Goal: Task Accomplishment & Management: Use online tool/utility

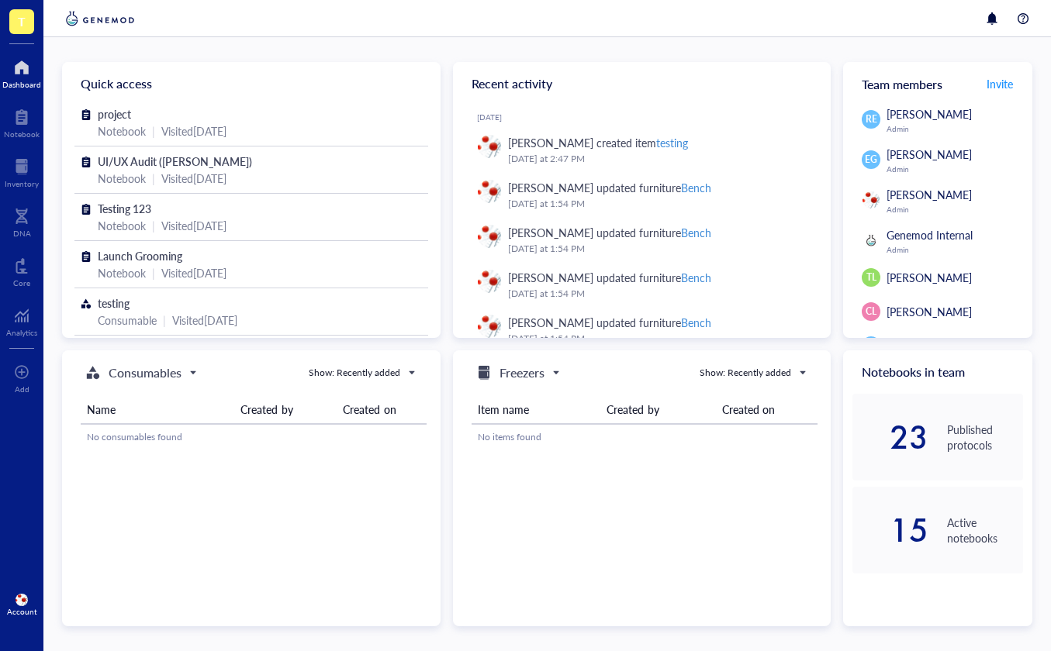
click at [18, 602] on img at bounding box center [22, 600] width 12 height 12
drag, startPoint x: 87, startPoint y: 639, endPoint x: 117, endPoint y: 602, distance: 48.0
click at [88, 639] on link "Logout" at bounding box center [103, 631] width 89 height 28
click at [1022, 23] on div at bounding box center [1022, 18] width 19 height 19
click at [1022, 22] on div "T Dashboard Notebook Inventory DNA Core Analytics To pick up a draggable item, …" at bounding box center [525, 325] width 1051 height 651
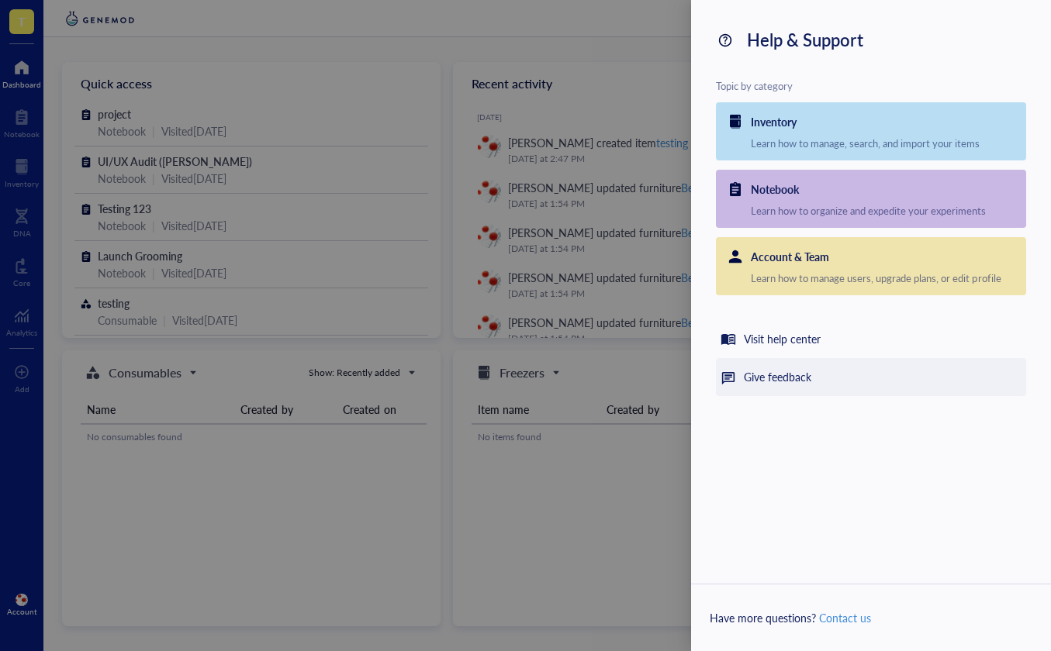
click at [755, 383] on div "Give feedback" at bounding box center [777, 377] width 67 height 19
click at [834, 380] on div "Give feedback" at bounding box center [871, 377] width 310 height 38
click at [218, 229] on div at bounding box center [525, 325] width 1051 height 651
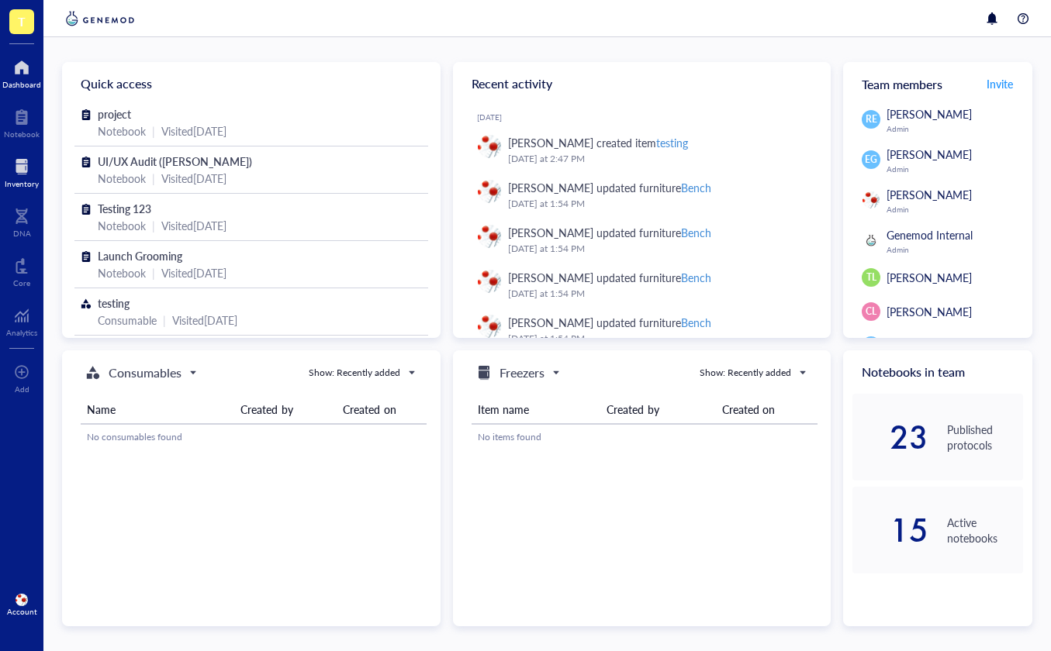
click at [14, 170] on div at bounding box center [22, 166] width 34 height 25
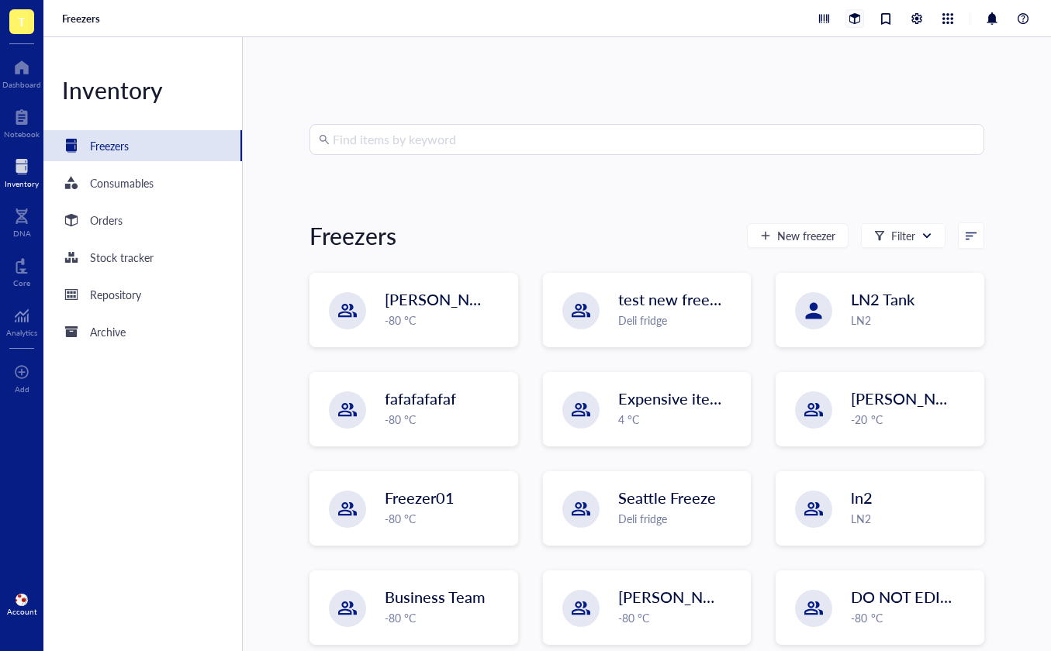
click at [847, 21] on div at bounding box center [854, 18] width 17 height 17
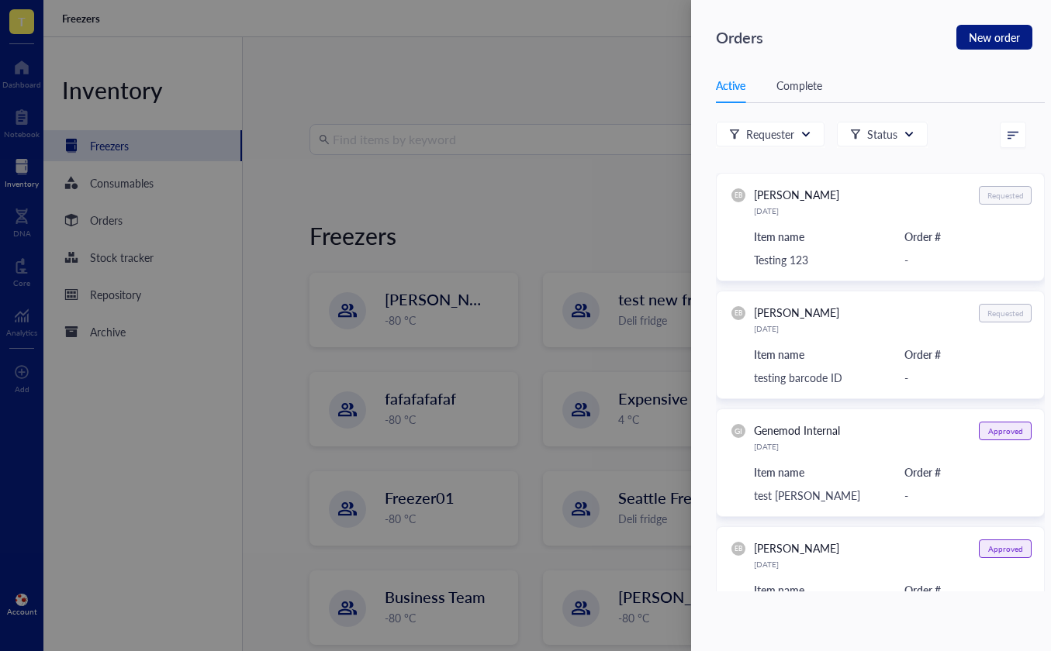
click at [1013, 137] on icon at bounding box center [1012, 134] width 11 height 11
drag, startPoint x: 971, startPoint y: 129, endPoint x: 959, endPoint y: 130, distance: 11.7
click at [970, 129] on div "Requester Status Newest Oldest Item name (a-z)" at bounding box center [871, 135] width 310 height 26
click at [1004, 136] on div at bounding box center [1011, 135] width 22 height 25
click at [596, 167] on div at bounding box center [525, 325] width 1051 height 651
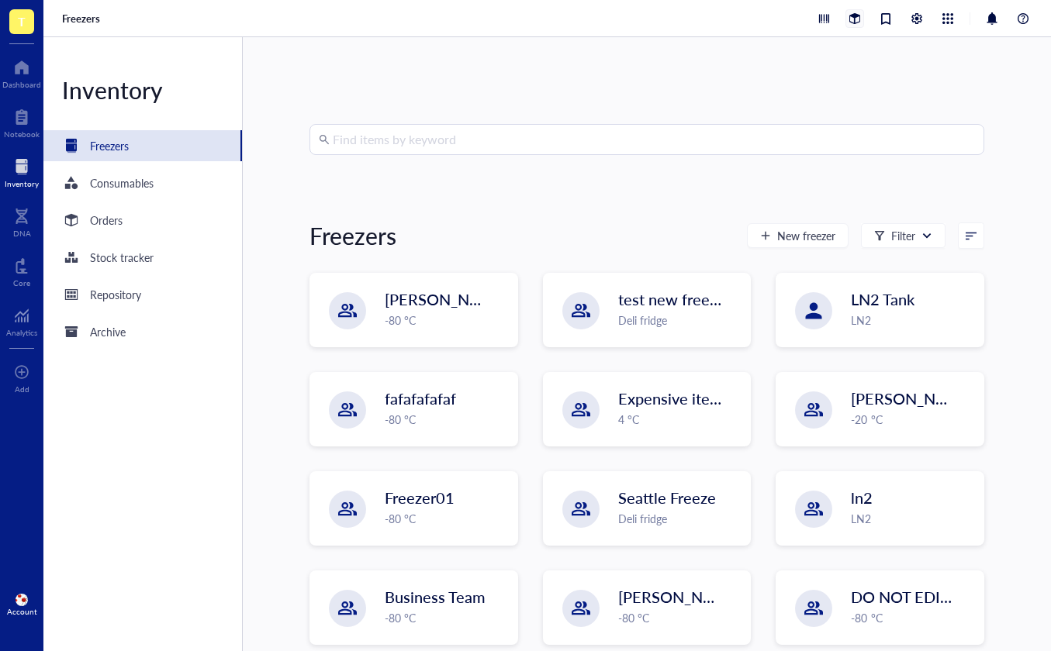
click at [846, 17] on div at bounding box center [854, 18] width 17 height 17
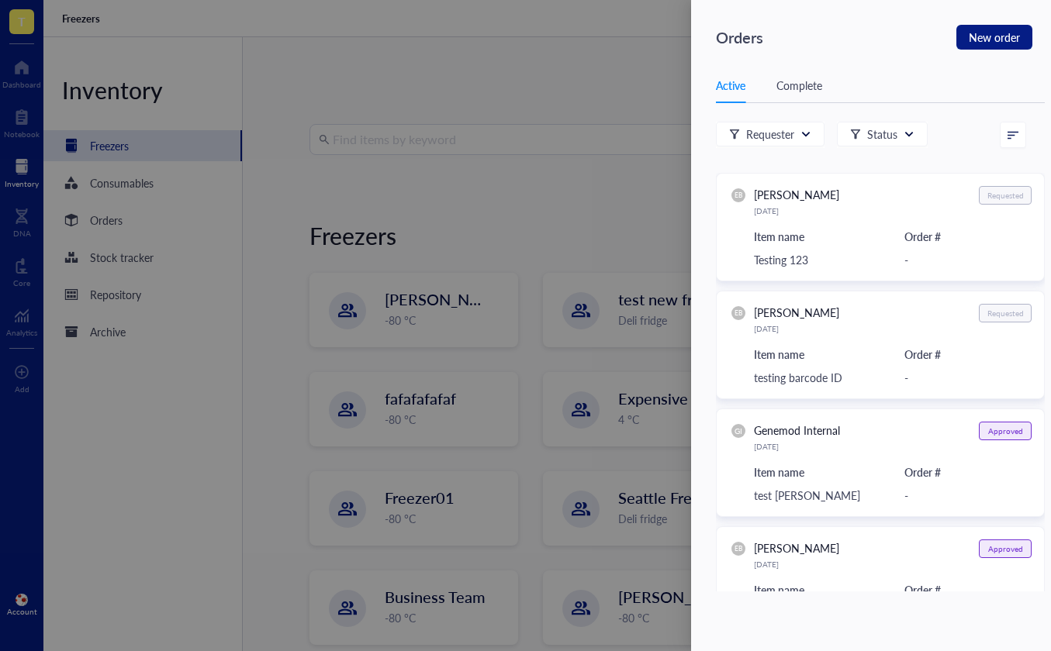
click at [589, 171] on div at bounding box center [525, 325] width 1051 height 651
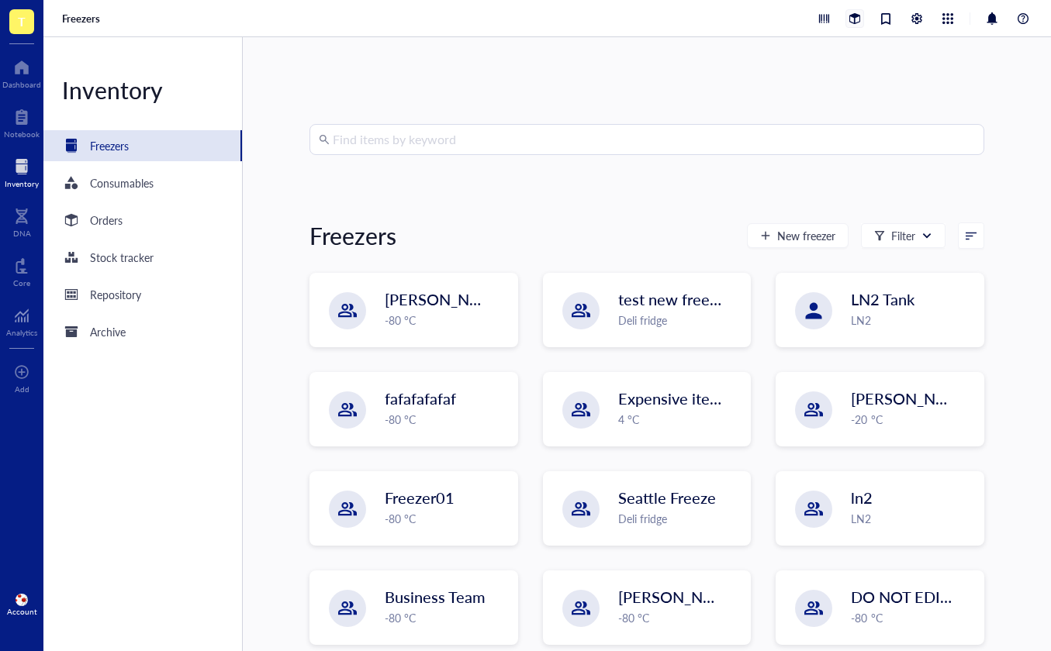
click at [855, 10] on div at bounding box center [854, 18] width 17 height 17
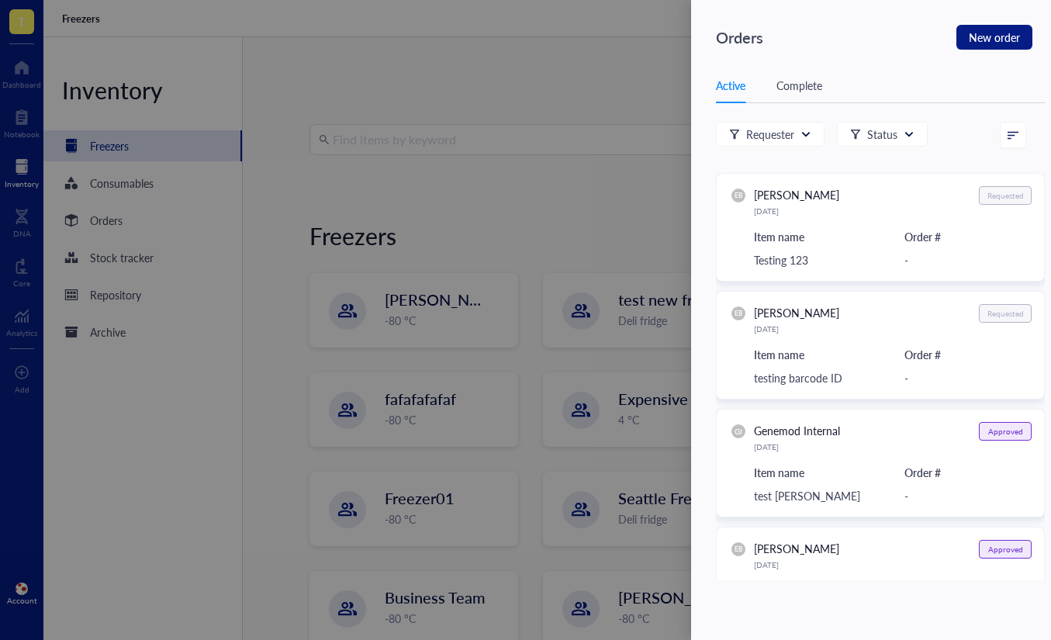
drag, startPoint x: 201, startPoint y: 194, endPoint x: 188, endPoint y: 201, distance: 14.9
click at [198, 195] on div at bounding box center [525, 320] width 1051 height 640
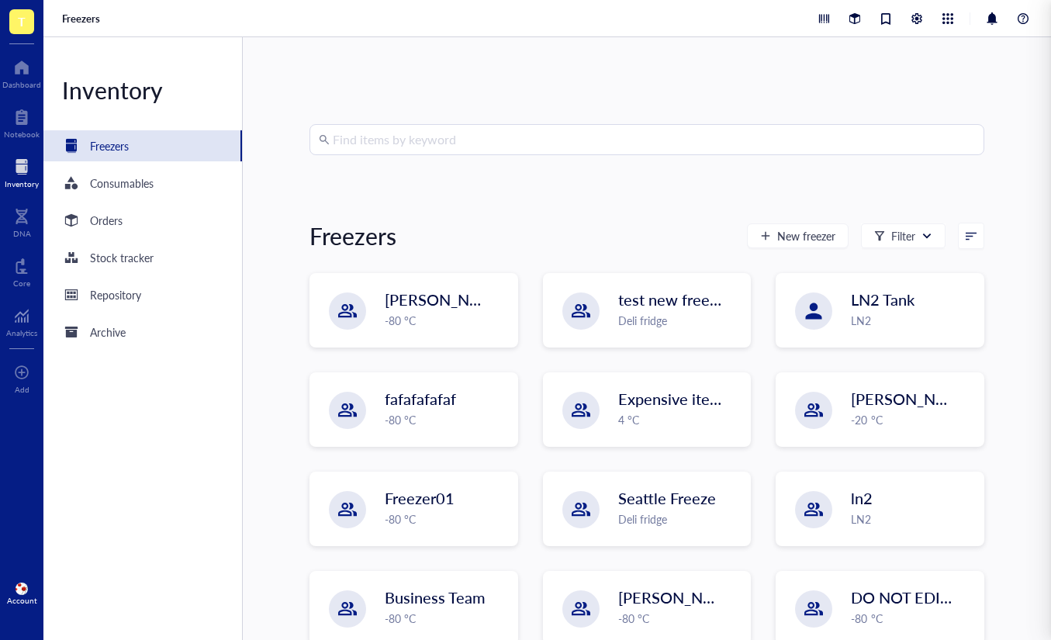
drag, startPoint x: 331, startPoint y: 217, endPoint x: 451, endPoint y: 241, distance: 122.6
click at [343, 217] on div at bounding box center [525, 320] width 1051 height 640
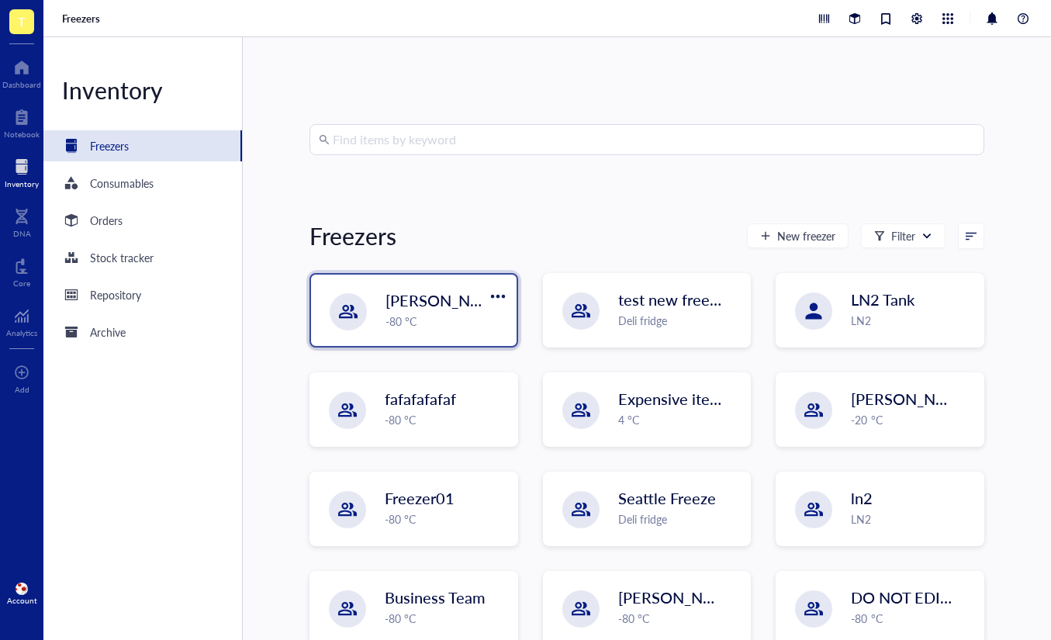
click at [430, 298] on span "[PERSON_NAME] `[DATE]" at bounding box center [477, 300] width 184 height 22
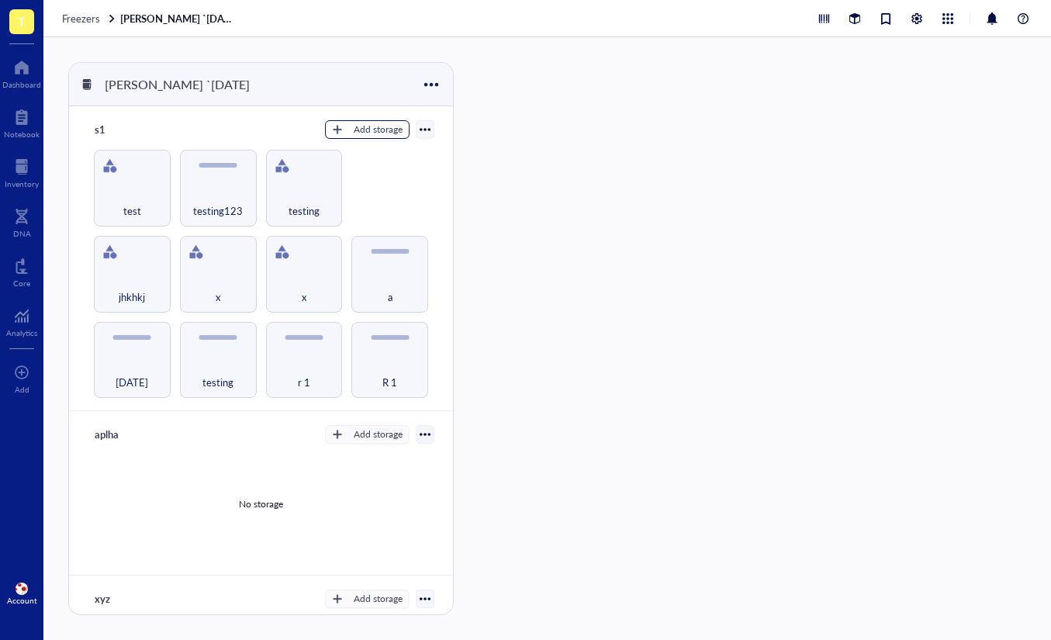
click at [356, 134] on div "Add storage" at bounding box center [378, 130] width 49 height 14
click at [127, 192] on div "test" at bounding box center [132, 202] width 61 height 34
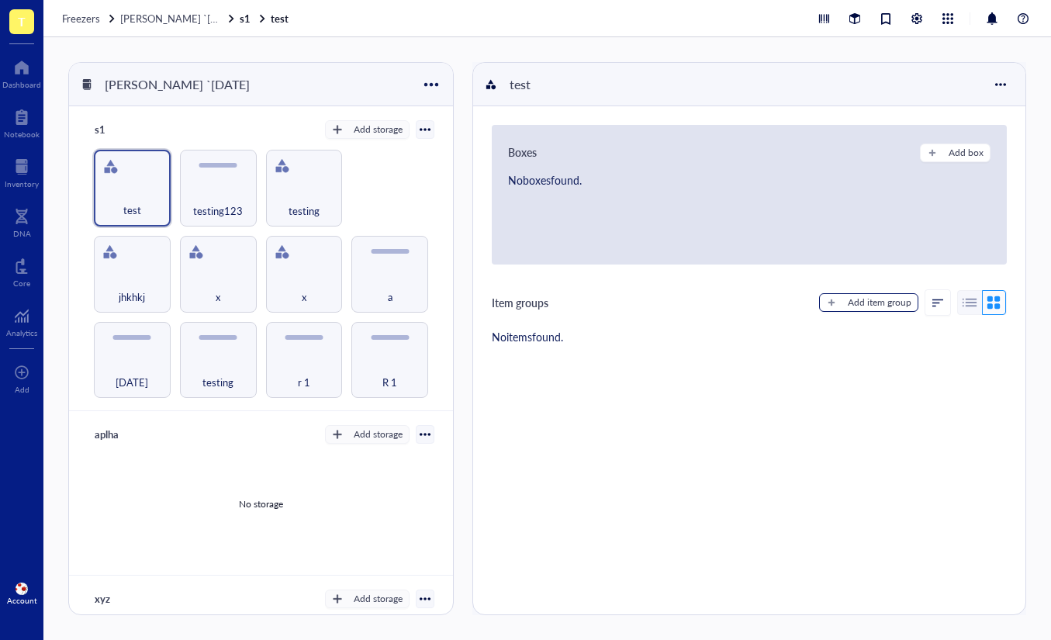
click at [851, 302] on div "Add item group" at bounding box center [879, 302] width 64 height 14
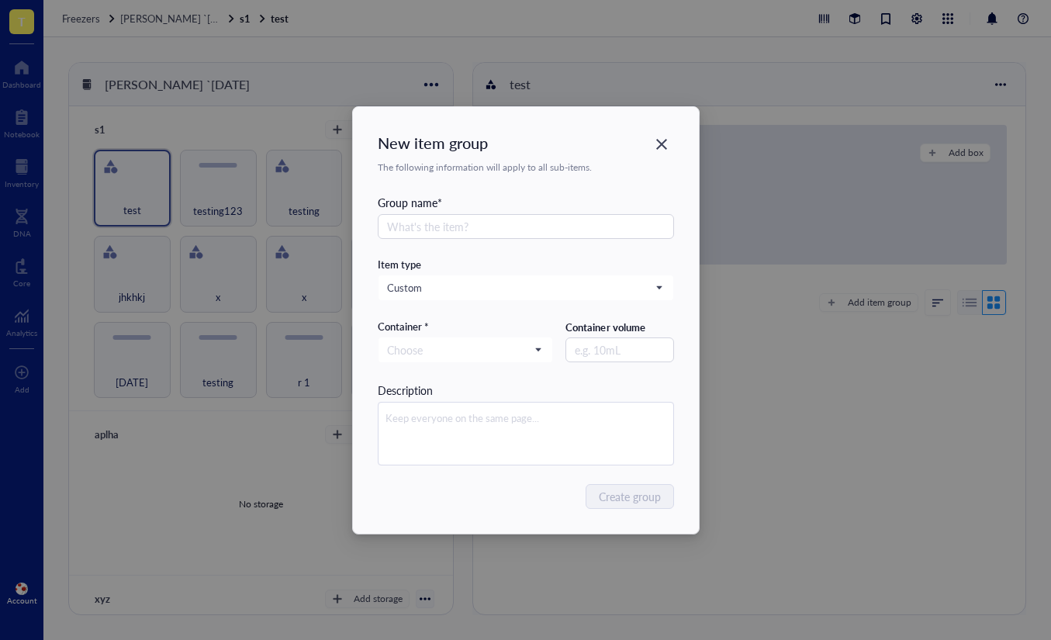
click at [744, 456] on div "New item group The following information will apply to all sub-items. Group nam…" at bounding box center [525, 320] width 1051 height 640
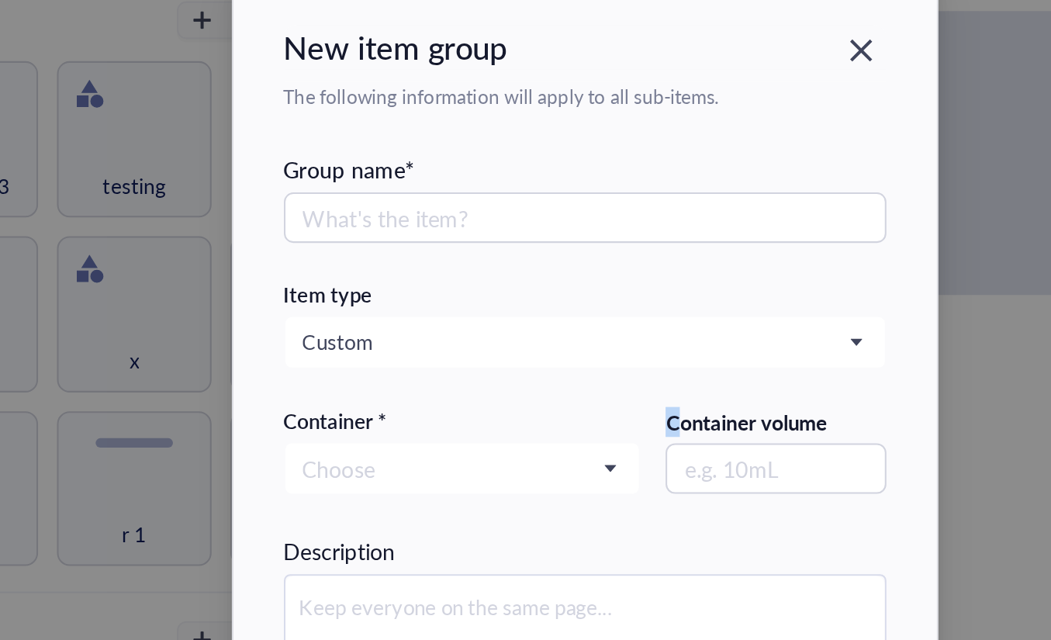
click at [567, 325] on div "Container volume" at bounding box center [619, 327] width 108 height 14
click at [615, 341] on input "text" at bounding box center [619, 349] width 108 height 25
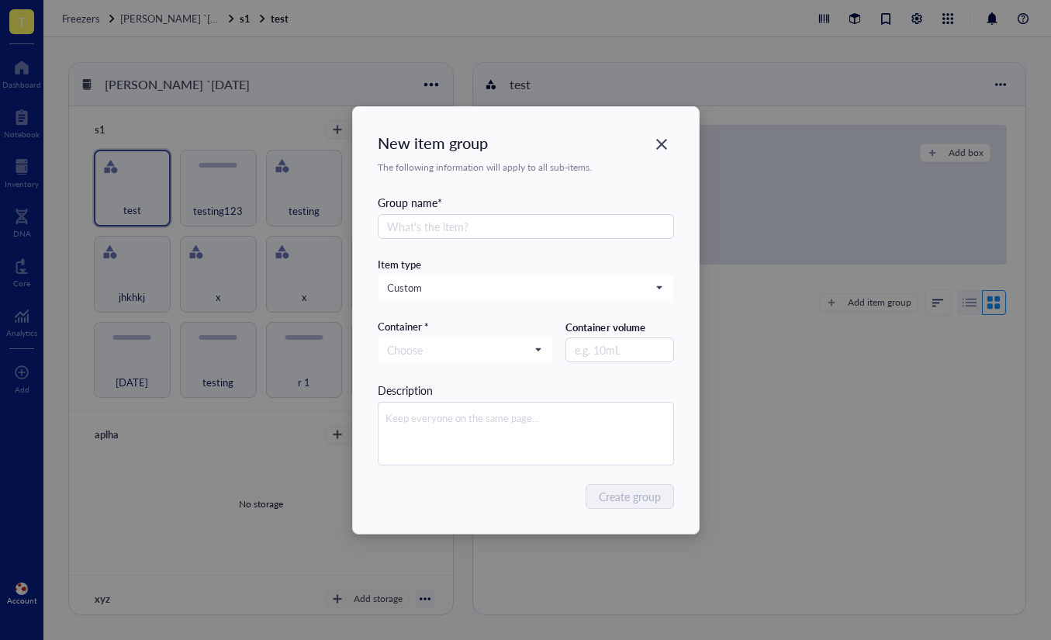
click at [914, 392] on div "New item group The following information will apply to all sub-items. Group nam…" at bounding box center [525, 320] width 1051 height 640
click at [661, 143] on icon "Close" at bounding box center [661, 144] width 11 height 11
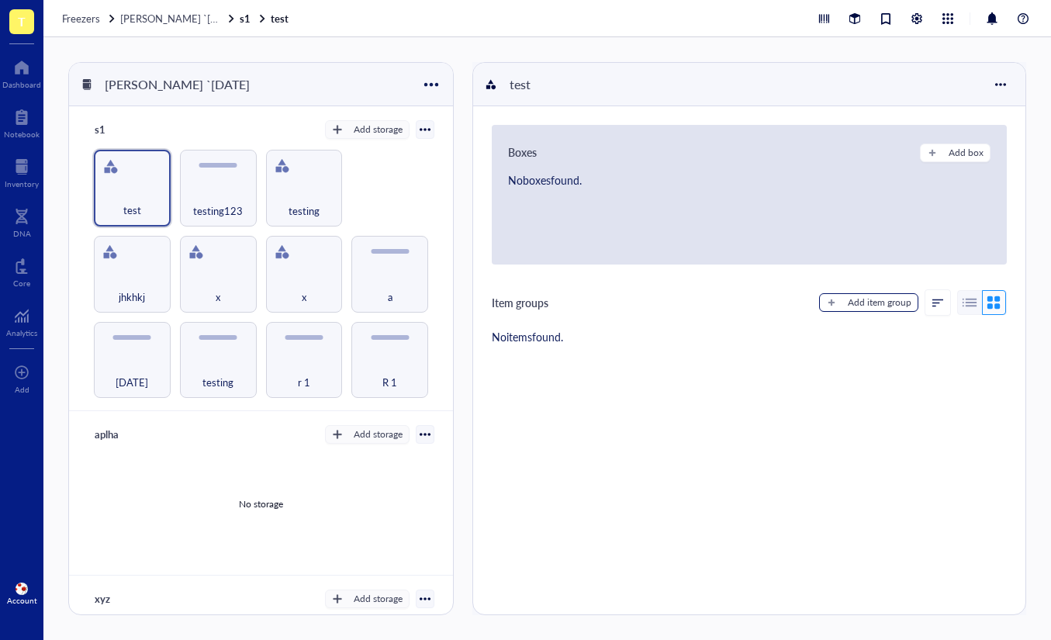
click at [883, 311] on button "Add item group" at bounding box center [868, 302] width 99 height 19
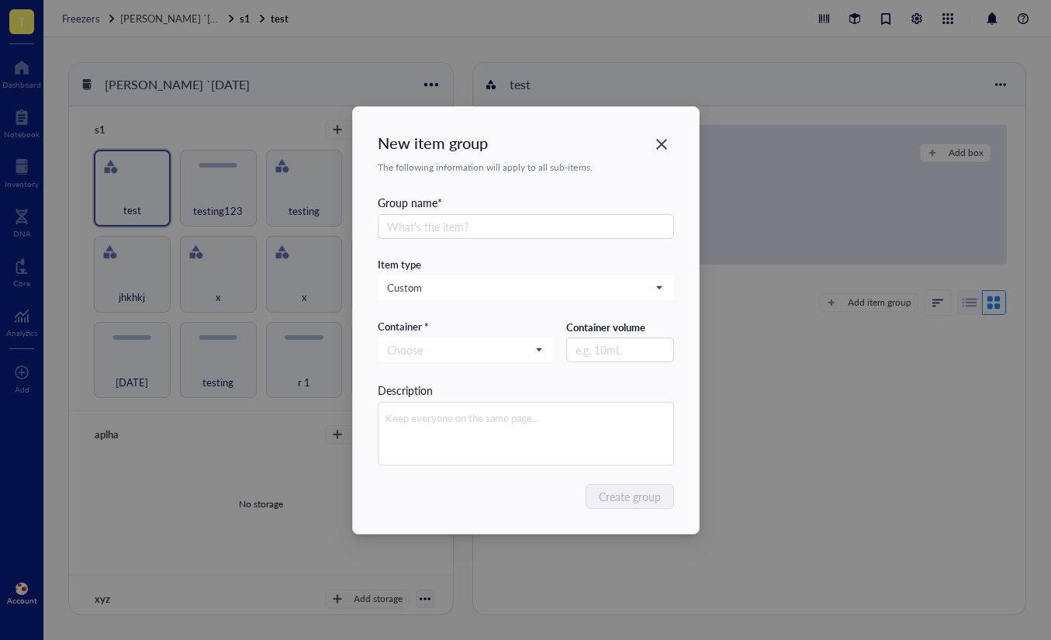
click at [879, 301] on div "New item group The following information will apply to all sub-items. Group nam…" at bounding box center [525, 320] width 1051 height 640
click at [647, 377] on div "Container volume" at bounding box center [619, 349] width 108 height 64
click at [669, 147] on div "Close" at bounding box center [661, 144] width 25 height 25
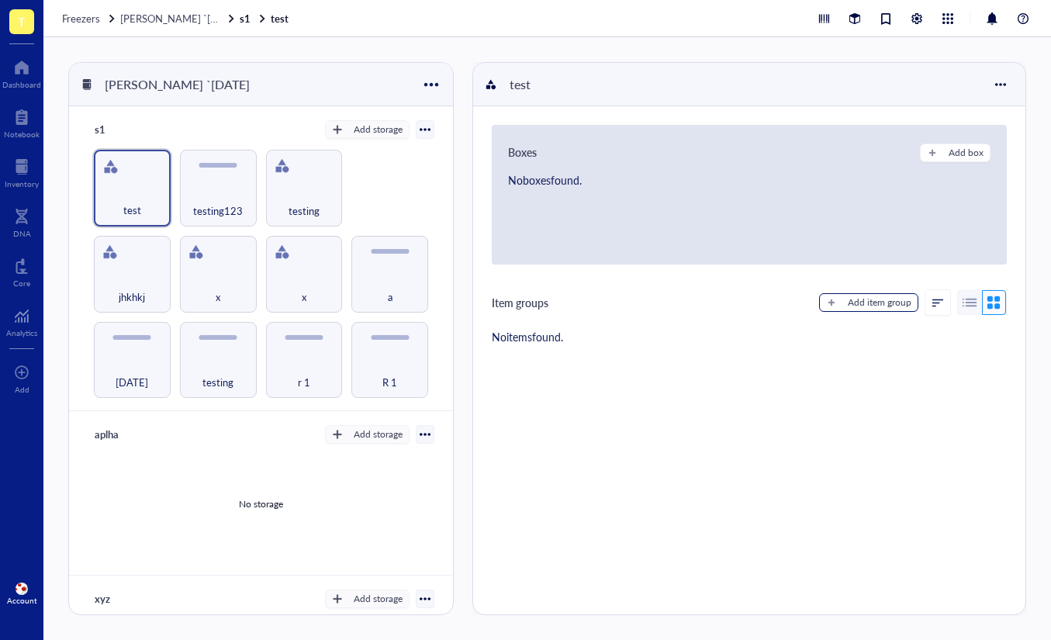
click at [897, 294] on button "Add item group" at bounding box center [868, 302] width 99 height 19
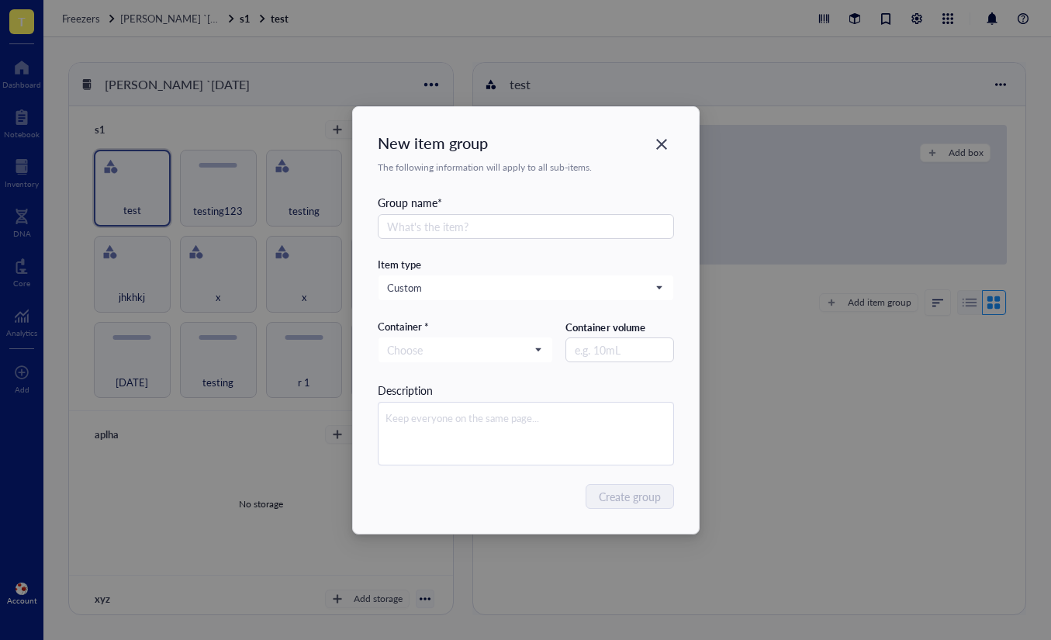
click at [732, 327] on div "New item group The following information will apply to all sub-items. Group nam…" at bounding box center [525, 320] width 1051 height 640
click at [660, 146] on icon "Close" at bounding box center [661, 144] width 11 height 11
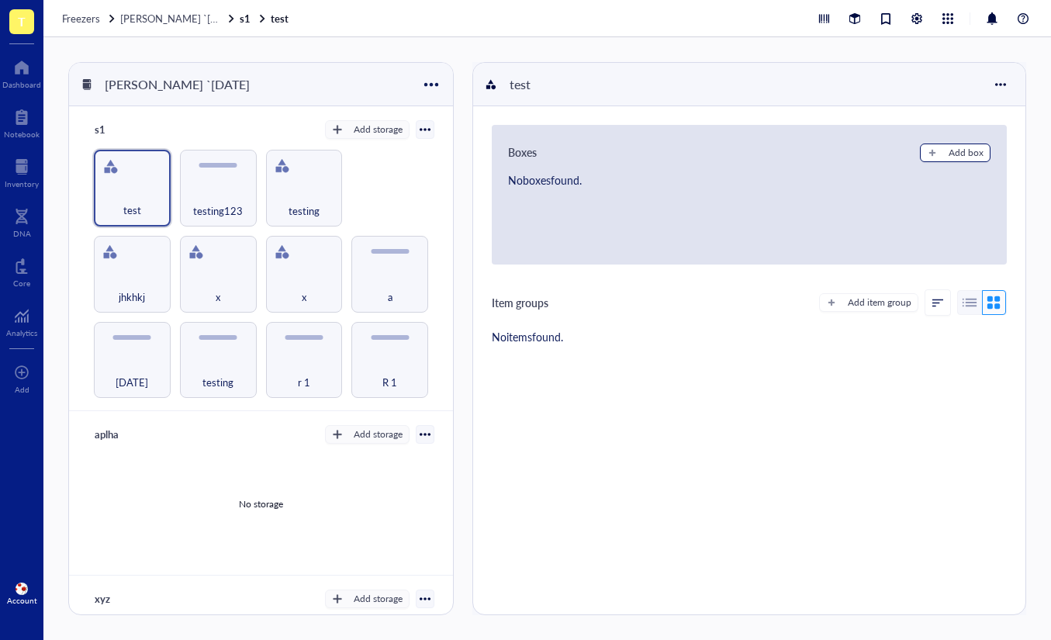
click at [937, 148] on button "Add box" at bounding box center [955, 152] width 71 height 19
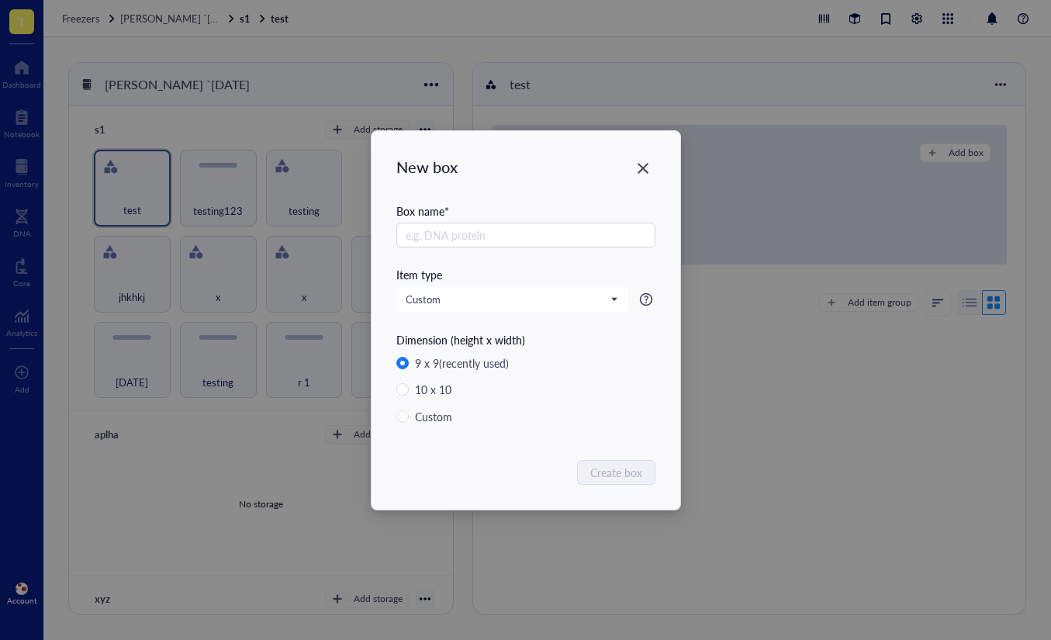
click at [727, 354] on div "New box Box name * Item type Custom Dimension (height x width) 9 x 9 (recently …" at bounding box center [525, 320] width 1051 height 640
click at [621, 302] on div "Custom" at bounding box center [512, 299] width 231 height 25
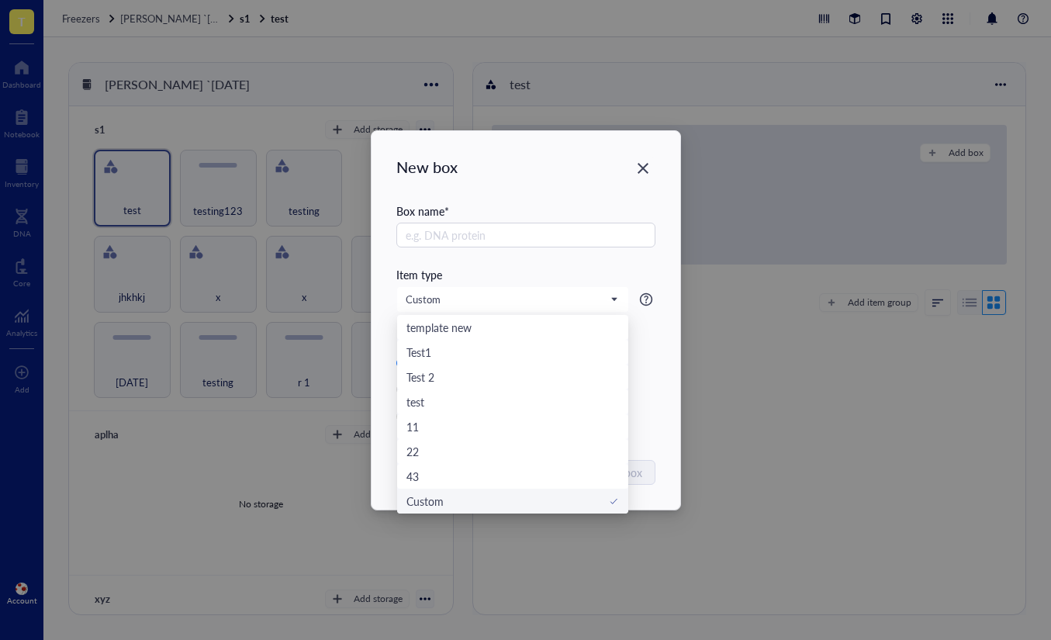
click at [780, 319] on div "New box Box name * Item type Custom template new Test1 Test 2 test 11 22 43 Cus…" at bounding box center [525, 320] width 1051 height 640
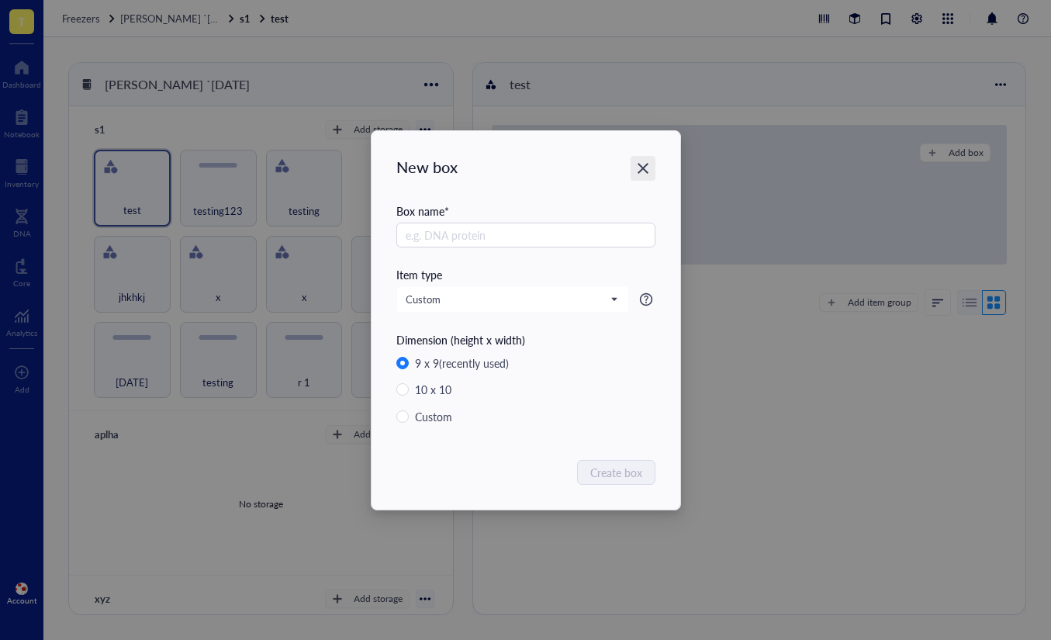
click at [643, 170] on icon "Close" at bounding box center [642, 167] width 15 height 15
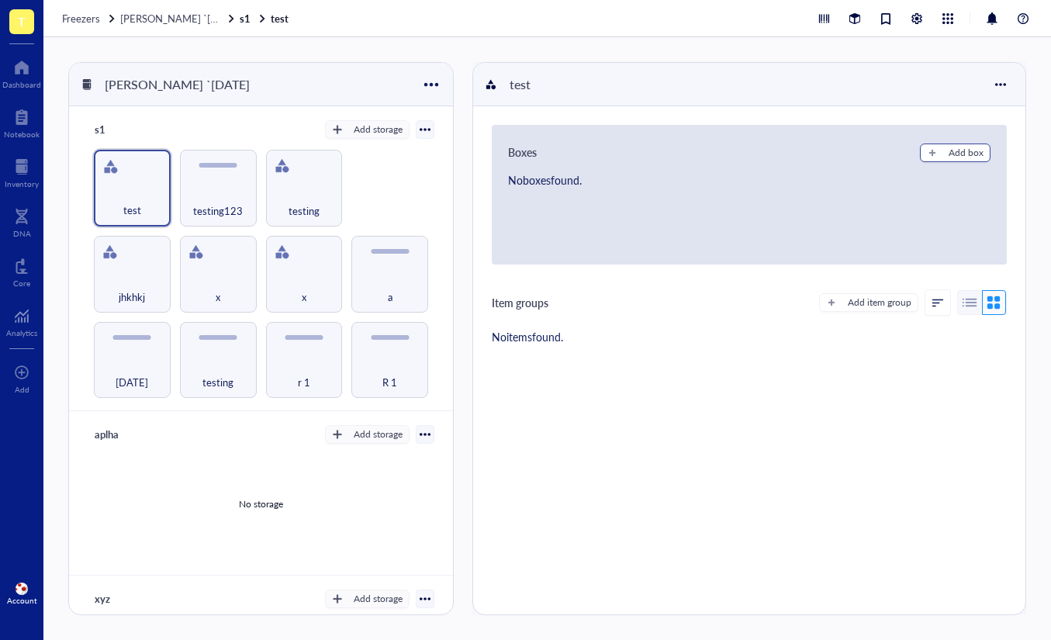
drag, startPoint x: 947, startPoint y: 139, endPoint x: 944, endPoint y: 147, distance: 8.4
click at [946, 140] on div "Boxes Add box No boxes found." at bounding box center [749, 195] width 515 height 140
click at [940, 151] on button "Add box" at bounding box center [955, 152] width 71 height 19
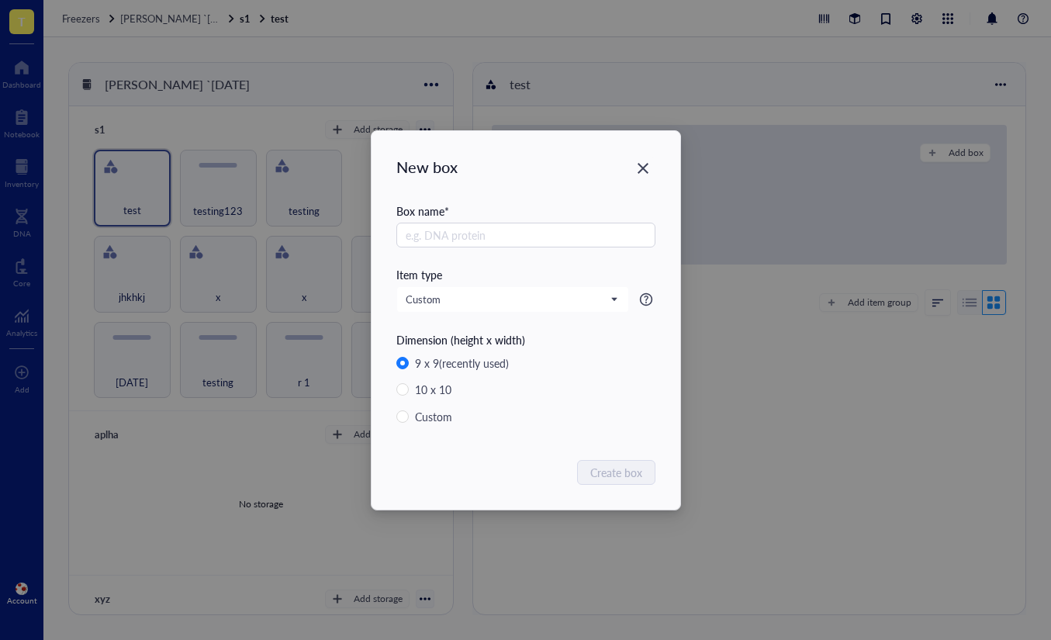
click at [774, 92] on div "New box Box name * Item type Custom Dimension (height x width) 9 x 9 (recently …" at bounding box center [525, 320] width 1051 height 640
click at [757, 144] on div "New box Box name * Item type Custom Dimension (height x width) 9 x 9 (recently …" at bounding box center [525, 320] width 1051 height 640
drag, startPoint x: 659, startPoint y: 161, endPoint x: 646, endPoint y: 167, distance: 14.6
click at [657, 164] on div "New box Box name * Item type Custom Dimension (height x width) 9 x 9 (recently …" at bounding box center [525, 320] width 309 height 378
click at [644, 168] on icon "Close" at bounding box center [642, 167] width 15 height 15
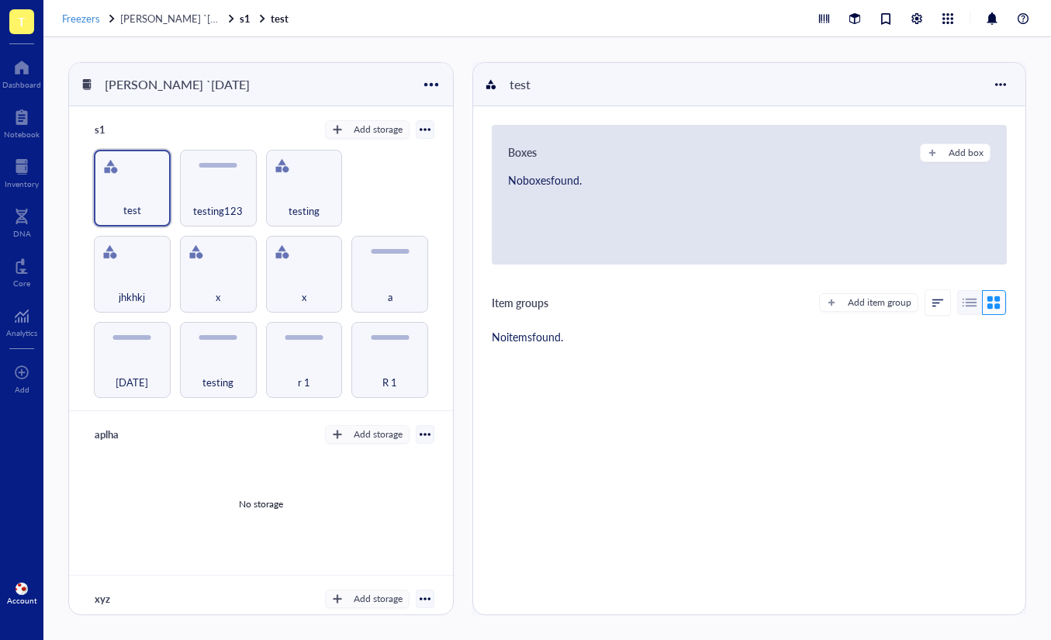
click at [75, 24] on span "Freezers" at bounding box center [81, 18] width 38 height 15
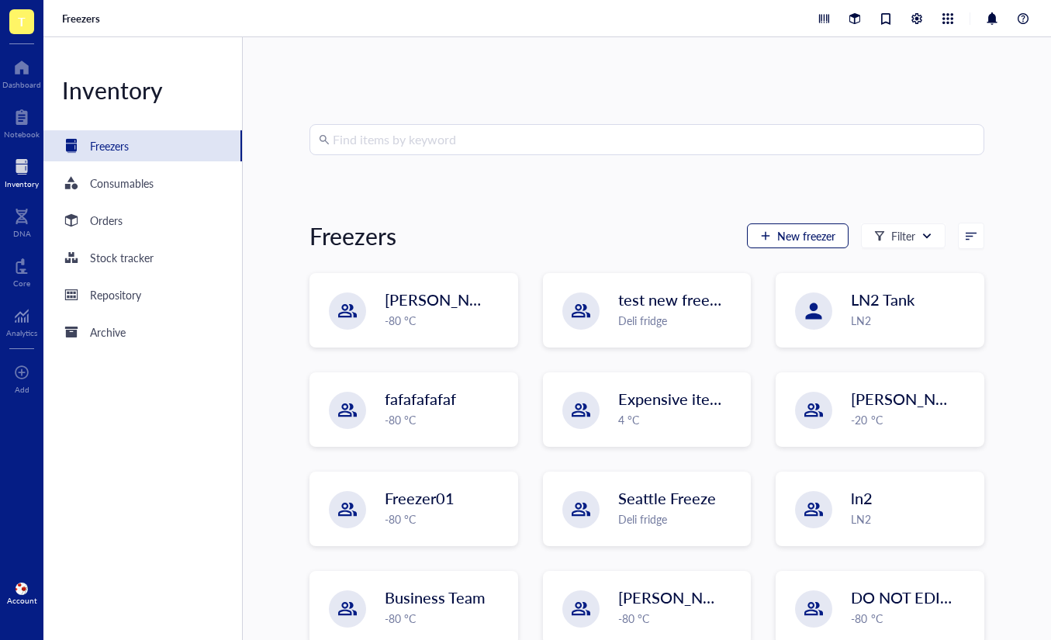
click at [811, 242] on span "New freezer" at bounding box center [806, 235] width 58 height 12
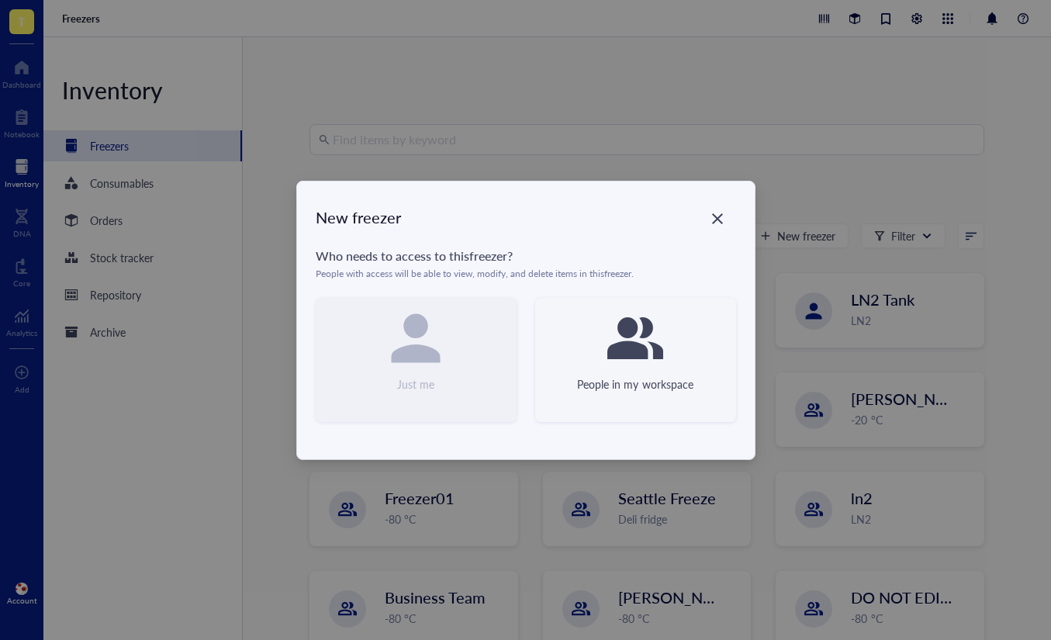
click at [653, 328] on icon at bounding box center [635, 338] width 56 height 56
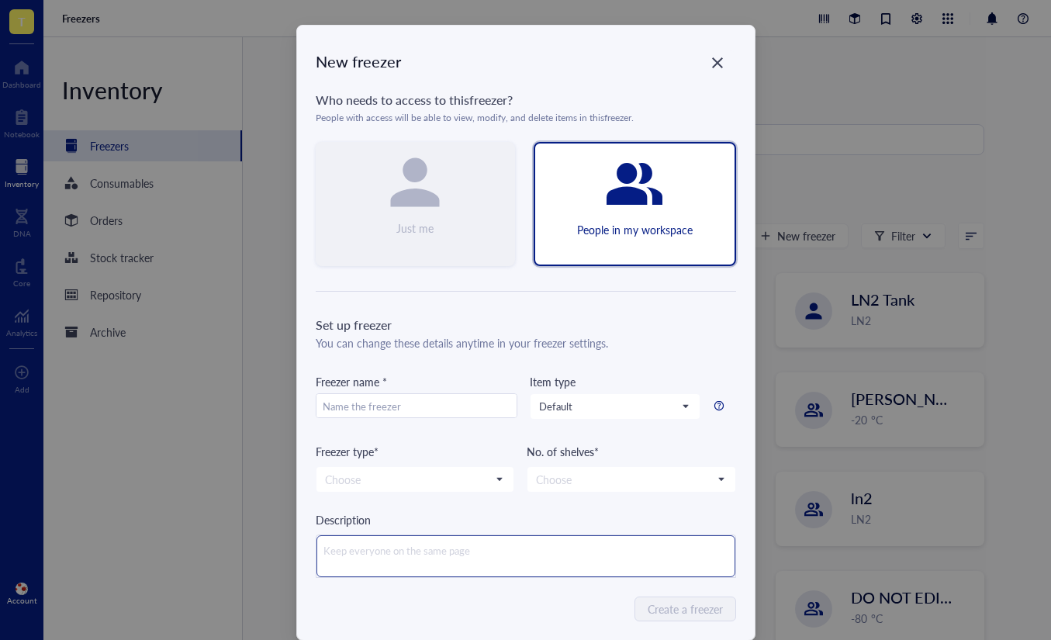
click at [527, 553] on textarea at bounding box center [525, 556] width 419 height 42
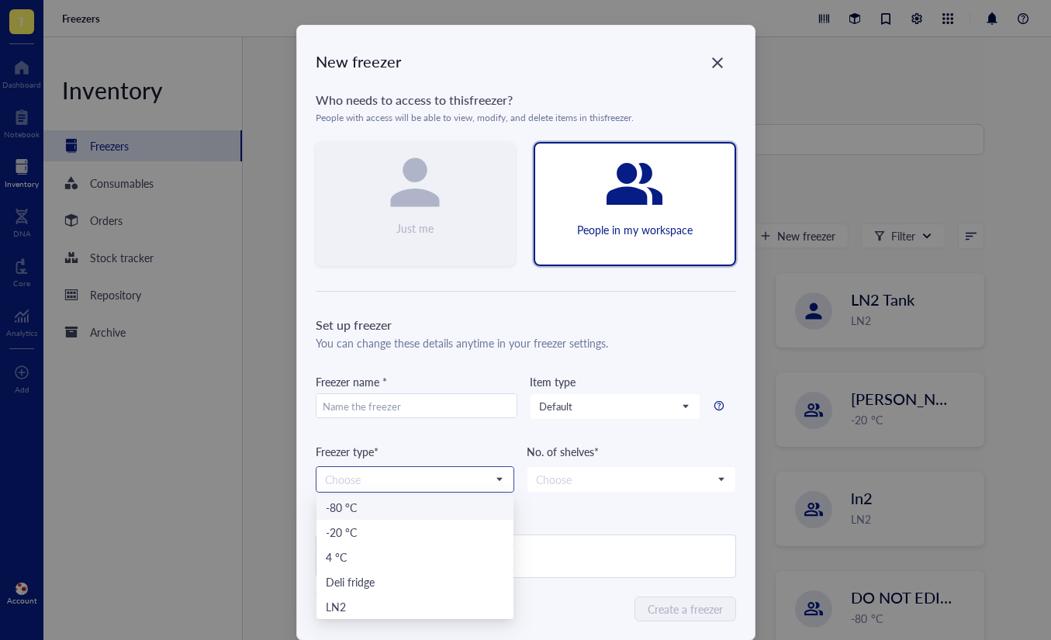
click at [395, 474] on input "search" at bounding box center [408, 479] width 166 height 23
click at [588, 497] on div "Set up freezer You can change these details anytime in your freezer settings. F…" at bounding box center [526, 447] width 420 height 262
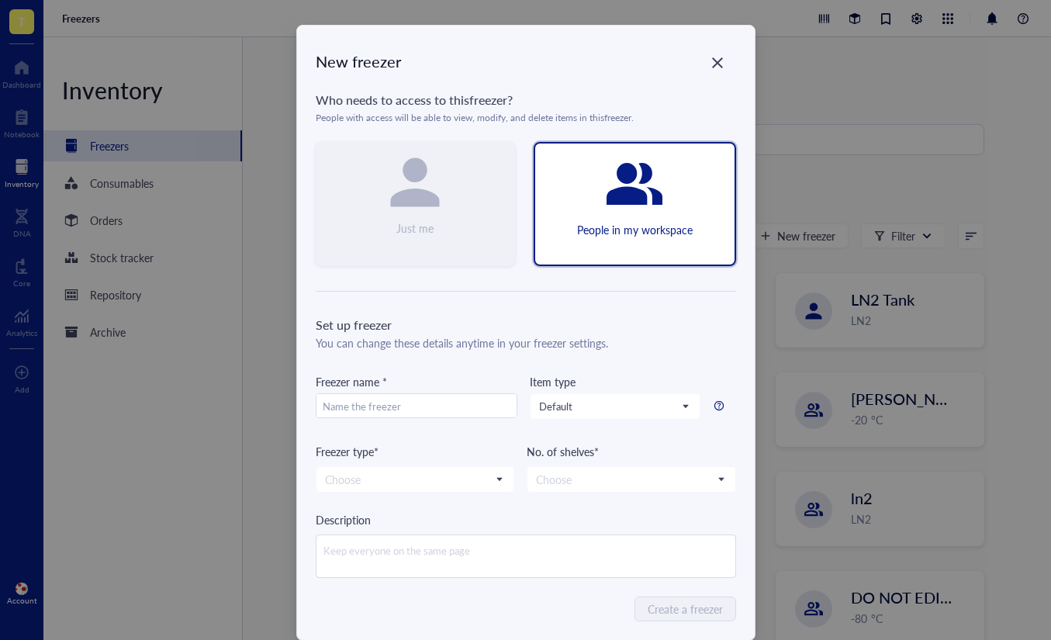
drag, startPoint x: 711, startPoint y: 72, endPoint x: 733, endPoint y: 50, distance: 31.8
click at [711, 72] on div "Close" at bounding box center [717, 62] width 25 height 25
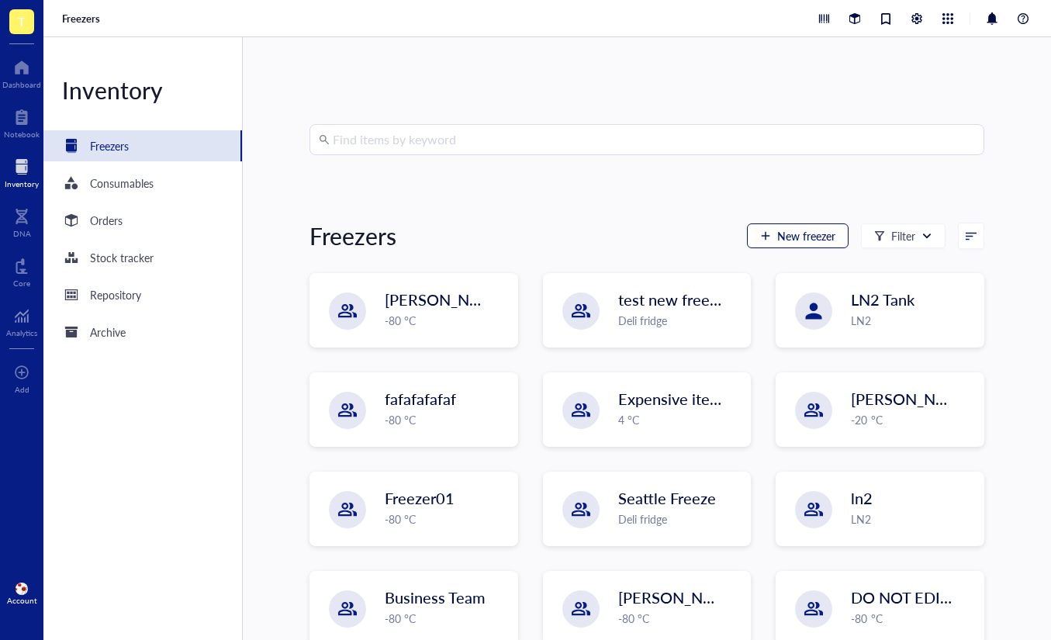
click at [781, 243] on button "New freezer" at bounding box center [798, 235] width 102 height 25
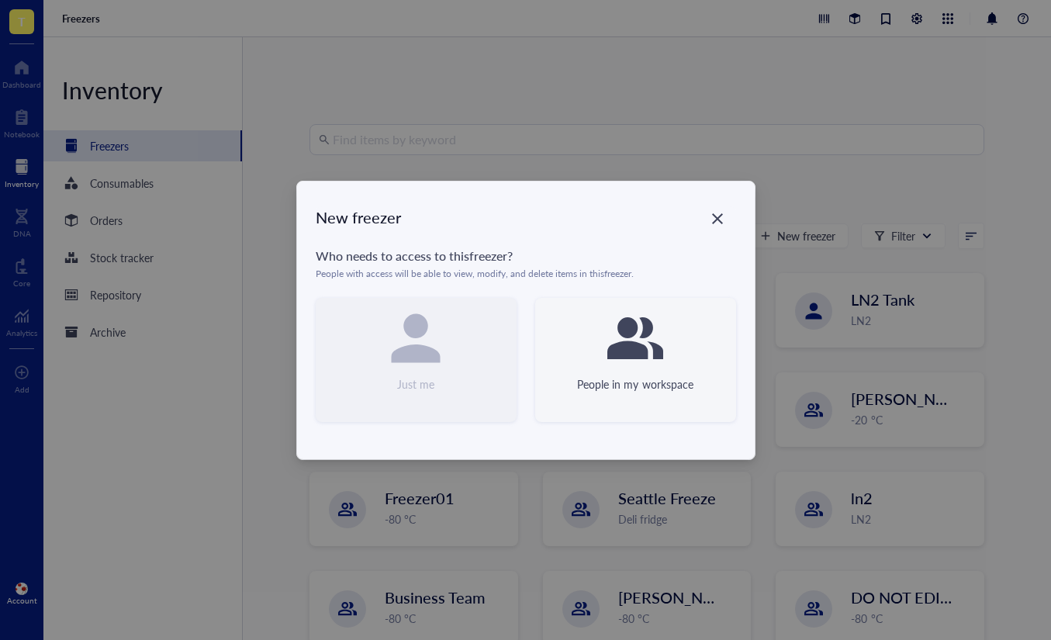
click at [669, 328] on div "People in my workspace" at bounding box center [635, 360] width 201 height 124
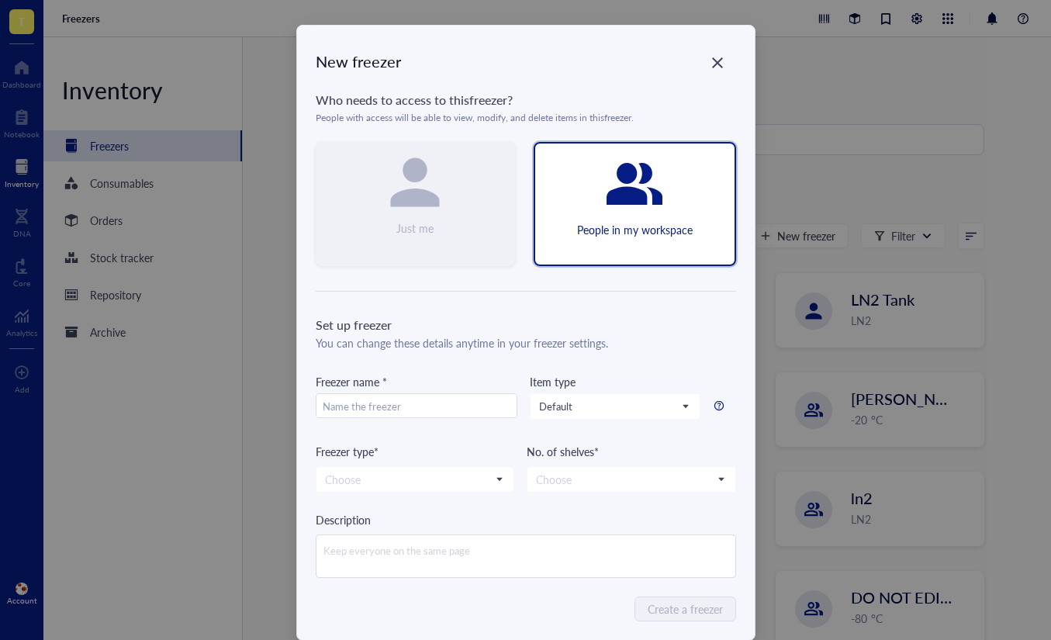
click at [402, 575] on div at bounding box center [526, 555] width 420 height 43
click at [385, 561] on textarea at bounding box center [525, 556] width 419 height 42
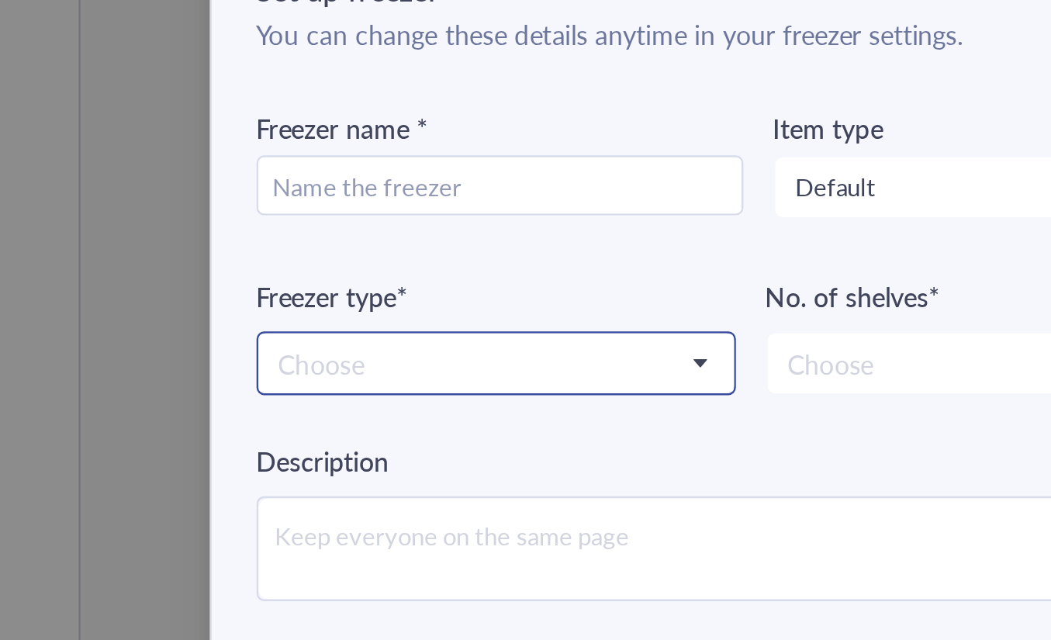
click at [336, 454] on input "search" at bounding box center [408, 453] width 166 height 23
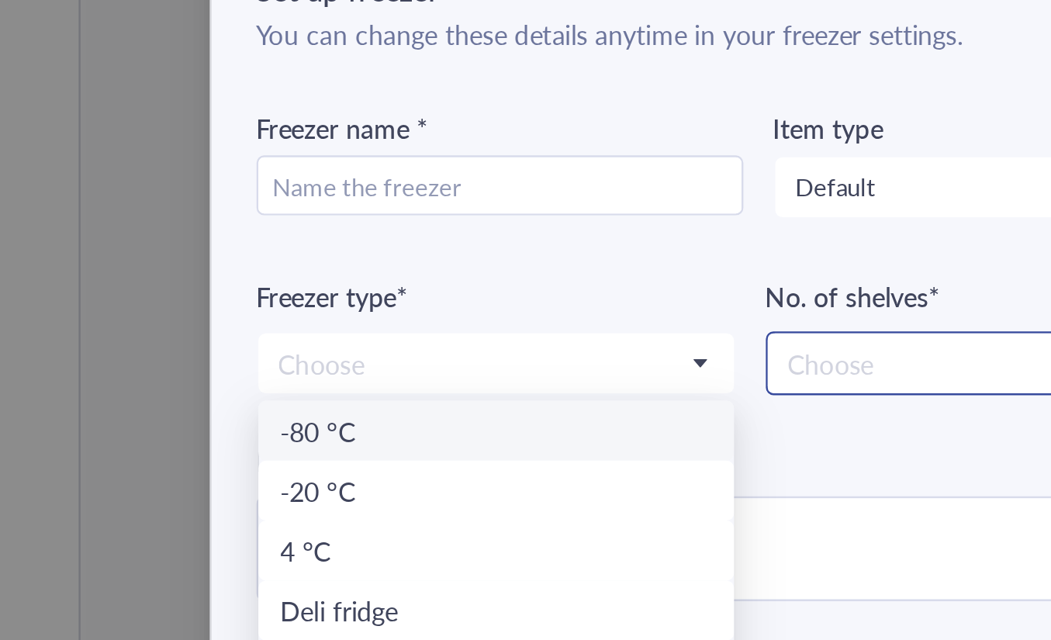
click at [543, 454] on input "search" at bounding box center [624, 453] width 177 height 23
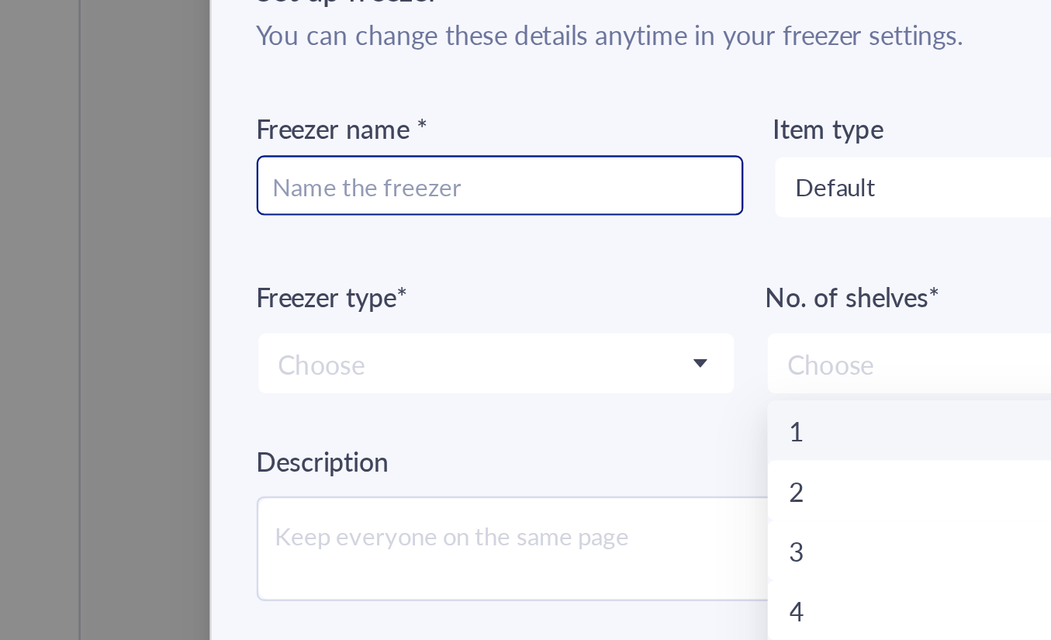
click at [404, 374] on input "text" at bounding box center [416, 380] width 200 height 25
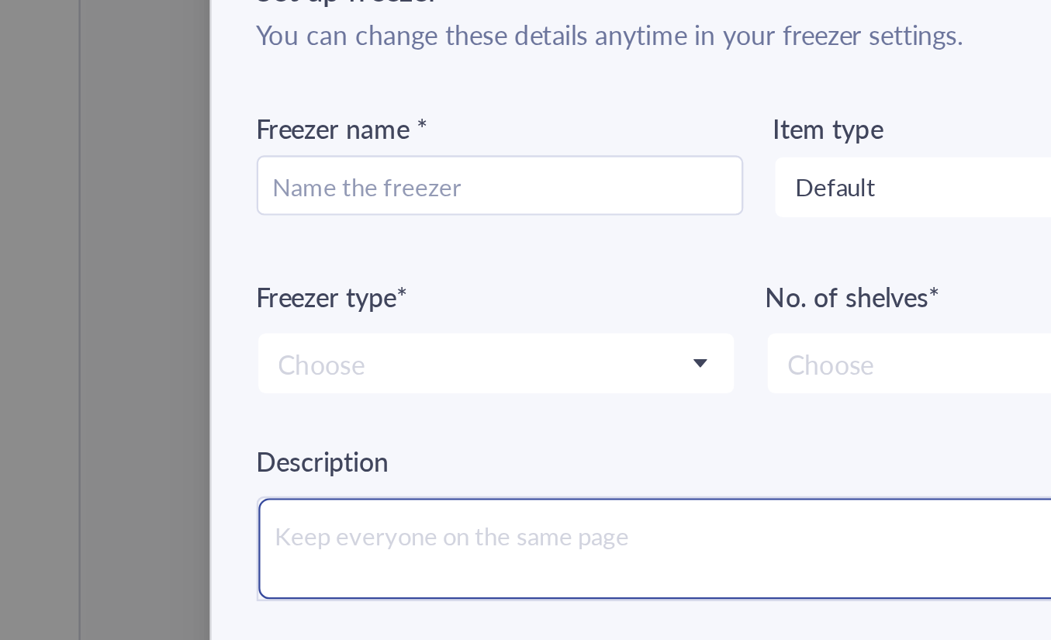
click at [371, 528] on textarea at bounding box center [525, 530] width 419 height 42
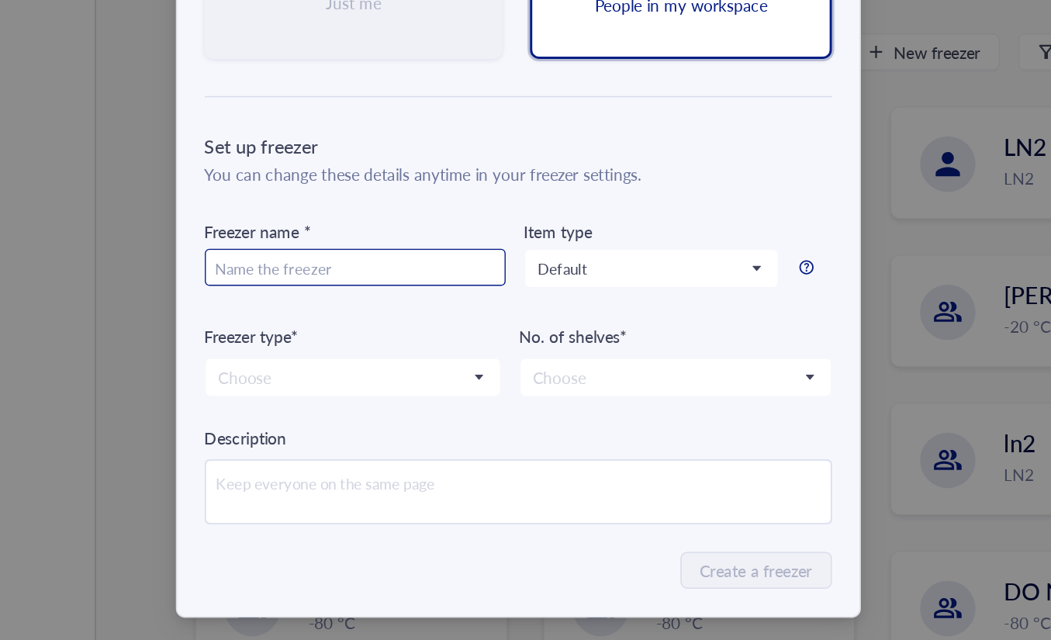
click at [359, 376] on input "text" at bounding box center [416, 380] width 200 height 25
click at [485, 338] on div "Set up freezer You can change these details anytime in your freezer settings. F…" at bounding box center [526, 421] width 420 height 262
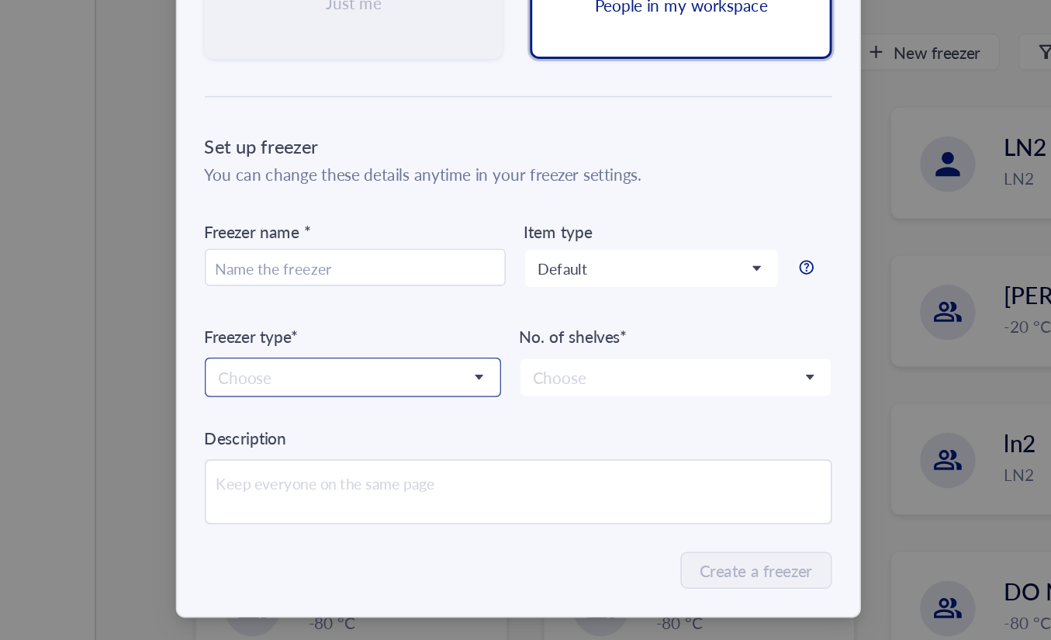
click at [368, 447] on input "search" at bounding box center [408, 453] width 166 height 23
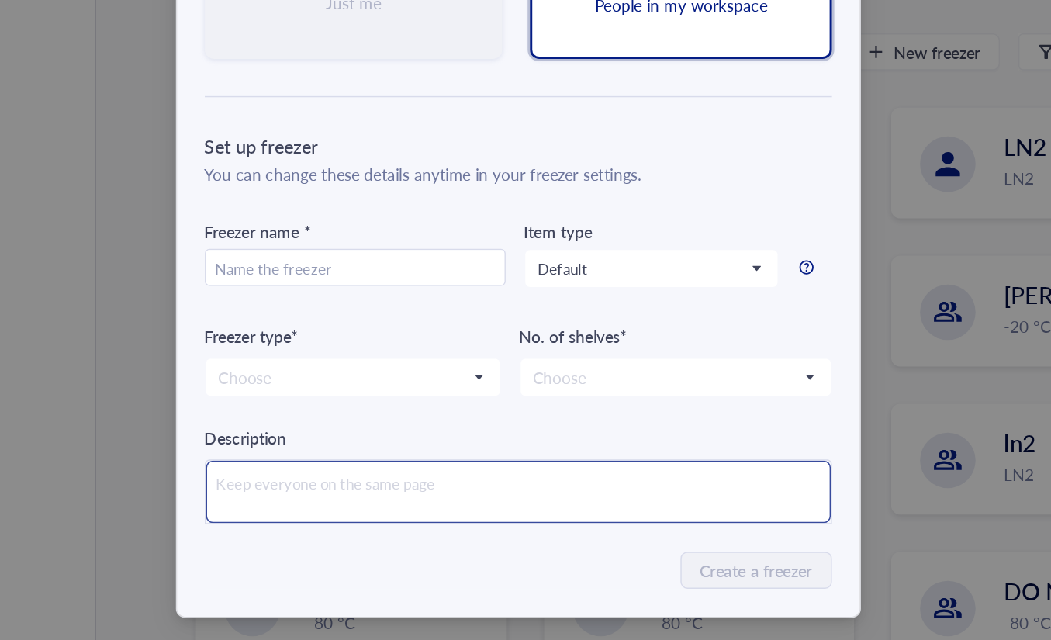
click at [547, 517] on textarea at bounding box center [525, 530] width 419 height 42
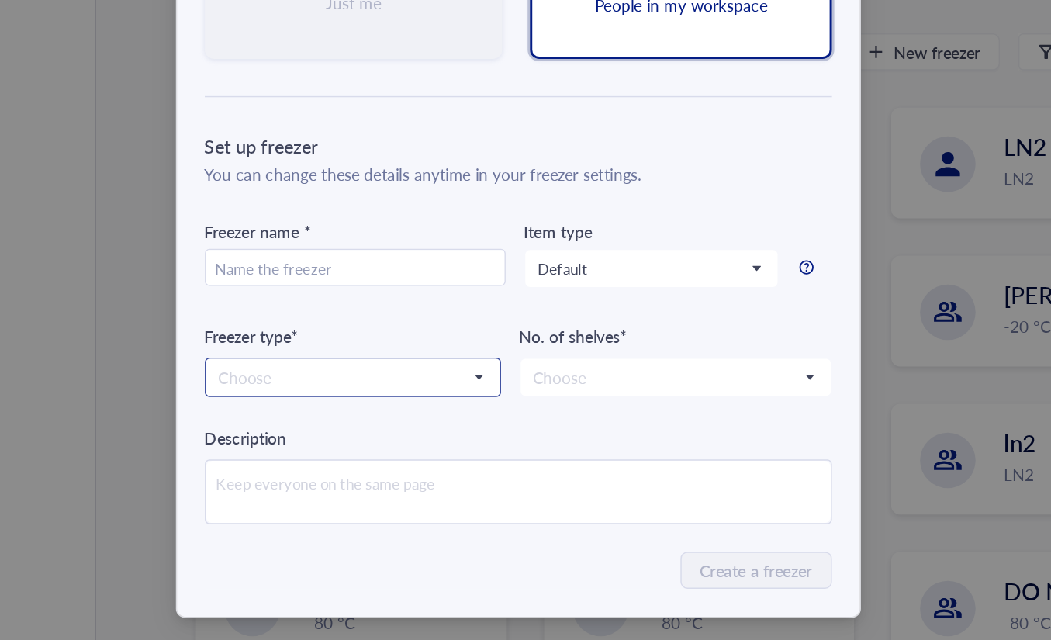
drag, startPoint x: 377, startPoint y: 461, endPoint x: 375, endPoint y: 474, distance: 13.3
click at [375, 461] on input "search" at bounding box center [408, 453] width 166 height 23
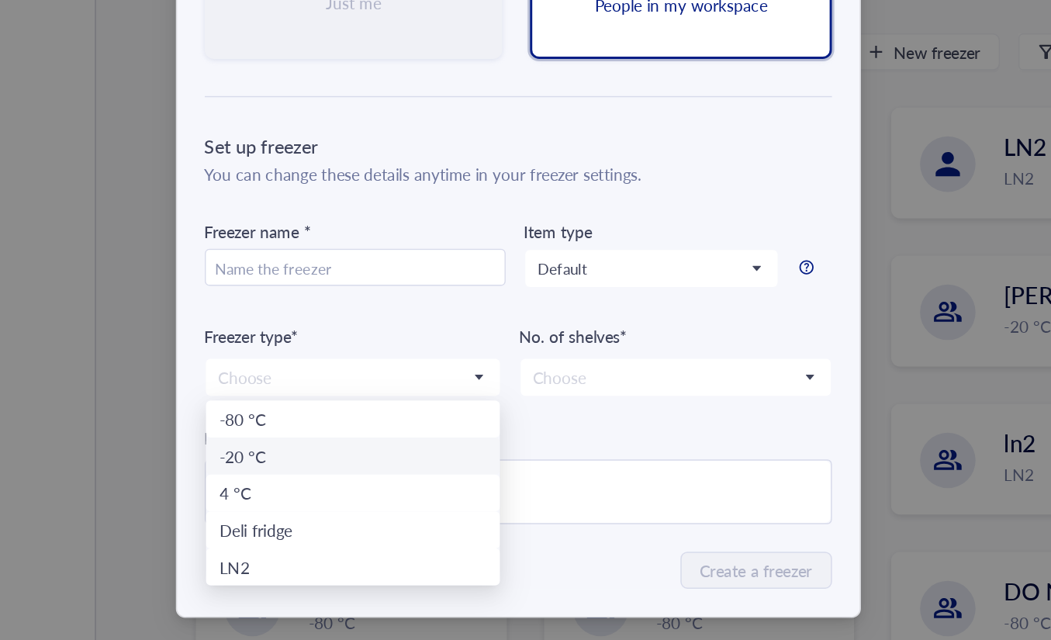
click at [622, 499] on div "Description" at bounding box center [526, 493] width 420 height 17
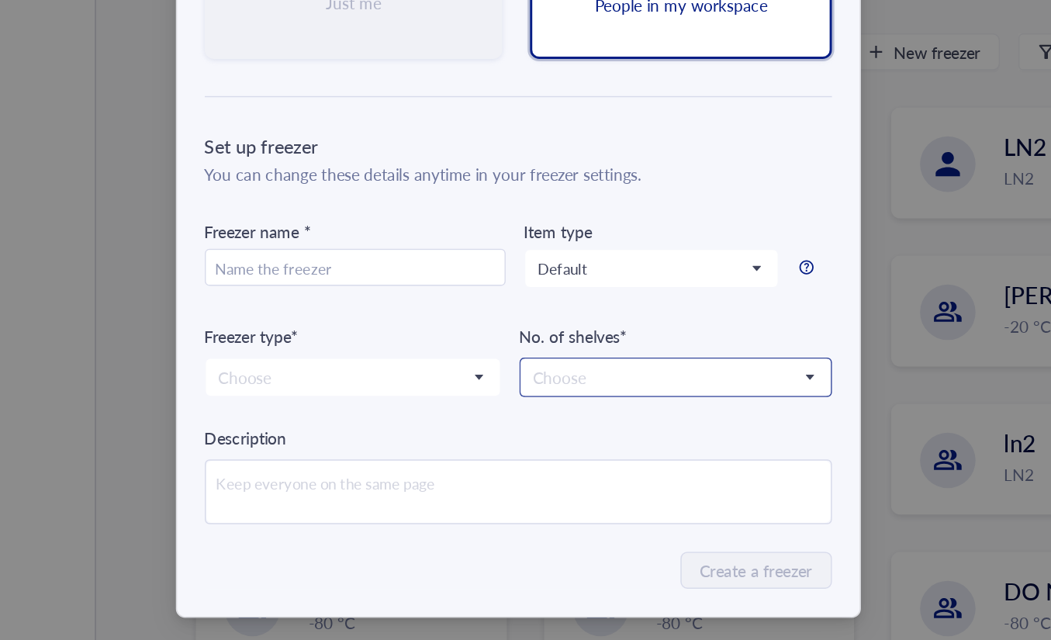
click at [593, 461] on input "search" at bounding box center [624, 453] width 177 height 23
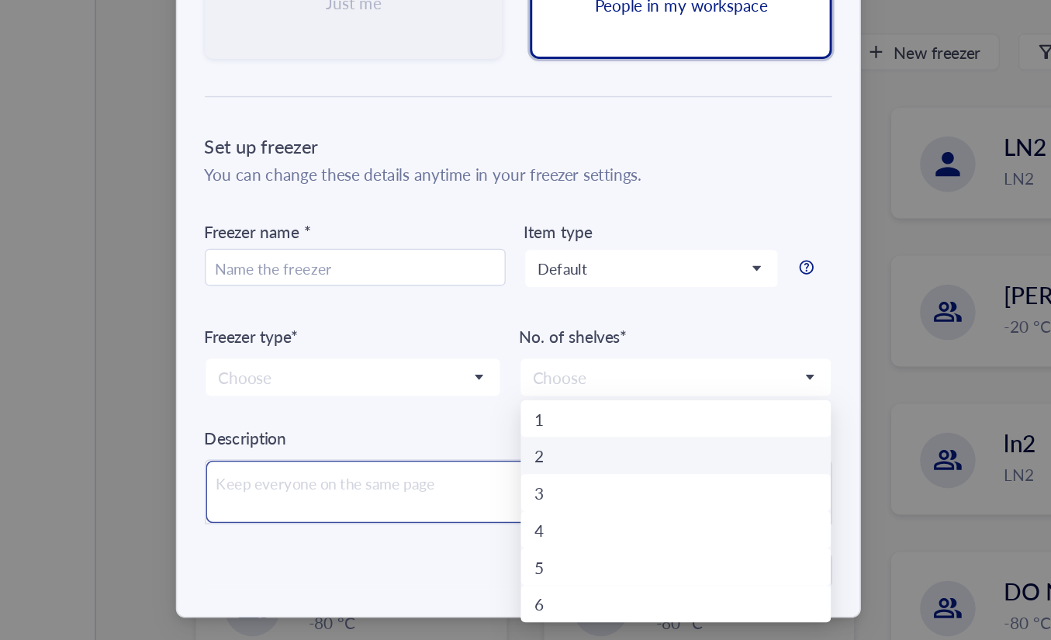
click at [425, 510] on textarea at bounding box center [525, 530] width 419 height 42
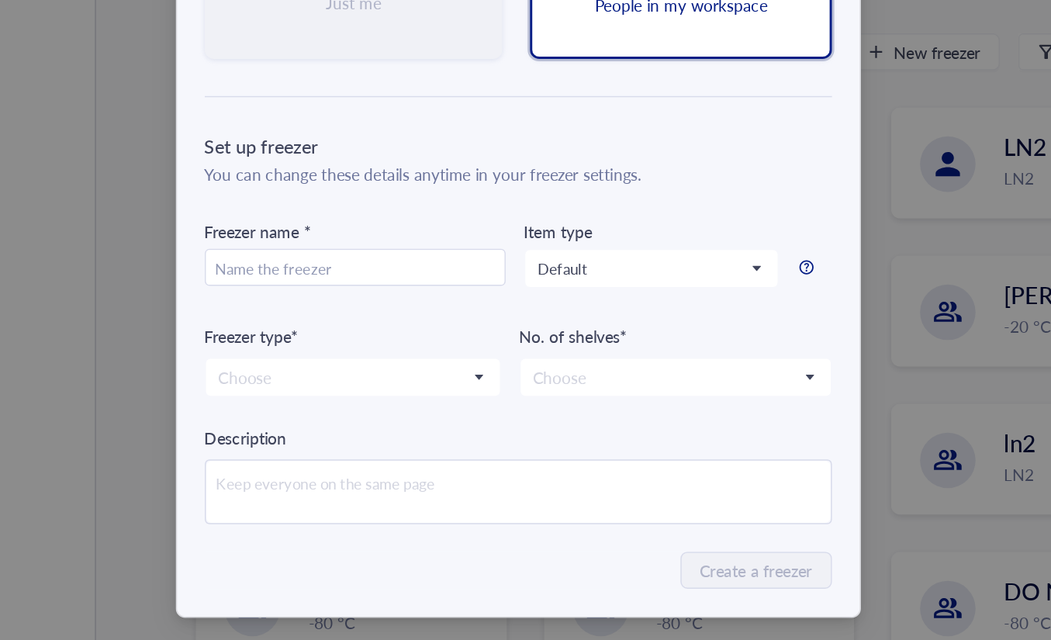
click at [409, 487] on div "Description" at bounding box center [526, 493] width 420 height 17
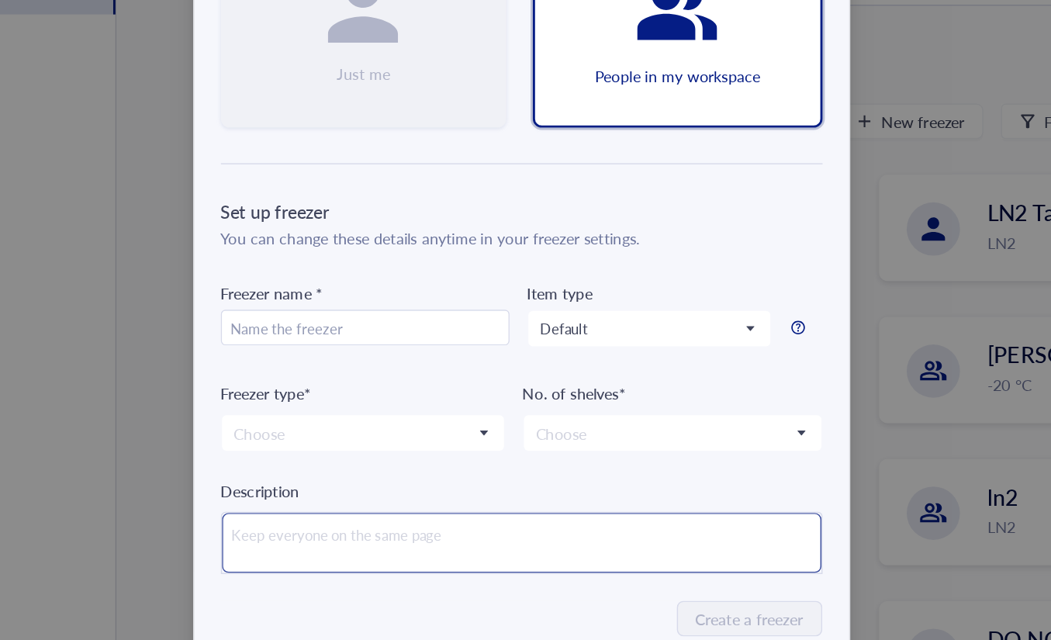
click at [346, 530] on textarea at bounding box center [525, 530] width 419 height 42
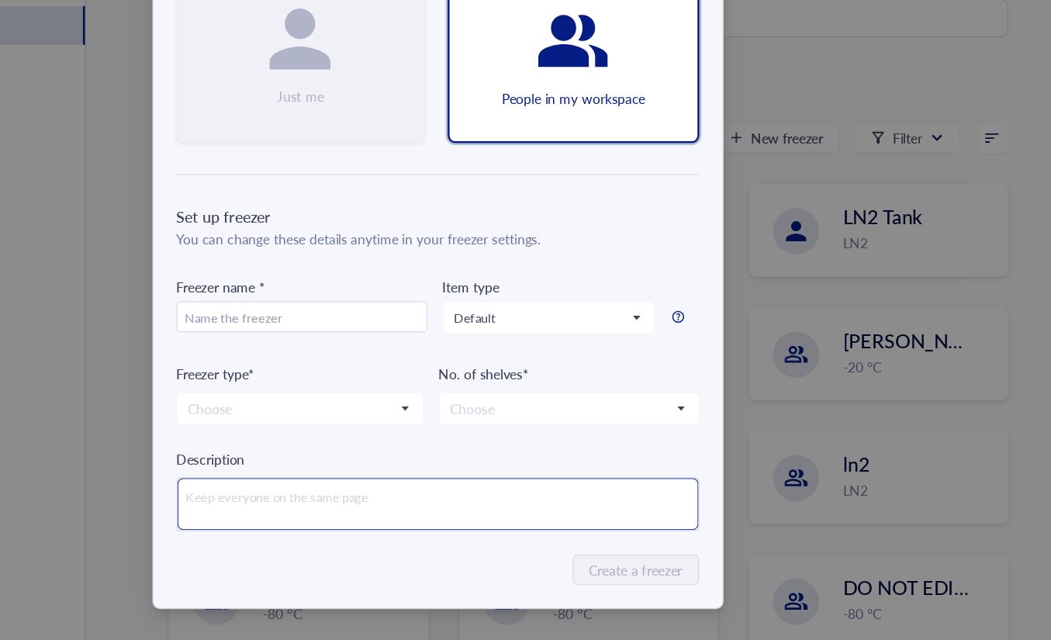
scroll to position [0, 0]
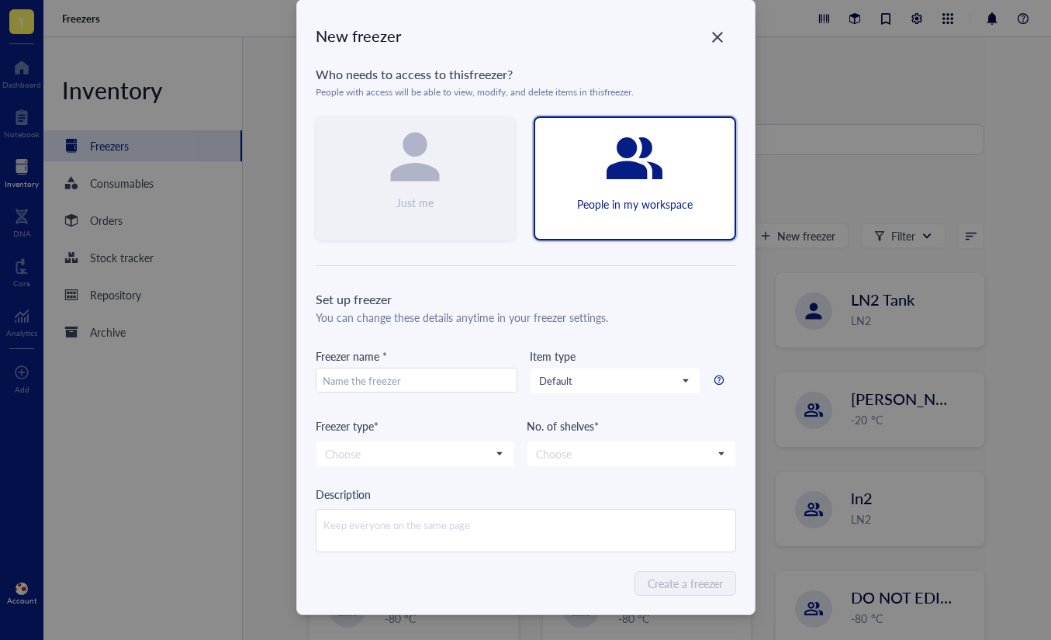
click at [706, 34] on div "Close" at bounding box center [717, 37] width 25 height 25
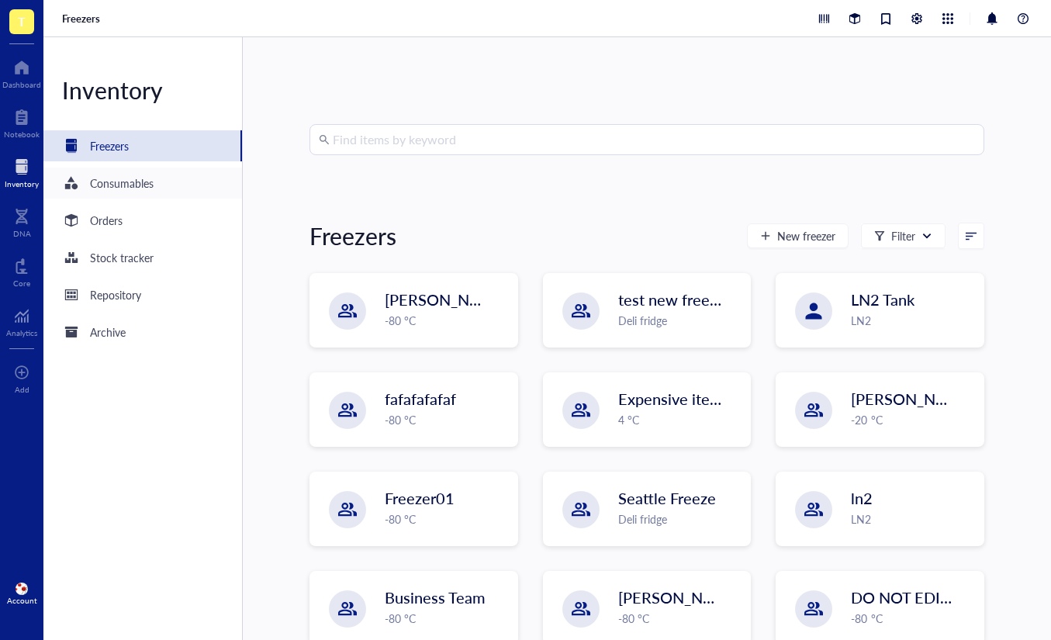
click at [140, 186] on div "Consumables" at bounding box center [122, 182] width 64 height 17
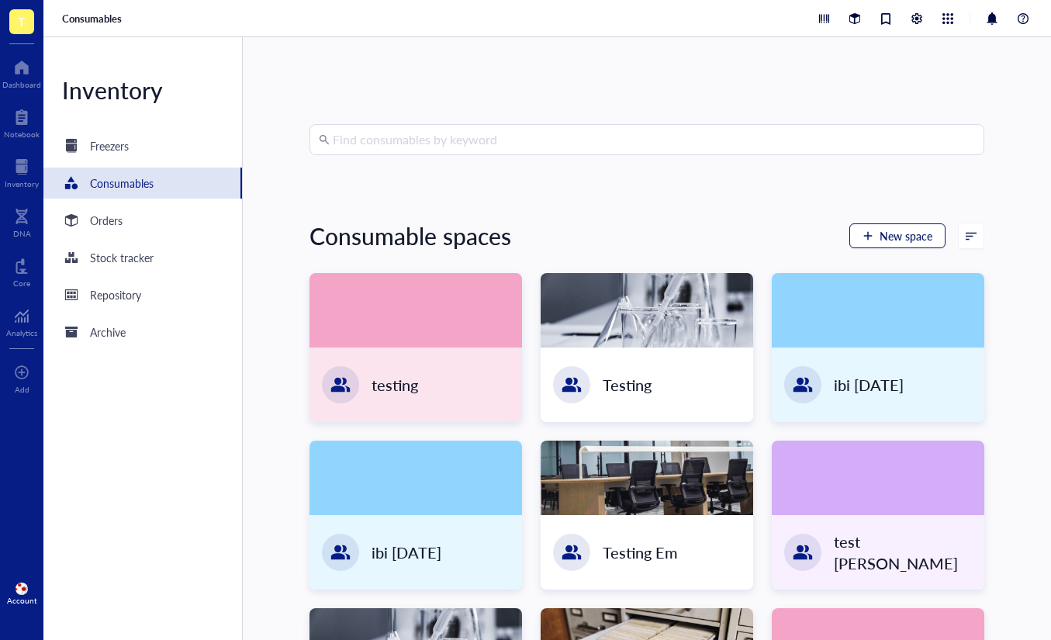
click at [894, 230] on span "New space" at bounding box center [905, 235] width 53 height 12
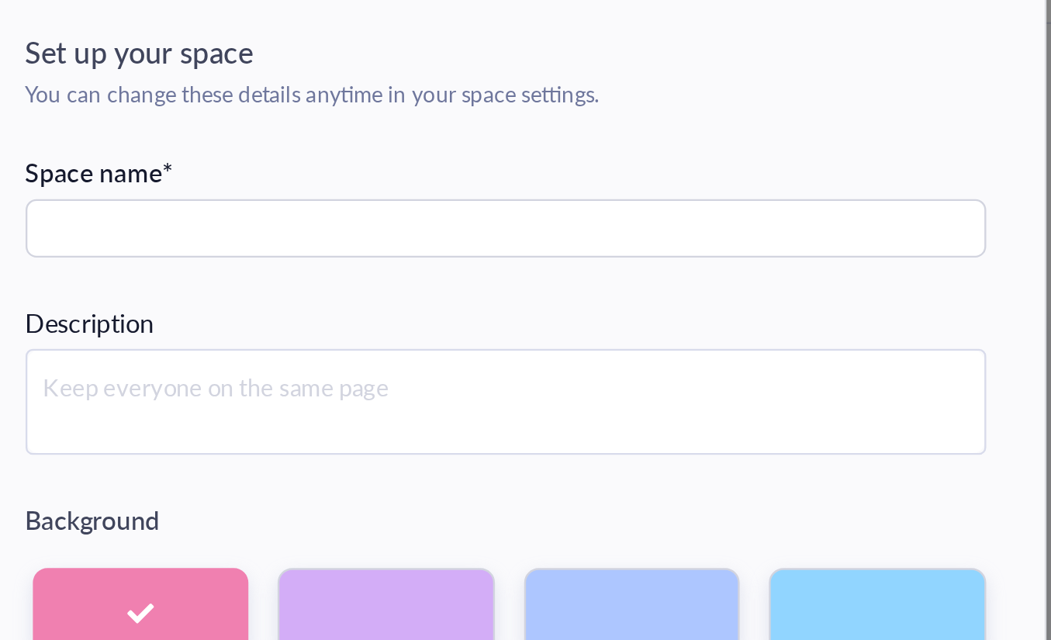
click at [491, 293] on div at bounding box center [526, 315] width 408 height 45
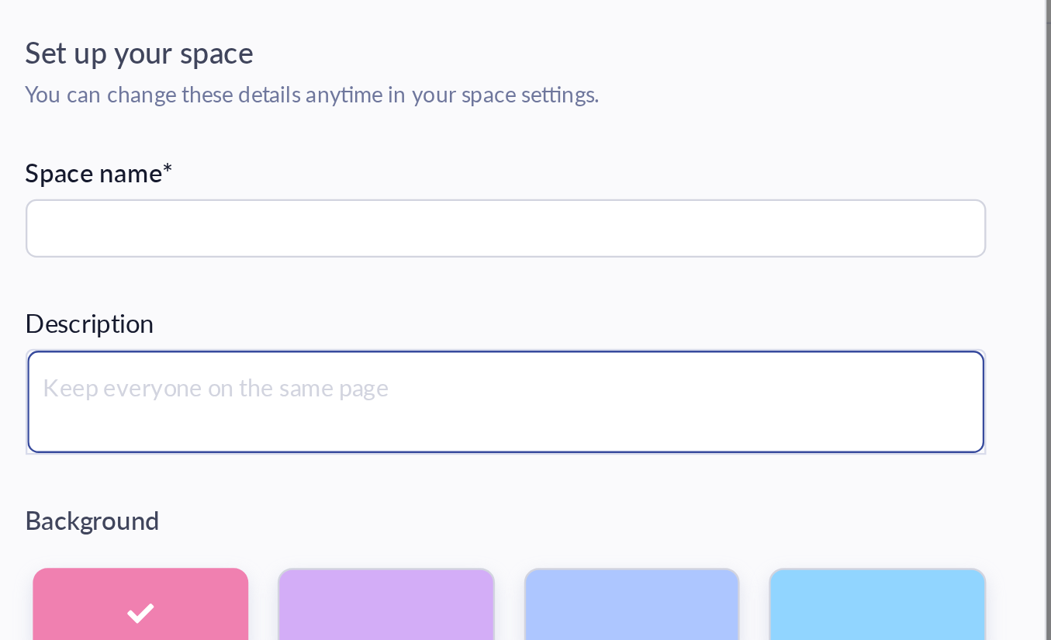
click at [500, 305] on textarea at bounding box center [526, 315] width 406 height 43
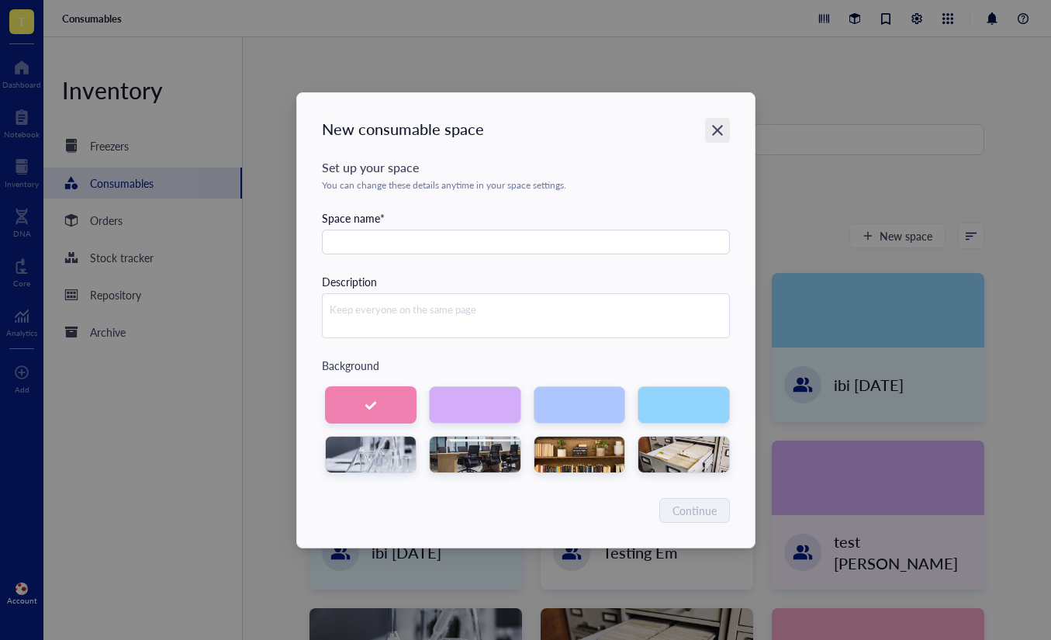
drag, startPoint x: 720, startPoint y: 126, endPoint x: 435, endPoint y: 161, distance: 287.5
click at [720, 125] on icon "Close" at bounding box center [716, 130] width 15 height 15
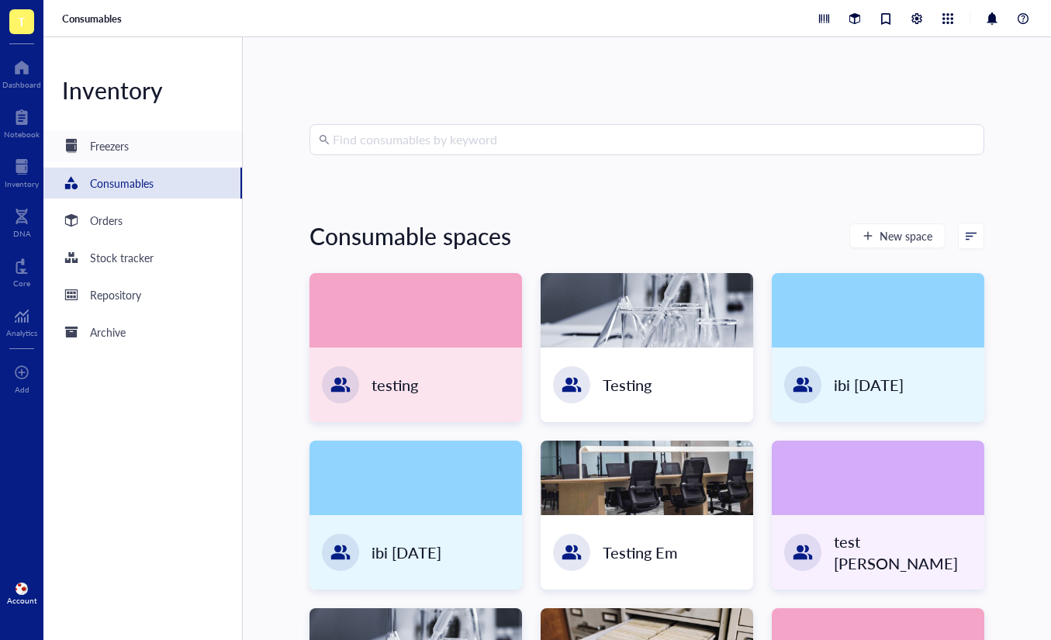
click at [95, 153] on div "Freezers" at bounding box center [109, 145] width 39 height 17
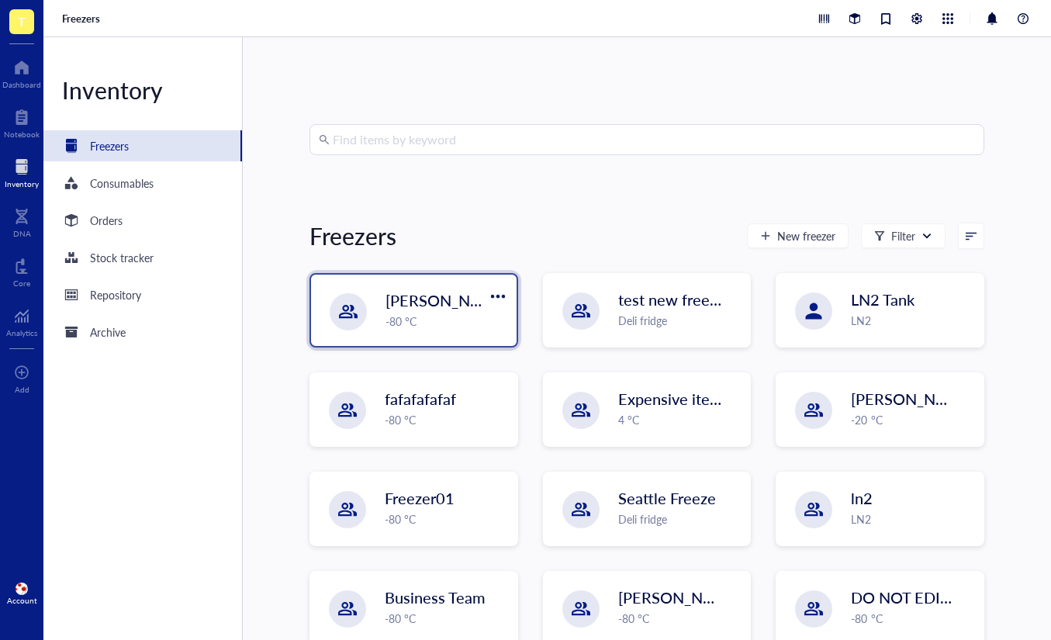
click at [402, 321] on div "-80 °C" at bounding box center [446, 320] width 122 height 17
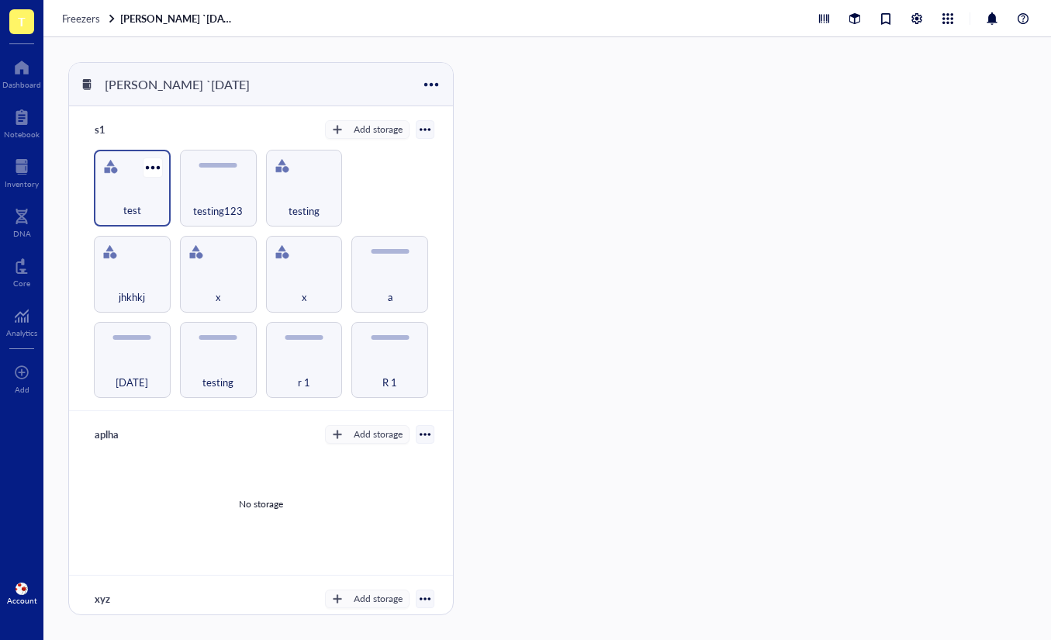
click at [134, 191] on div "test" at bounding box center [132, 202] width 61 height 34
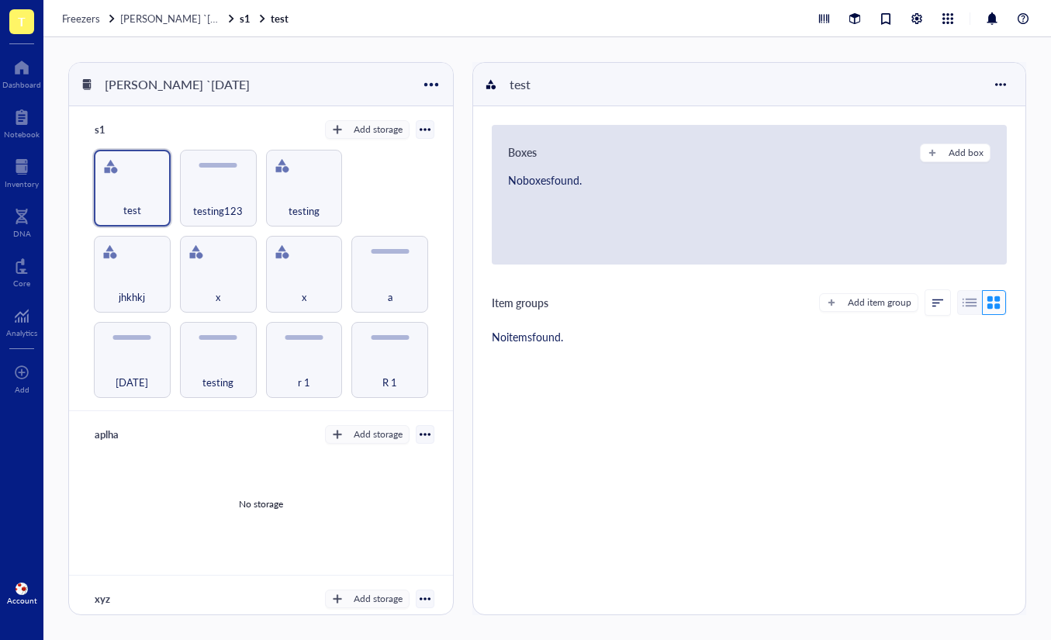
click at [230, 190] on div "testing123" at bounding box center [218, 202] width 63 height 34
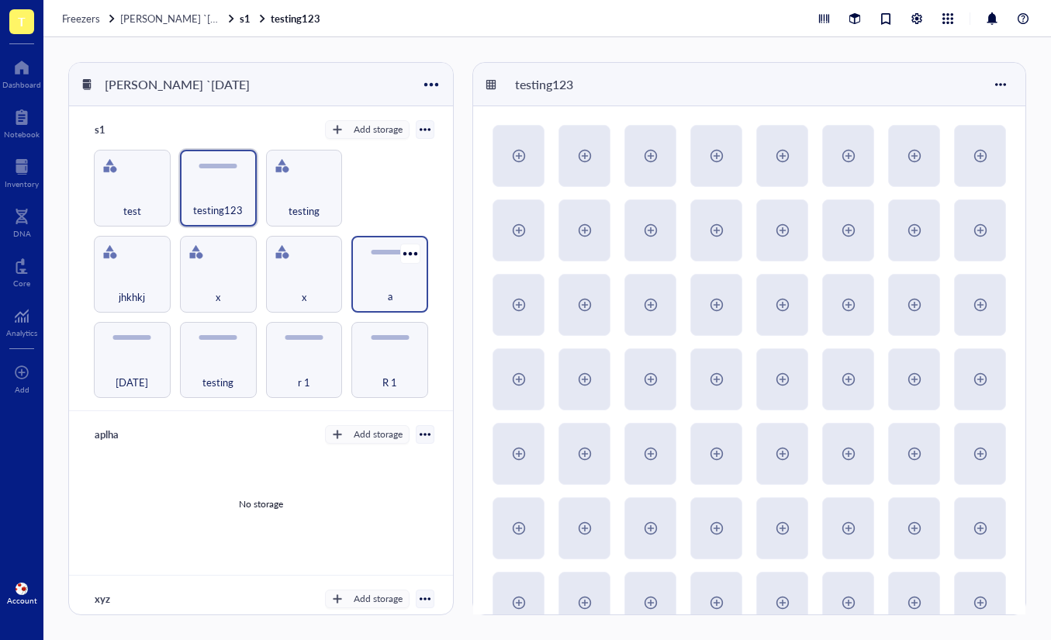
click at [383, 273] on div "a" at bounding box center [389, 288] width 61 height 34
click at [229, 356] on div "testing" at bounding box center [218, 373] width 61 height 34
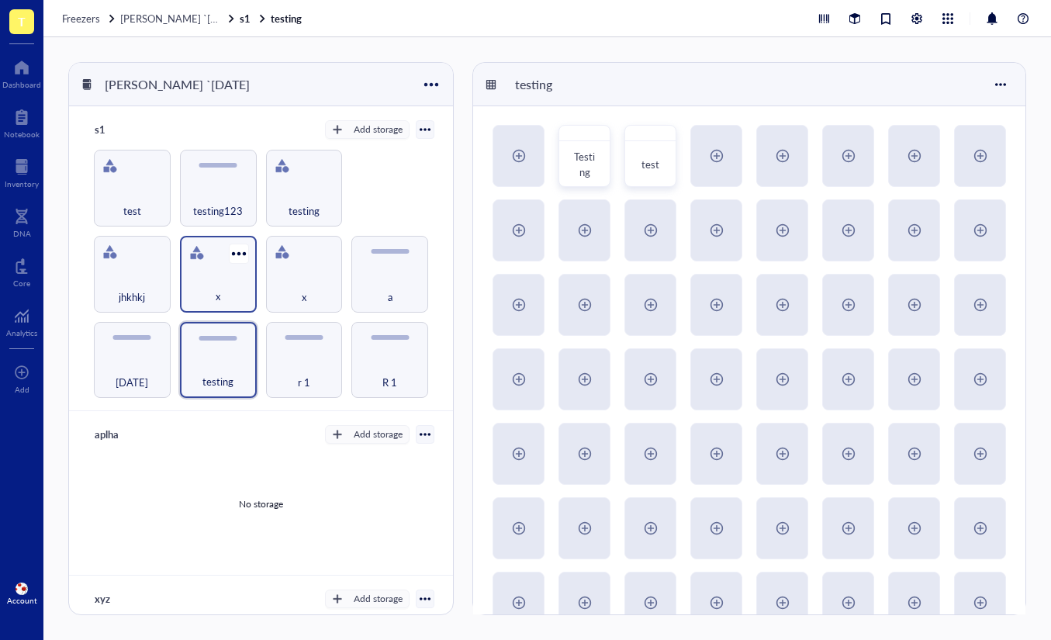
drag, startPoint x: 145, startPoint y: 371, endPoint x: 189, endPoint y: 305, distance: 79.3
click at [145, 374] on span "9th march" at bounding box center [132, 382] width 33 height 17
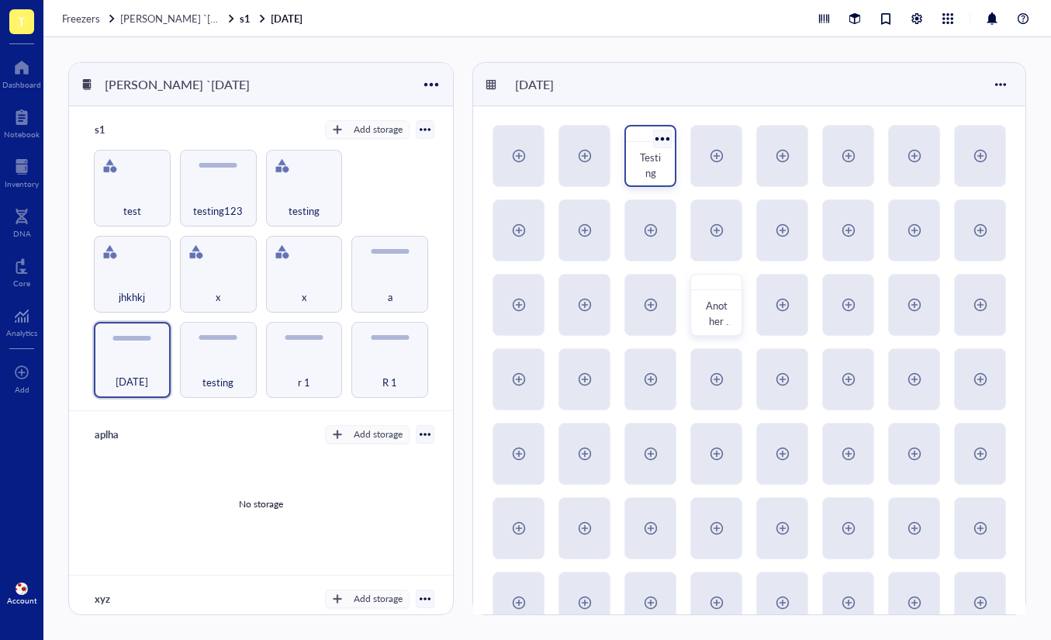
click at [653, 146] on div at bounding box center [661, 138] width 22 height 22
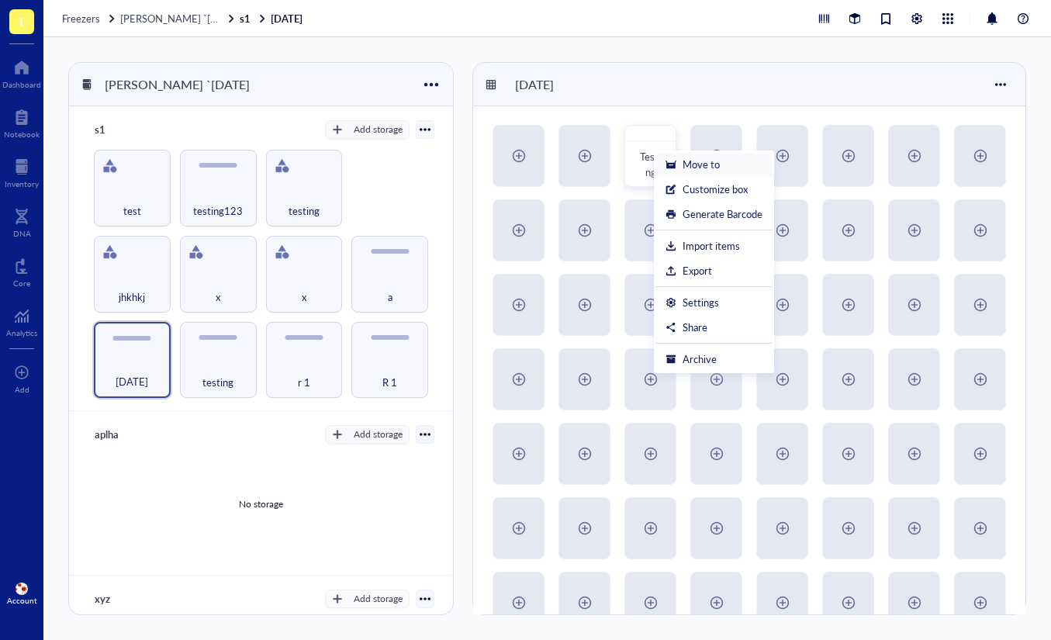
click at [658, 168] on li "Move to" at bounding box center [713, 164] width 117 height 25
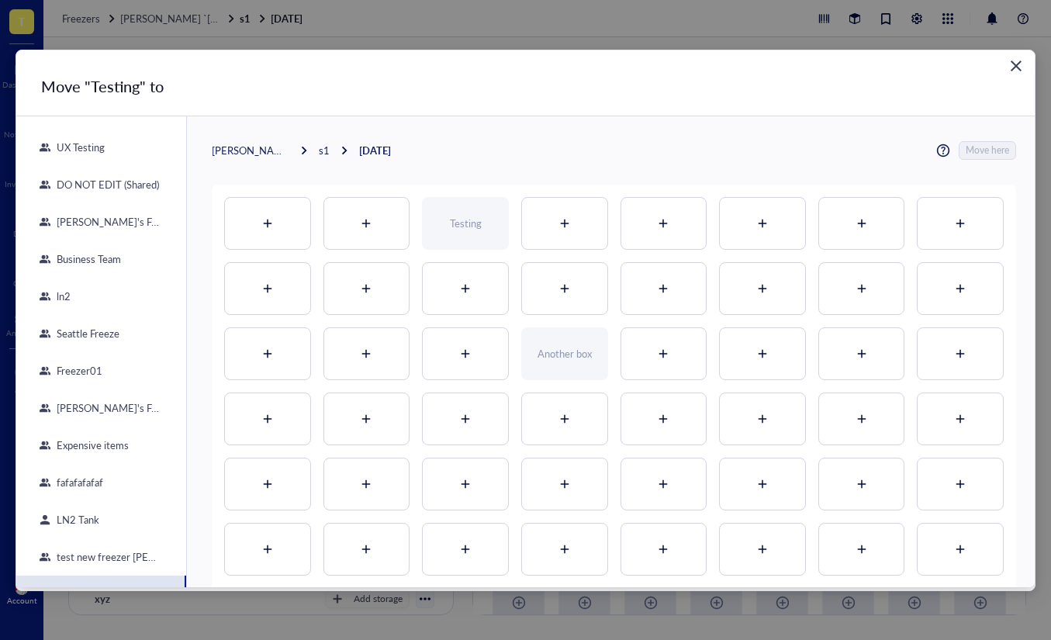
click at [1003, 60] on div "Close" at bounding box center [1015, 65] width 25 height 25
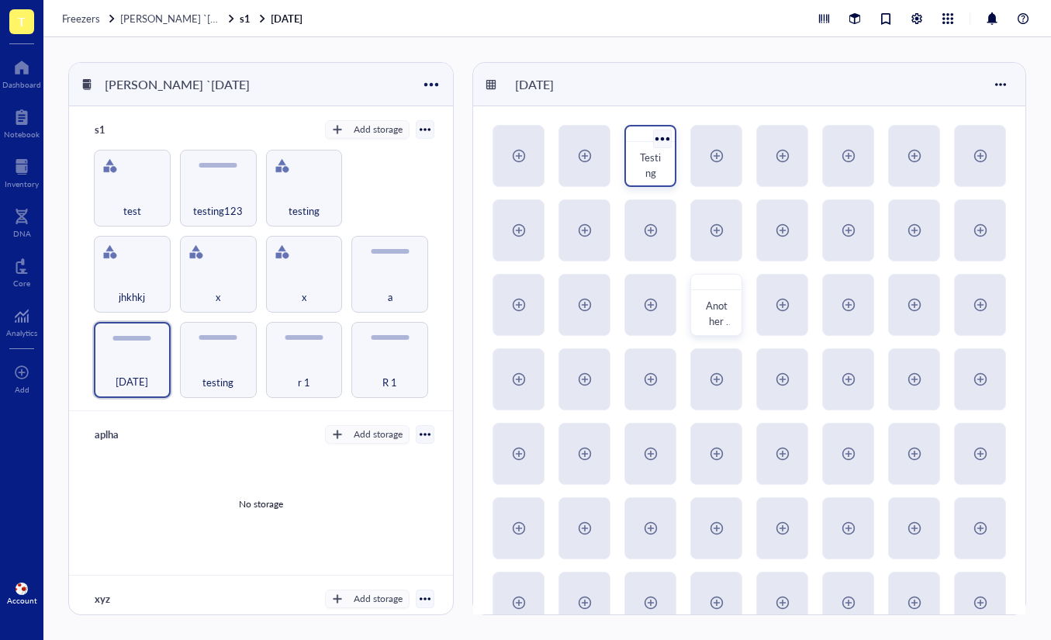
click at [646, 165] on span "Testing" at bounding box center [650, 165] width 21 height 30
type textarea "Keep everyone on the same page…"
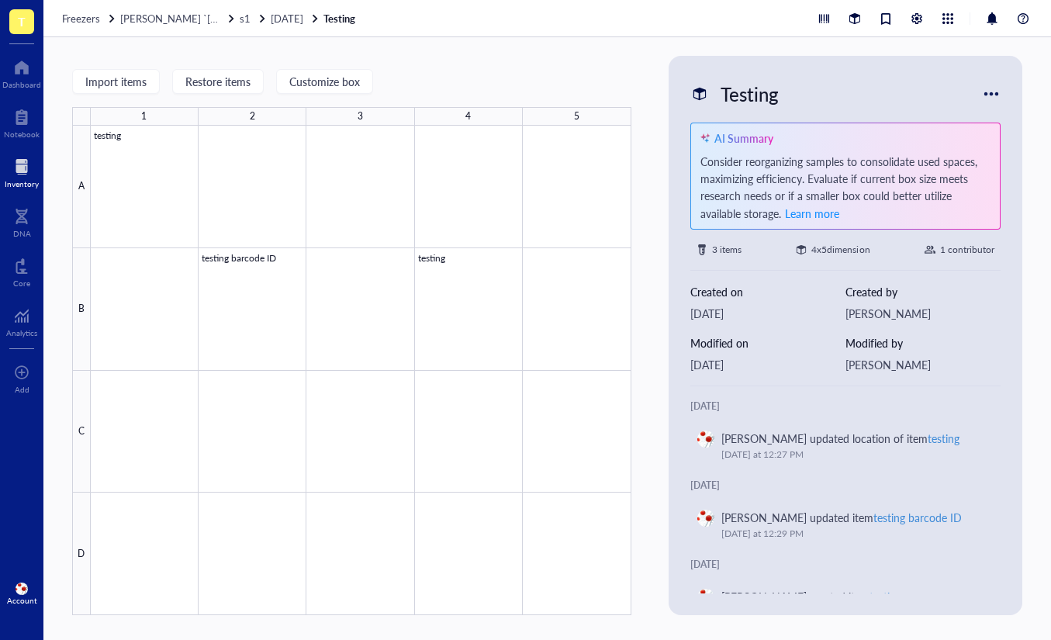
click at [30, 181] on div "Inventory" at bounding box center [22, 183] width 34 height 9
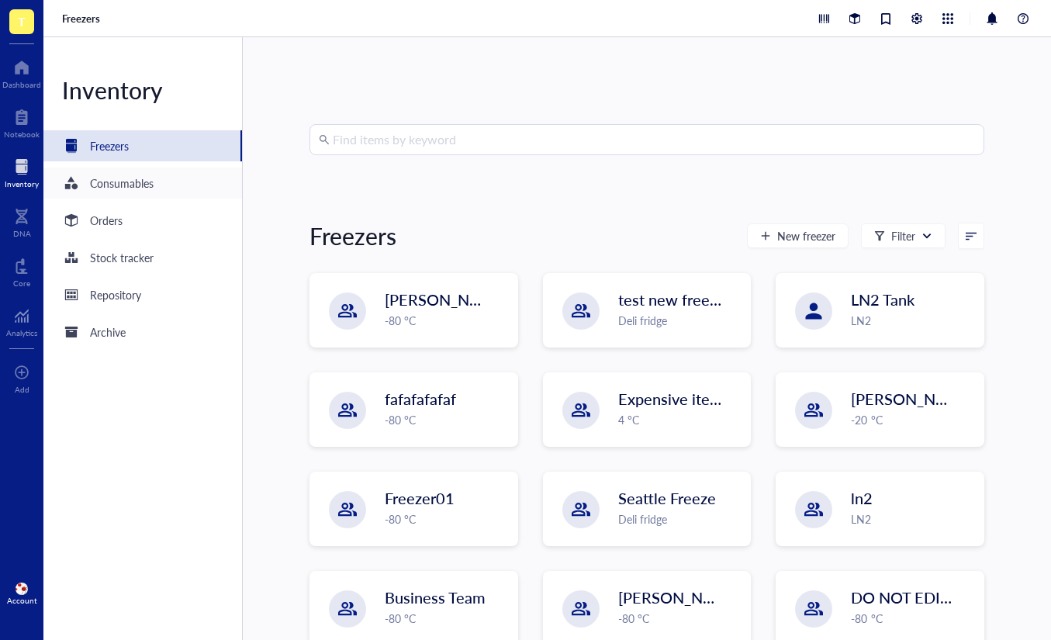
click at [102, 176] on div "Consumables" at bounding box center [122, 182] width 64 height 17
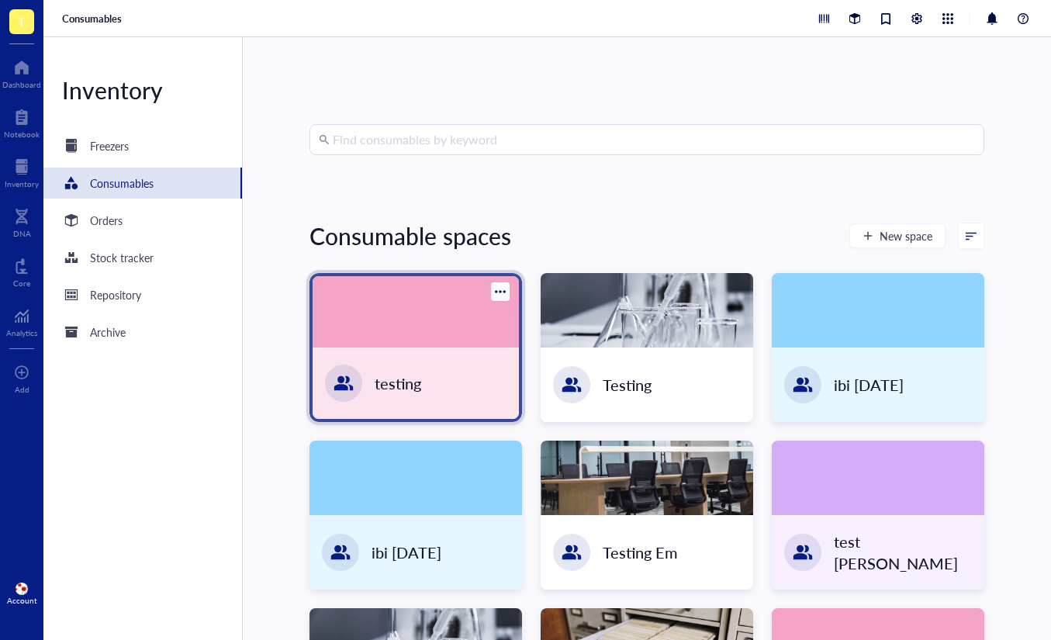
click at [438, 339] on div at bounding box center [415, 311] width 206 height 71
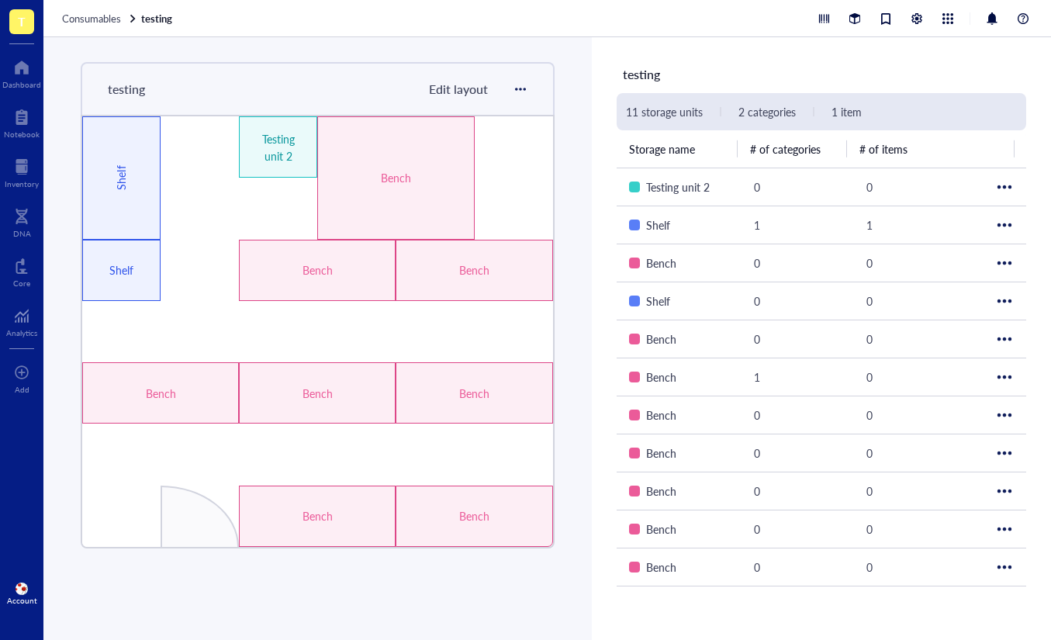
click at [49, 141] on div "testing Edit layout Testing unit 2 Bench Bench Bench Bench Bench Bench Shelf Be…" at bounding box center [317, 338] width 548 height 602
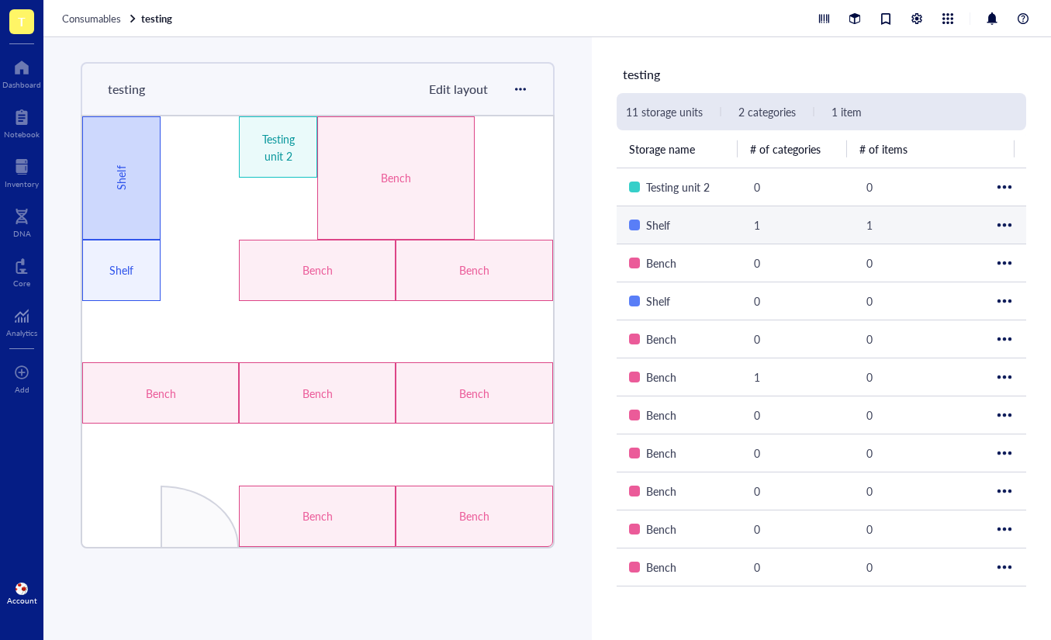
click at [126, 155] on div "Shelf" at bounding box center [121, 178] width 17 height 92
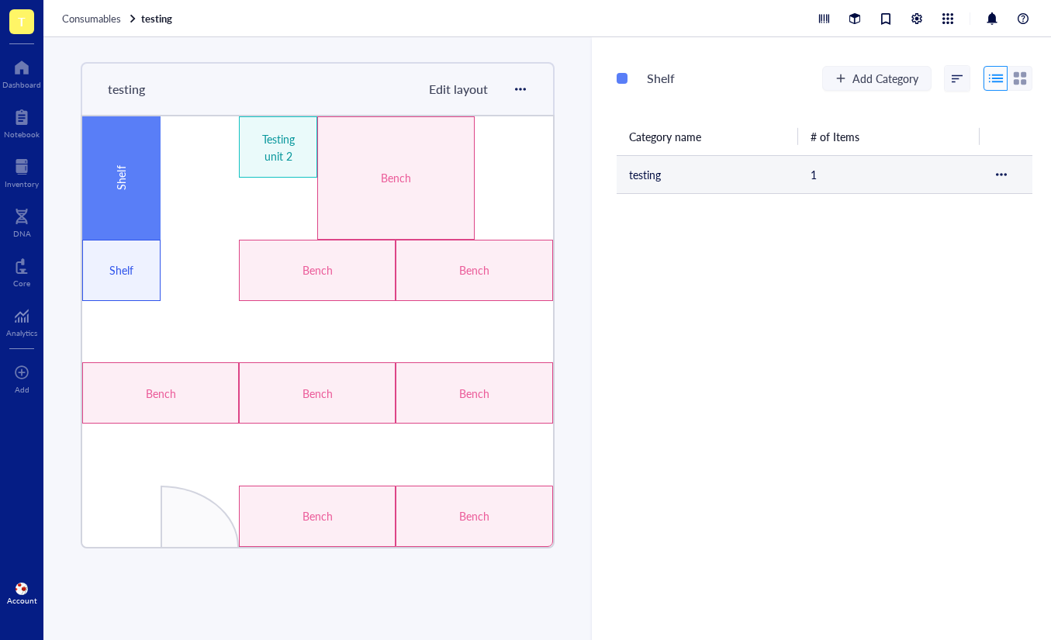
click at [798, 166] on td "1" at bounding box center [888, 174] width 181 height 38
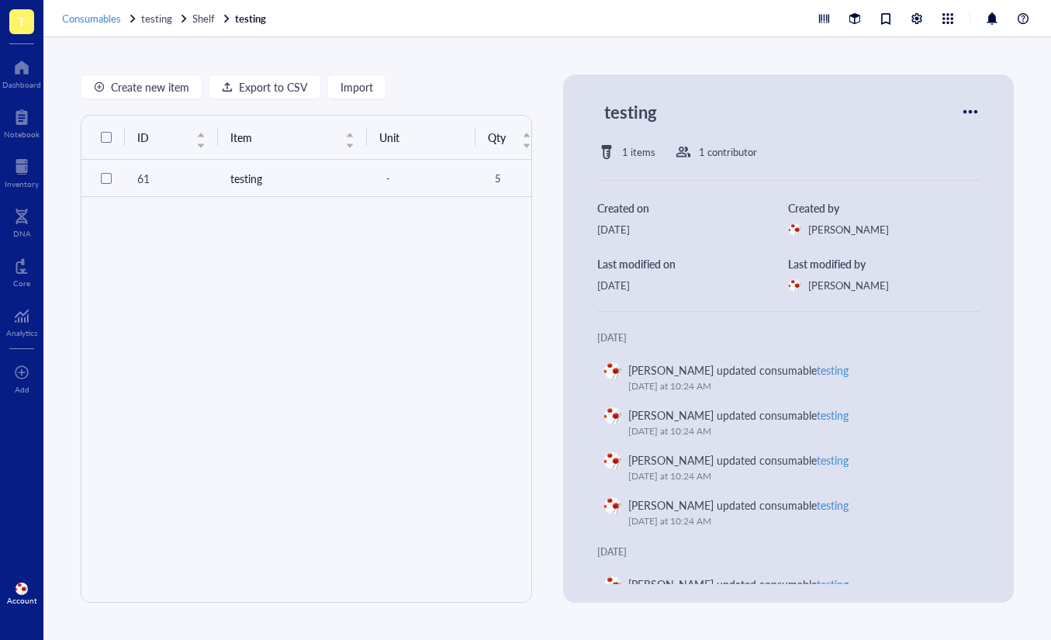
click at [89, 21] on span "Consumables" at bounding box center [91, 18] width 59 height 15
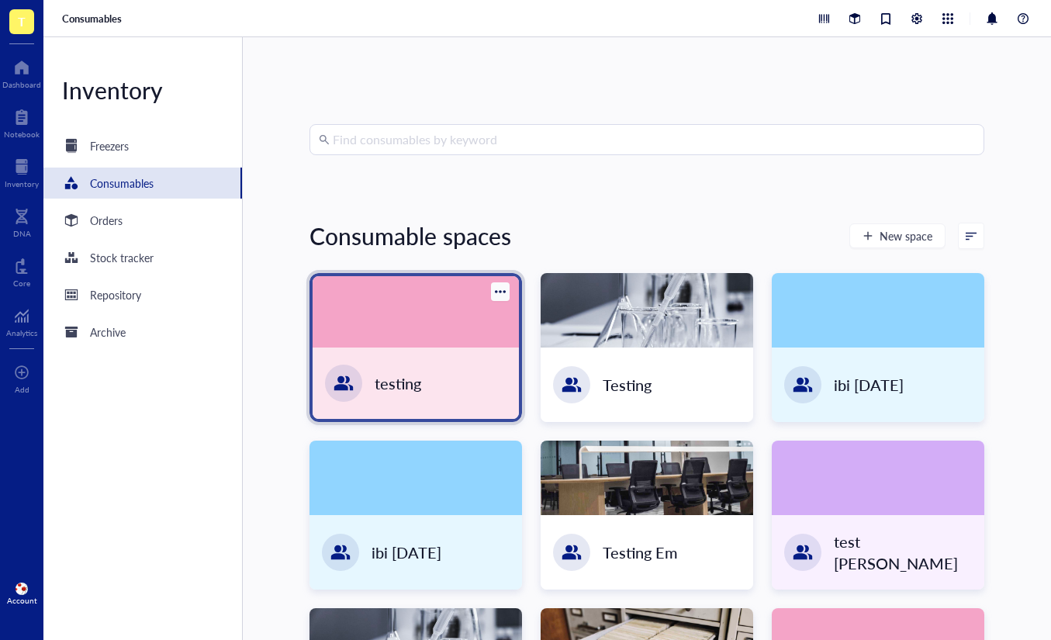
click at [390, 334] on div at bounding box center [415, 311] width 206 height 71
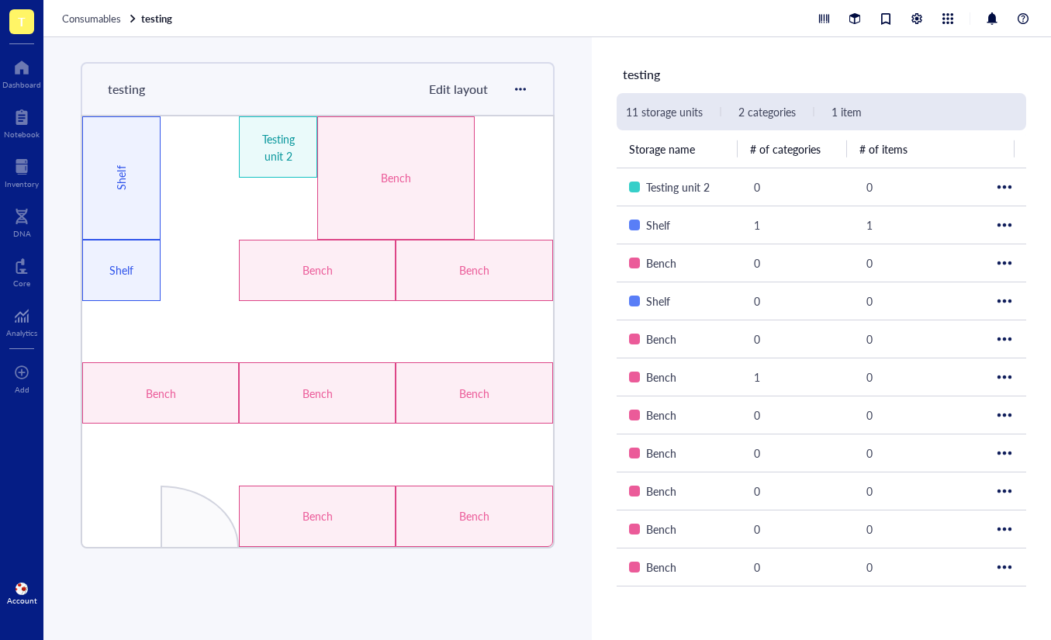
click at [451, 95] on span "Edit layout" at bounding box center [458, 89] width 59 height 18
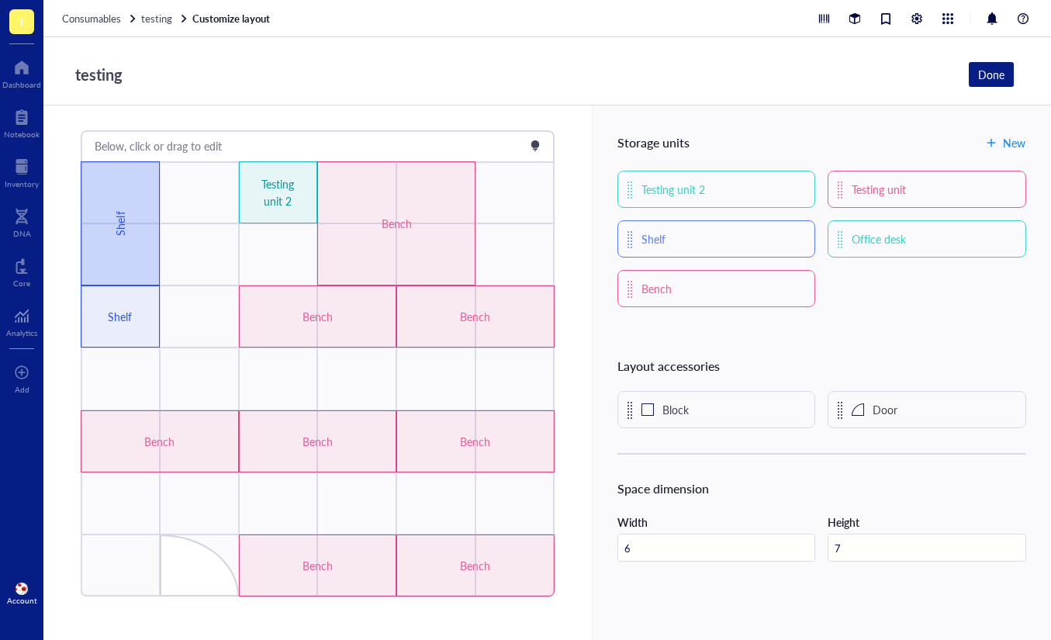
click at [132, 207] on div "Shelf" at bounding box center [120, 223] width 79 height 124
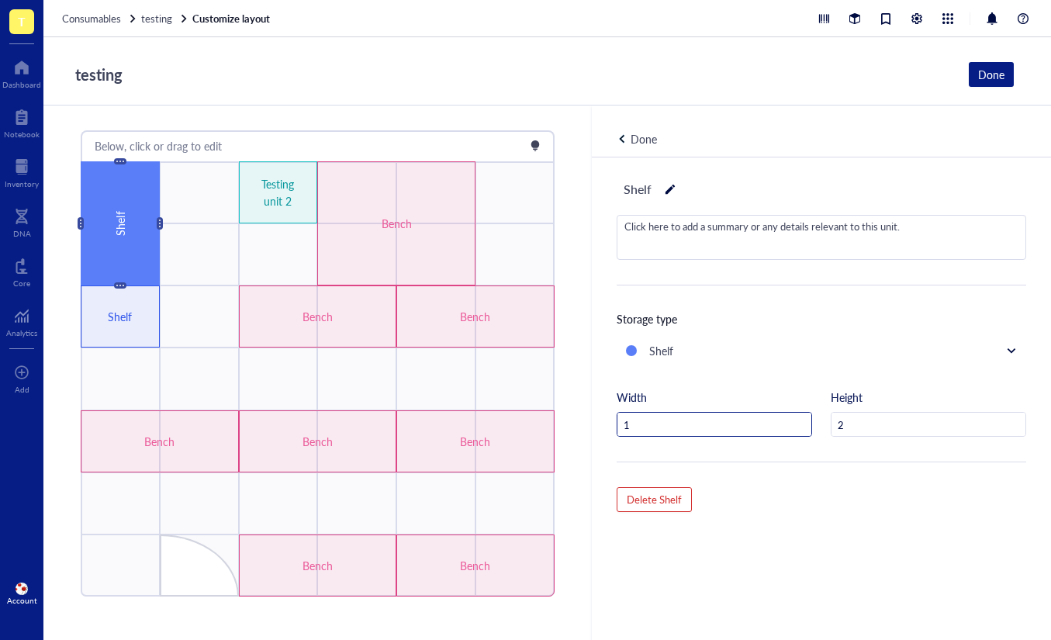
click at [748, 429] on input "1" at bounding box center [714, 424] width 194 height 25
type input "2"
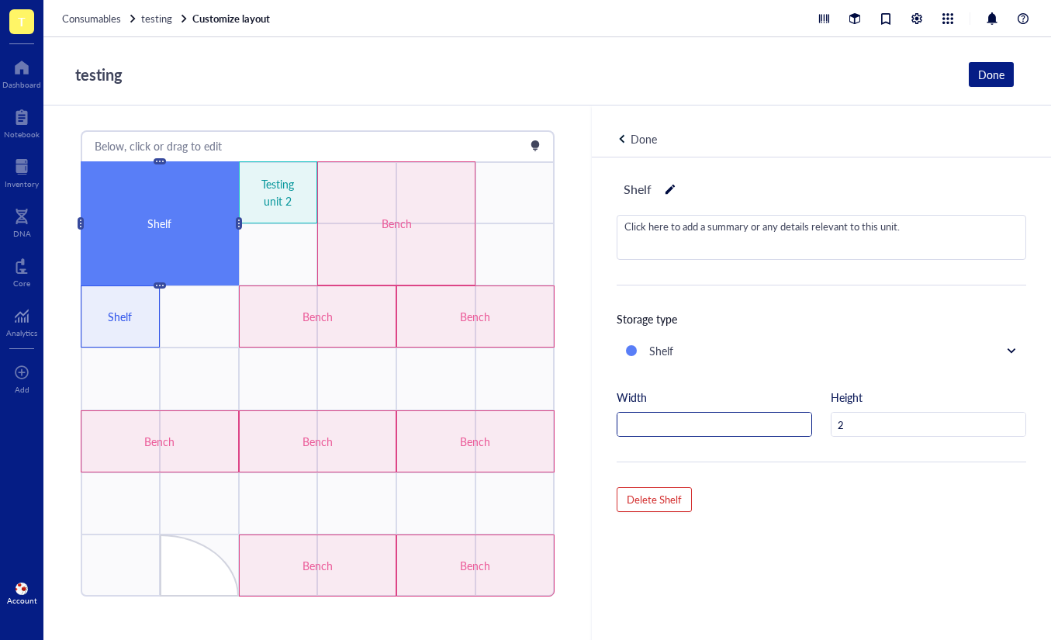
type input "1"
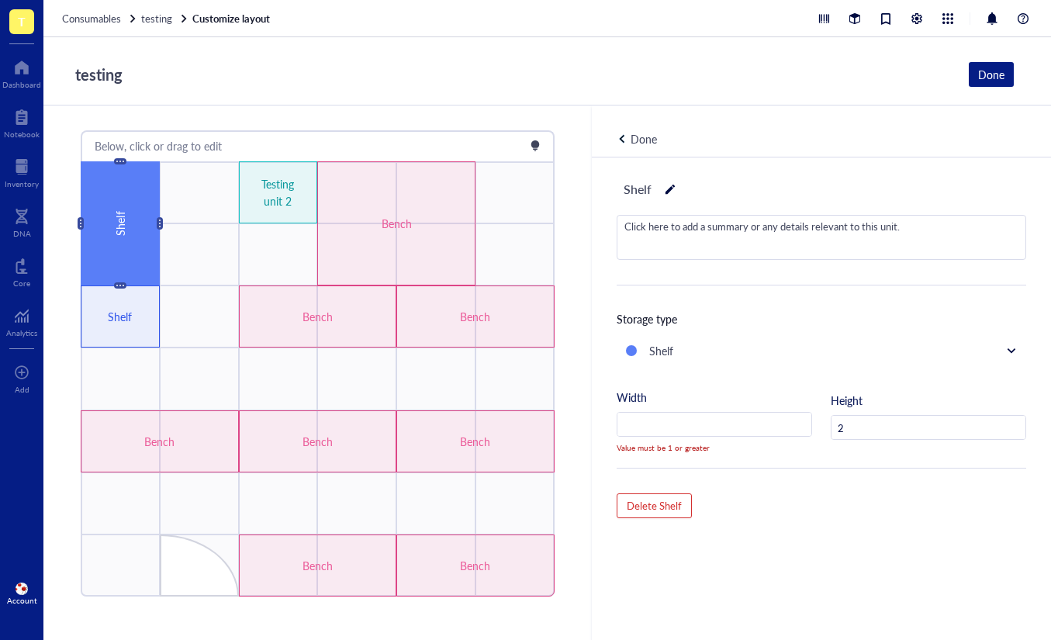
type input "2"
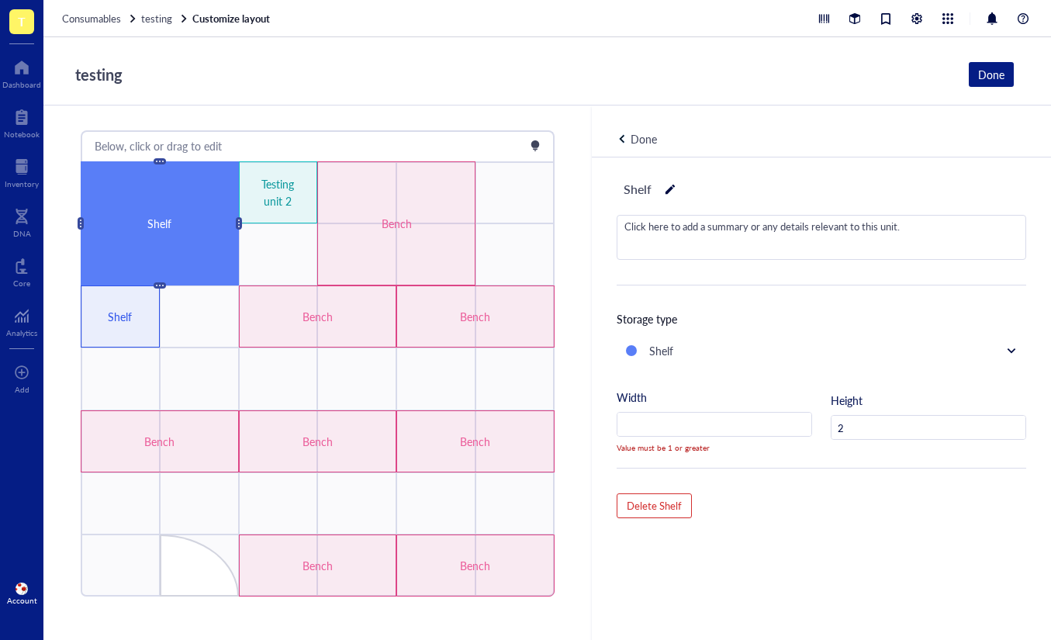
type input "3"
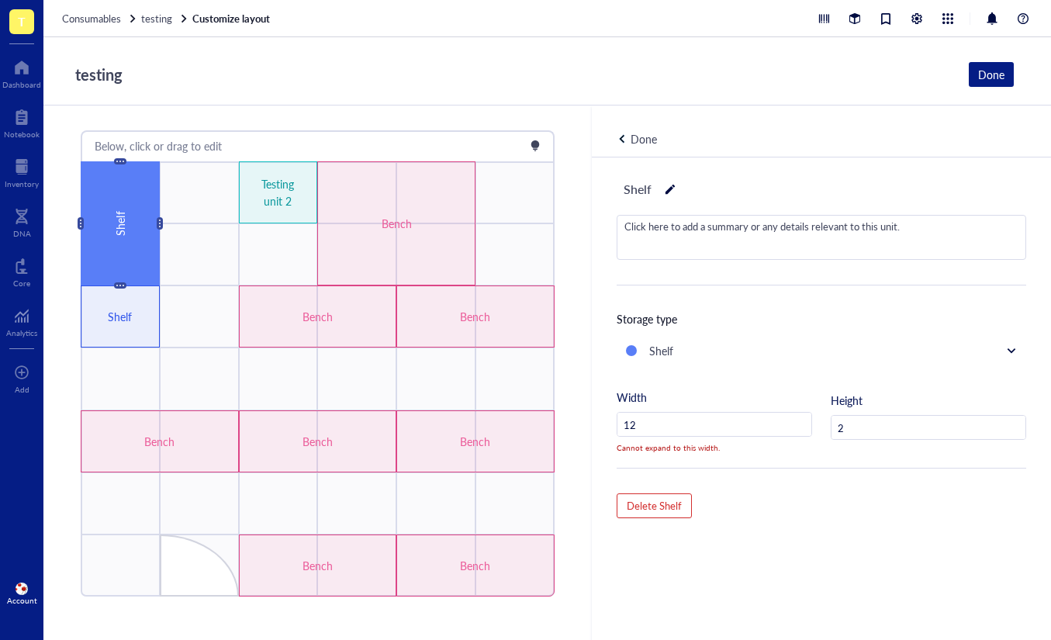
type input "1"
click at [911, 418] on input "2" at bounding box center [928, 428] width 194 height 25
click at [744, 421] on input "number" at bounding box center [714, 424] width 194 height 25
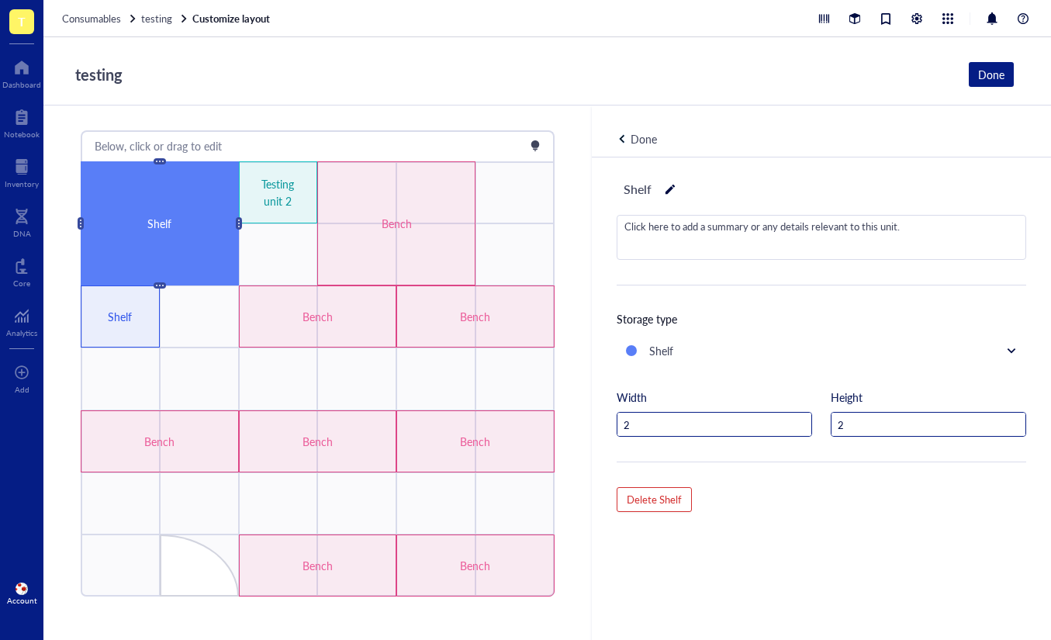
type input "2"
drag, startPoint x: 896, startPoint y: 422, endPoint x: 886, endPoint y: 428, distance: 11.8
click at [897, 422] on input "2" at bounding box center [928, 424] width 194 height 25
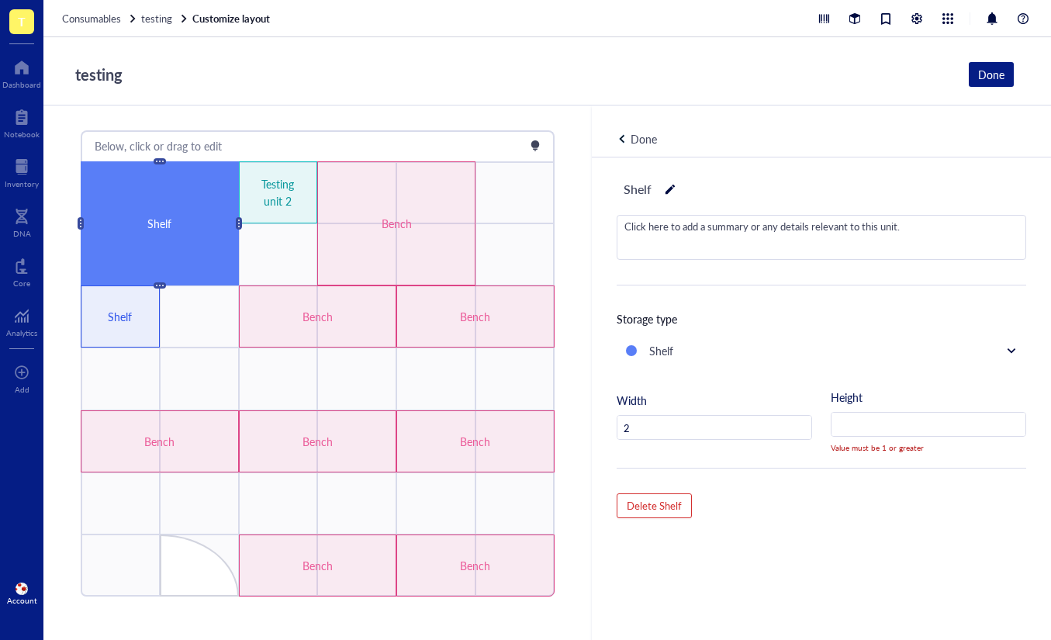
type input "2"
type input "3"
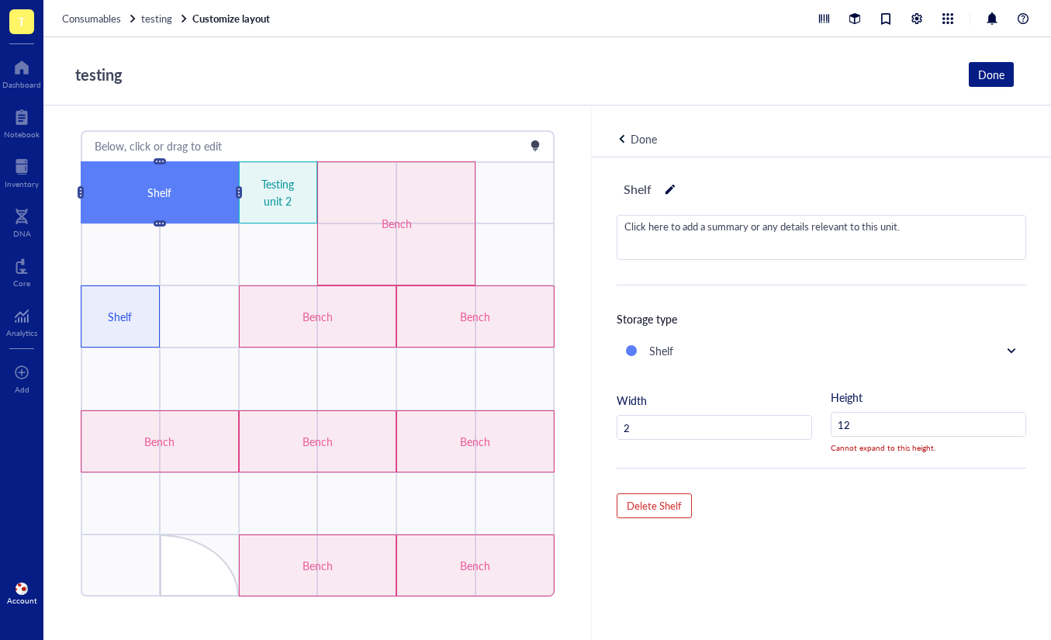
type input "1"
type input "7"
type input "4"
type input "2"
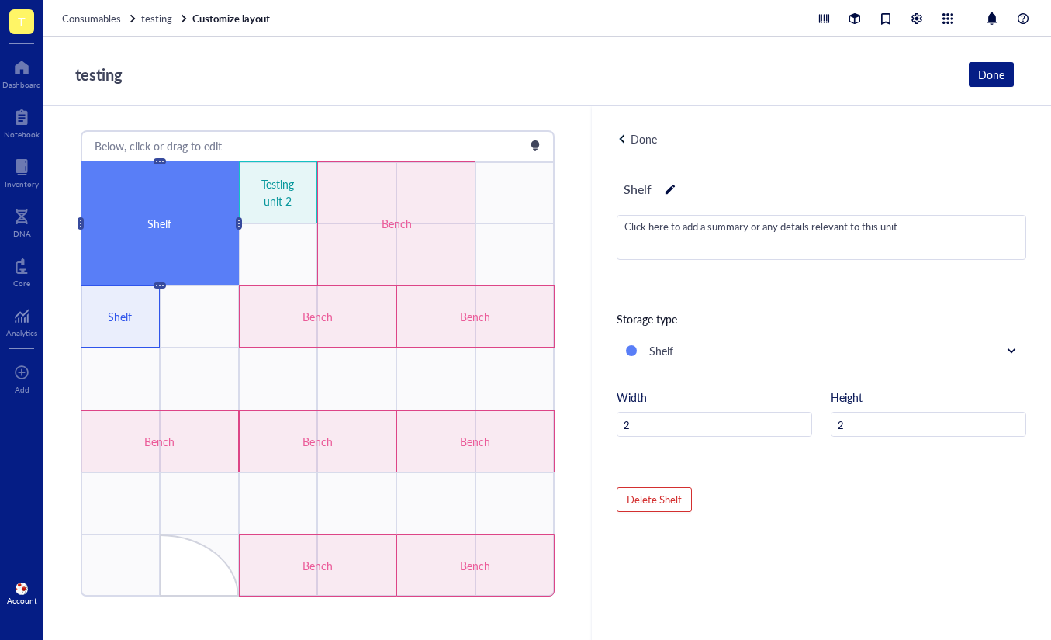
click at [858, 477] on div "Shelf Click here to add a summary or any details relevant to this unit. Storage…" at bounding box center [821, 424] width 459 height 534
drag, startPoint x: 419, startPoint y: 112, endPoint x: 378, endPoint y: 130, distance: 45.8
click at [419, 112] on div "Below, click or drag to edit Testing unit 2 Bench Bench Bench Bench Bench Bench…" at bounding box center [317, 372] width 548 height 534
click at [637, 136] on div "Done" at bounding box center [643, 138] width 26 height 17
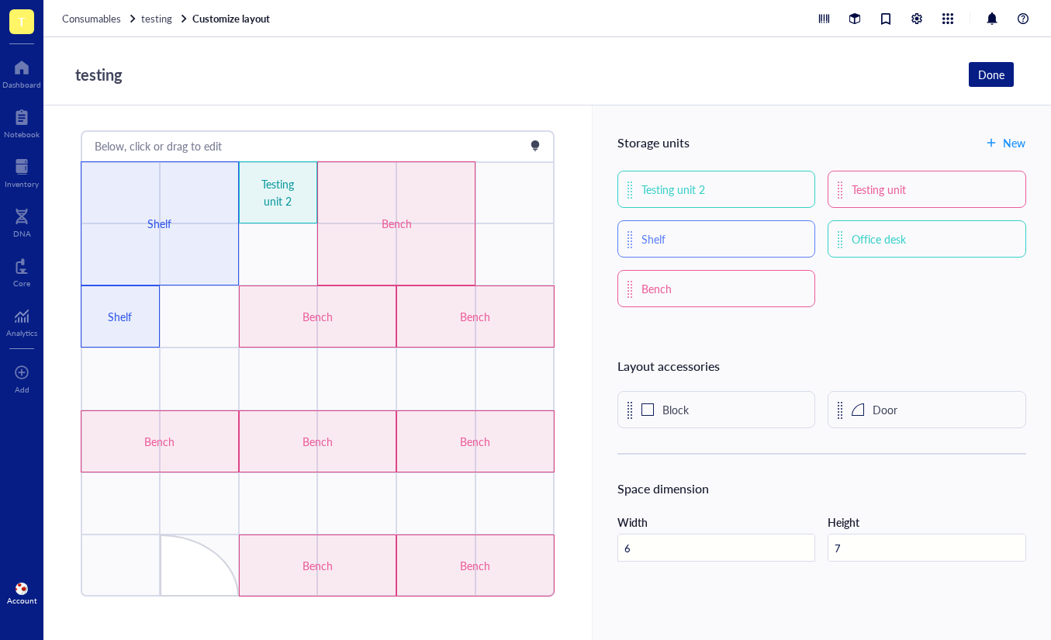
drag, startPoint x: 638, startPoint y: 547, endPoint x: 666, endPoint y: 550, distance: 28.1
click at [639, 548] on input "6" at bounding box center [716, 548] width 197 height 28
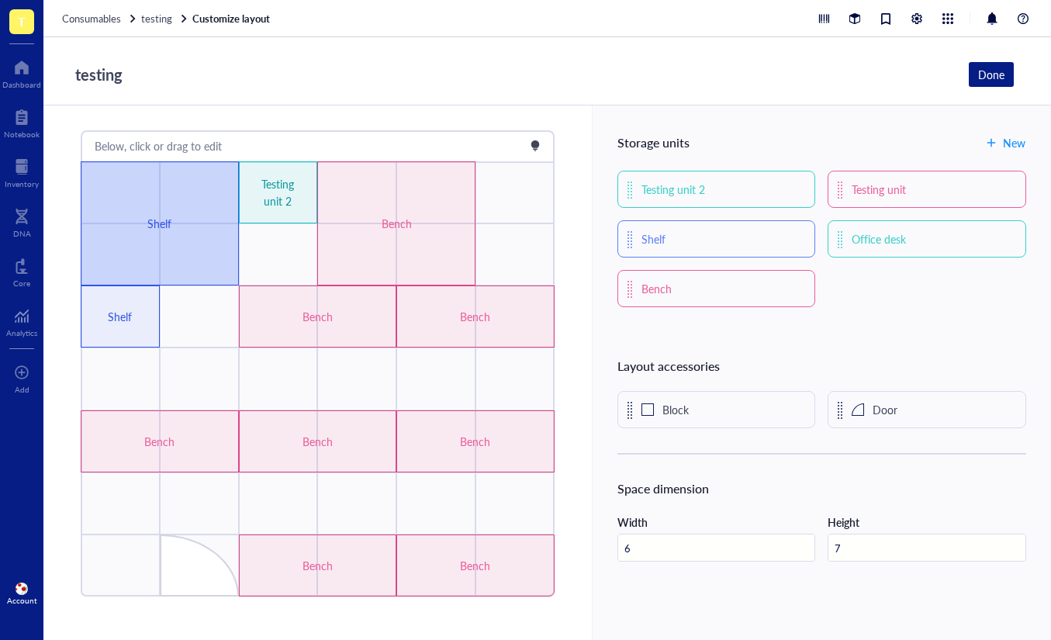
click at [200, 246] on div "Shelf" at bounding box center [160, 223] width 158 height 124
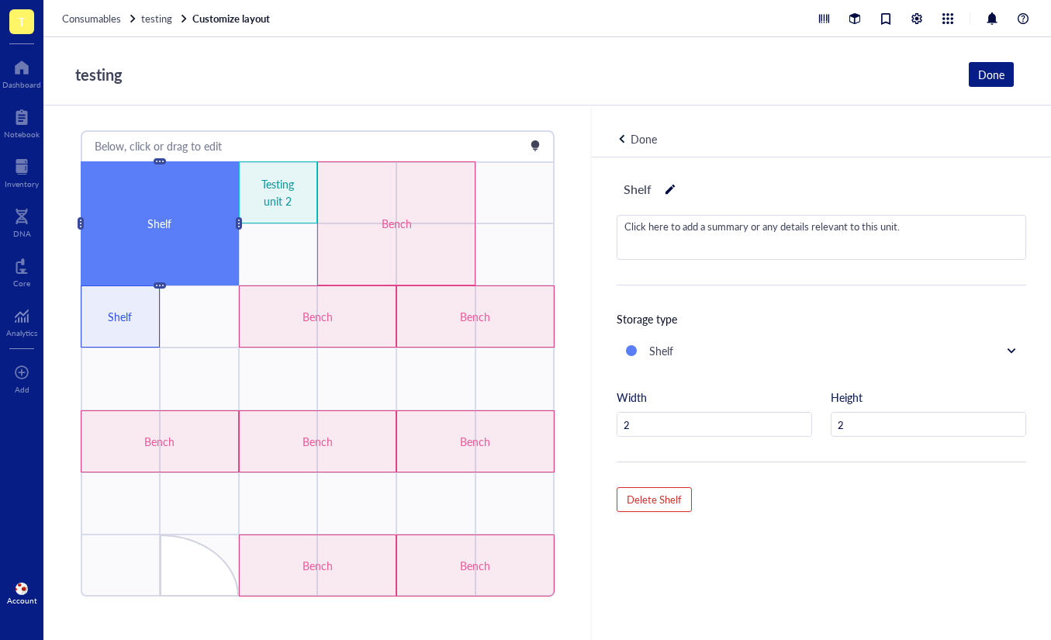
click at [647, 136] on div "Done" at bounding box center [643, 138] width 26 height 17
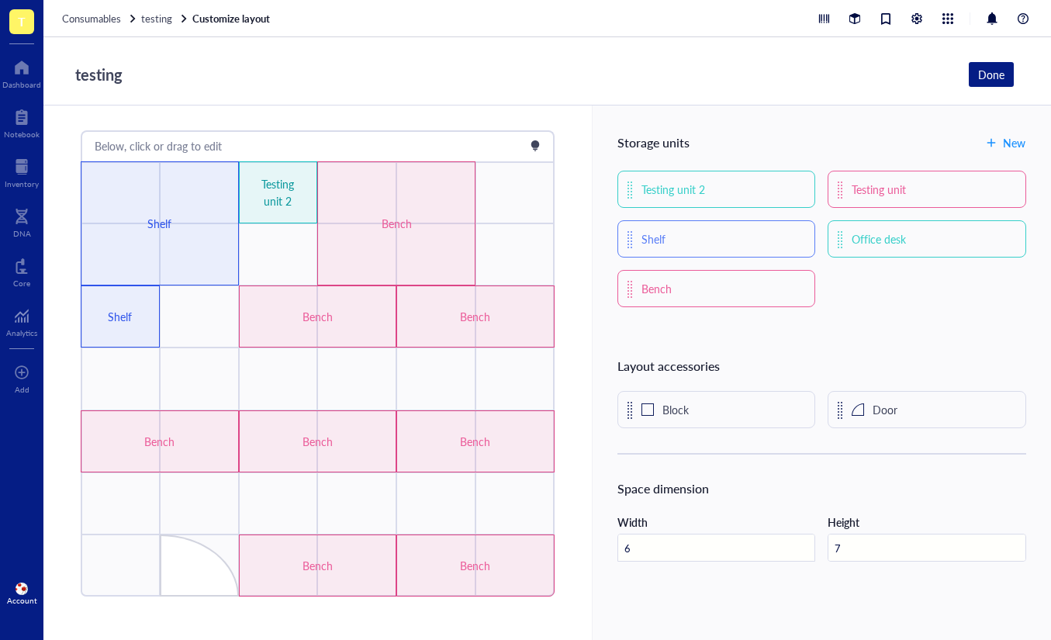
click at [686, 553] on input "6" at bounding box center [716, 548] width 197 height 28
click at [799, 543] on input "6" at bounding box center [716, 548] width 197 height 28
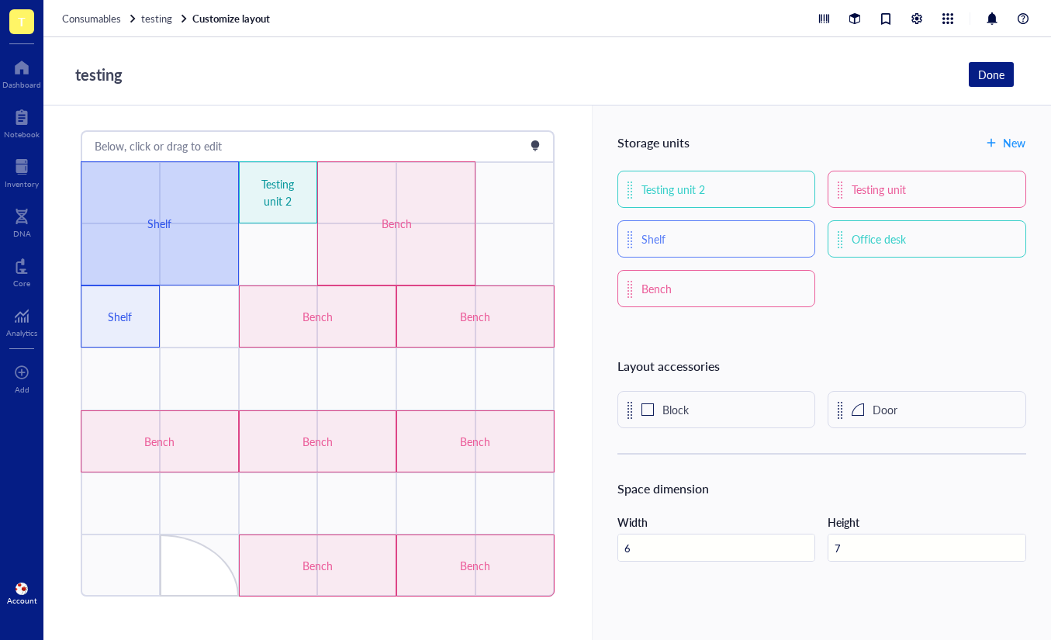
click at [169, 217] on div "Shelf" at bounding box center [159, 223] width 94 height 17
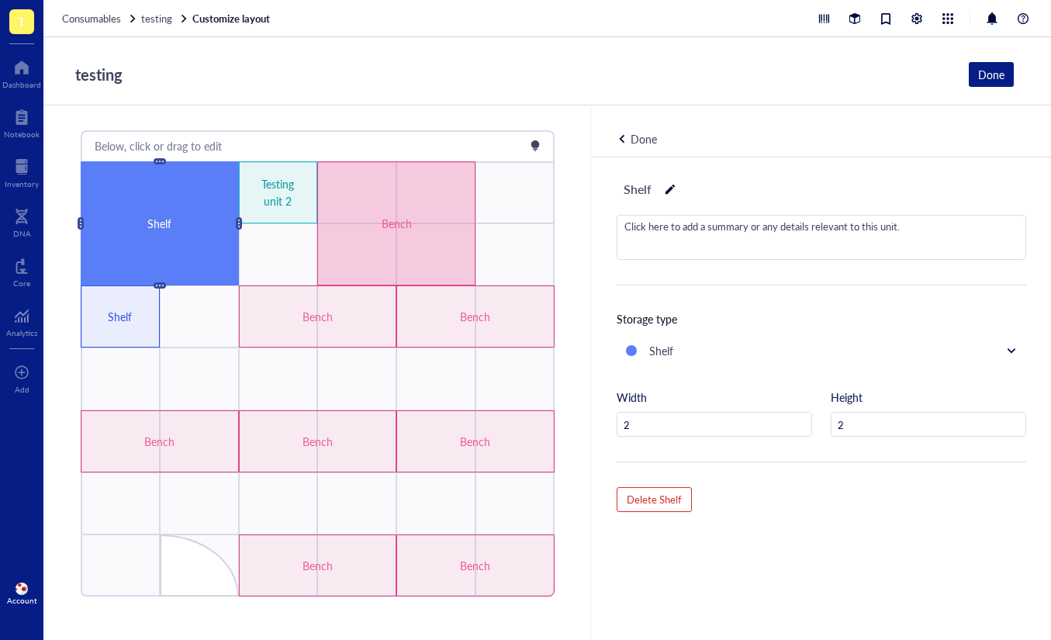
click at [290, 318] on div "Bench" at bounding box center [318, 316] width 94 height 17
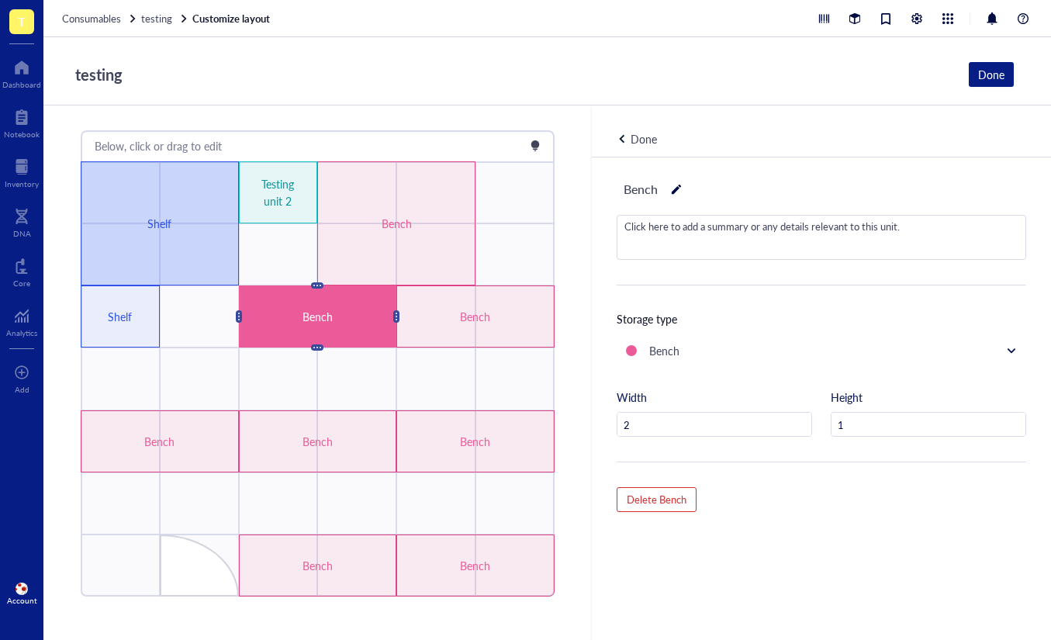
click at [210, 256] on div "Shelf" at bounding box center [160, 223] width 158 height 124
type input "2"
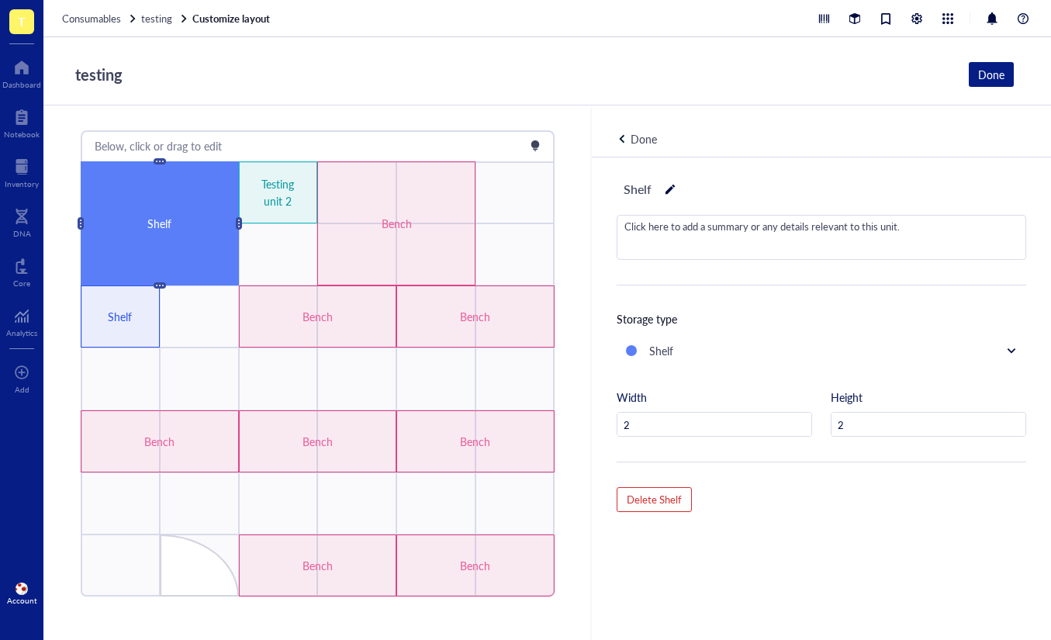
click at [625, 139] on div "Done" at bounding box center [643, 138] width 54 height 17
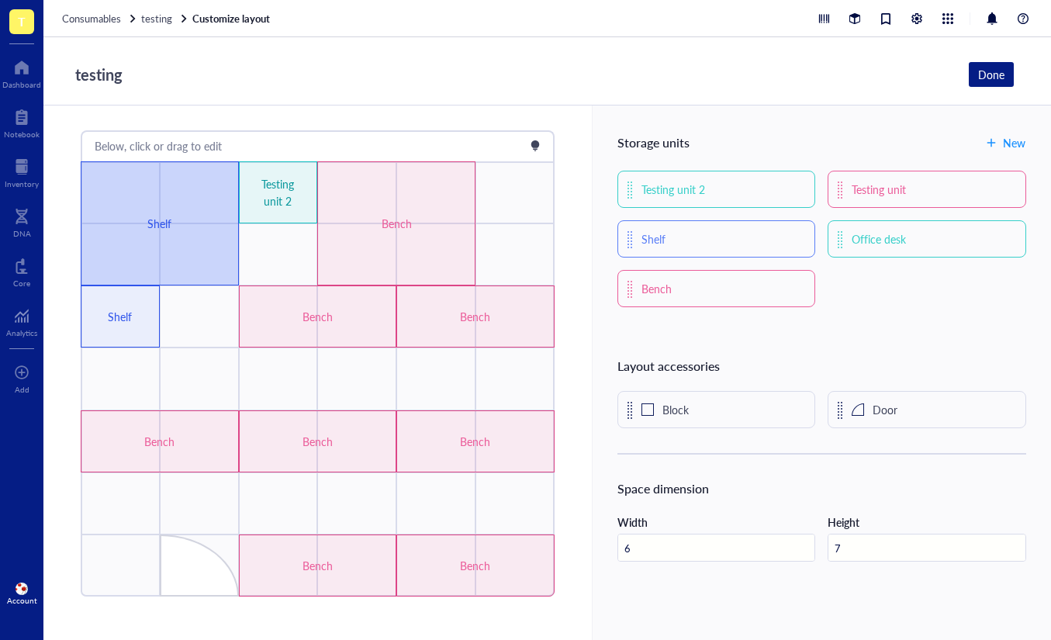
click at [133, 212] on div "Shelf" at bounding box center [160, 223] width 158 height 124
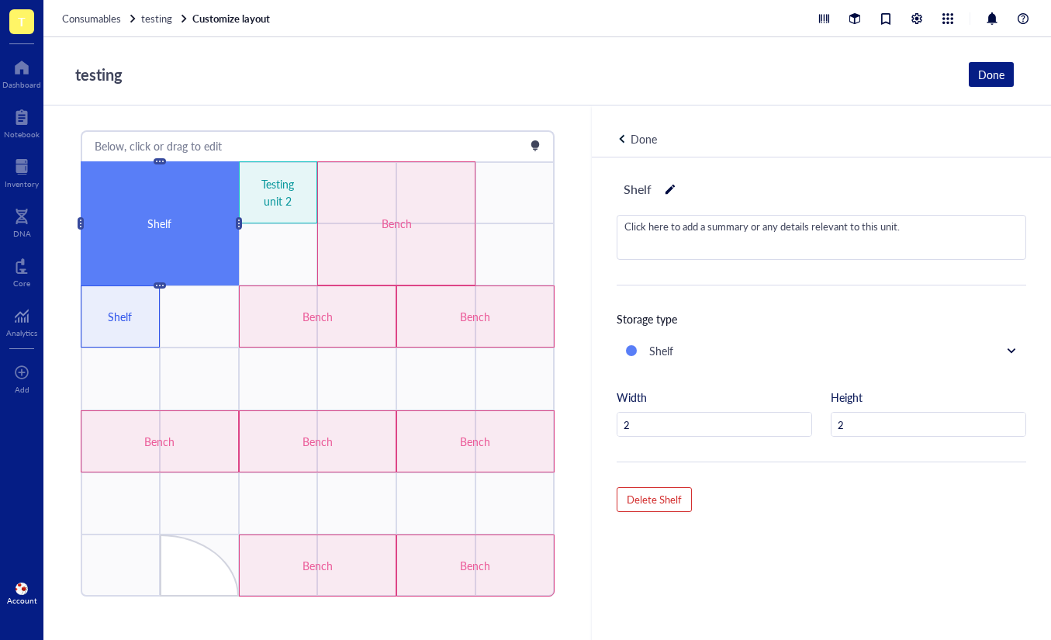
click at [641, 136] on div "Done" at bounding box center [643, 138] width 26 height 17
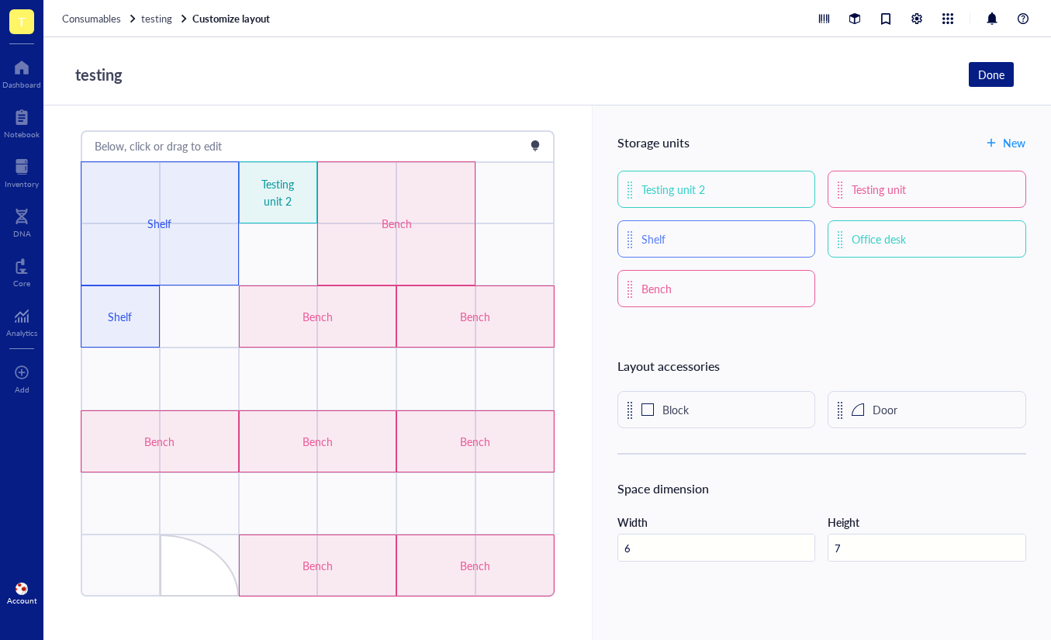
click at [543, 60] on div "testing Done" at bounding box center [540, 74] width 945 height 29
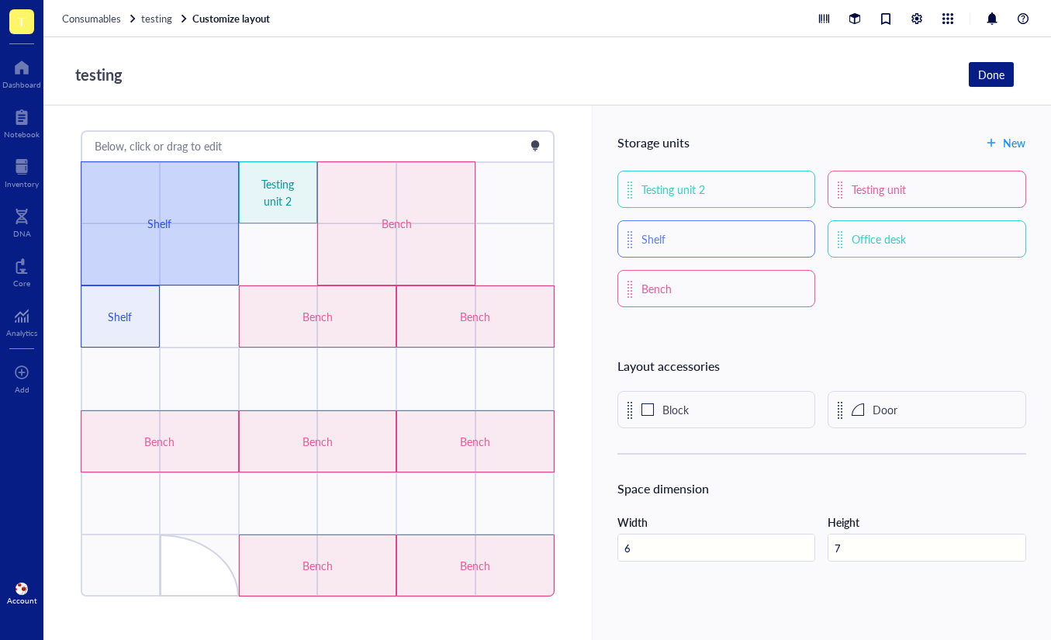
click at [195, 240] on div "Shelf" at bounding box center [160, 223] width 158 height 124
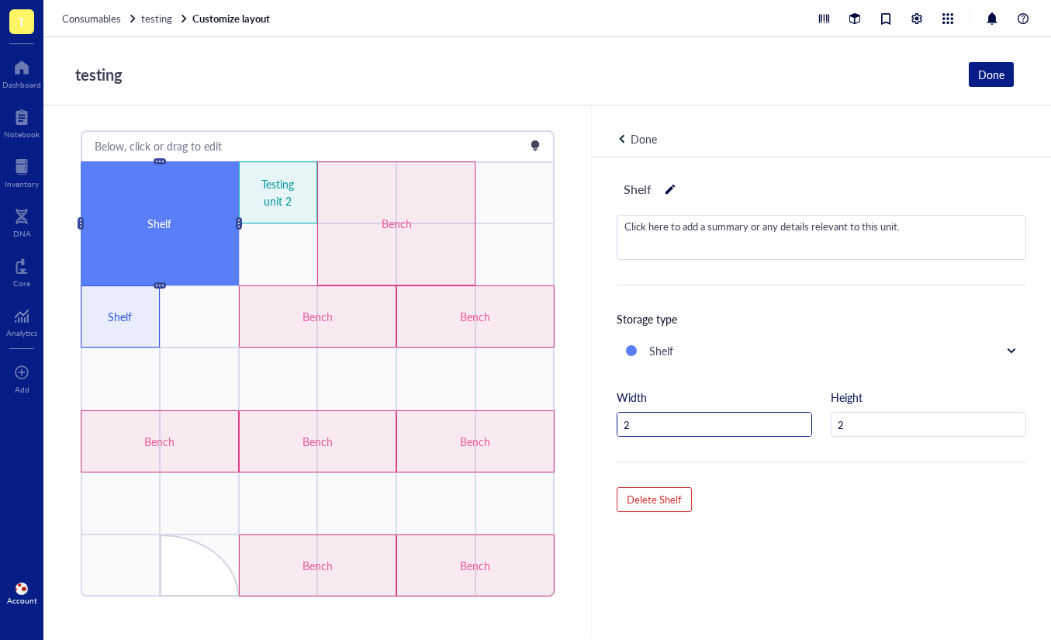
click at [797, 423] on input "2" at bounding box center [714, 424] width 194 height 25
drag, startPoint x: 843, startPoint y: 423, endPoint x: 804, endPoint y: 437, distance: 41.5
click at [840, 423] on input "2" at bounding box center [928, 424] width 194 height 25
click at [760, 420] on input "2" at bounding box center [714, 424] width 194 height 25
type input "2"
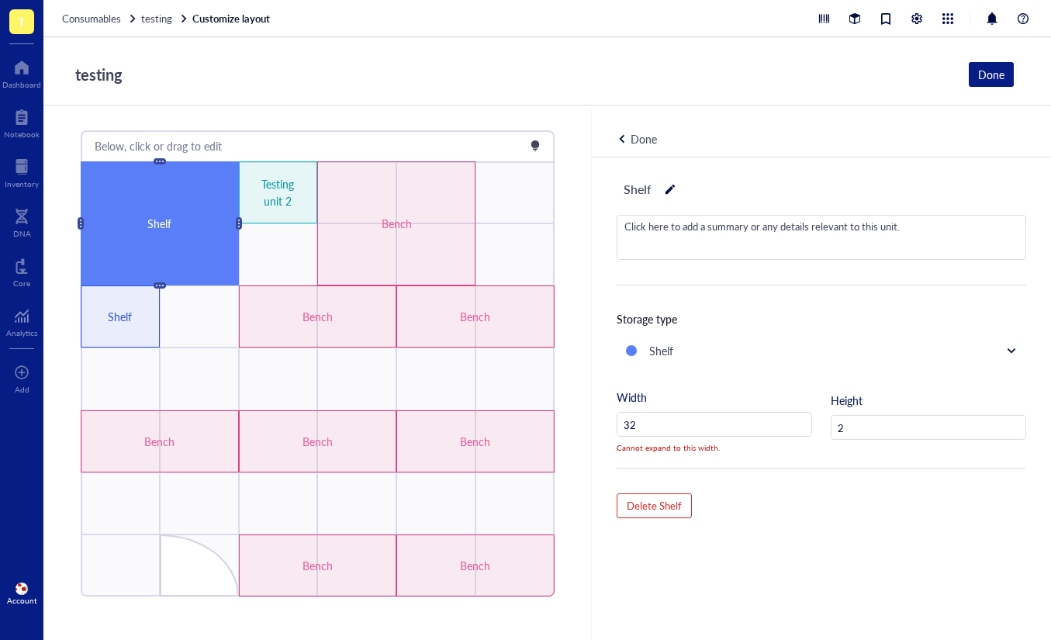
type input "3"
click at [675, 423] on input "3" at bounding box center [714, 424] width 194 height 25
click at [144, 22] on span "testing" at bounding box center [156, 18] width 31 height 15
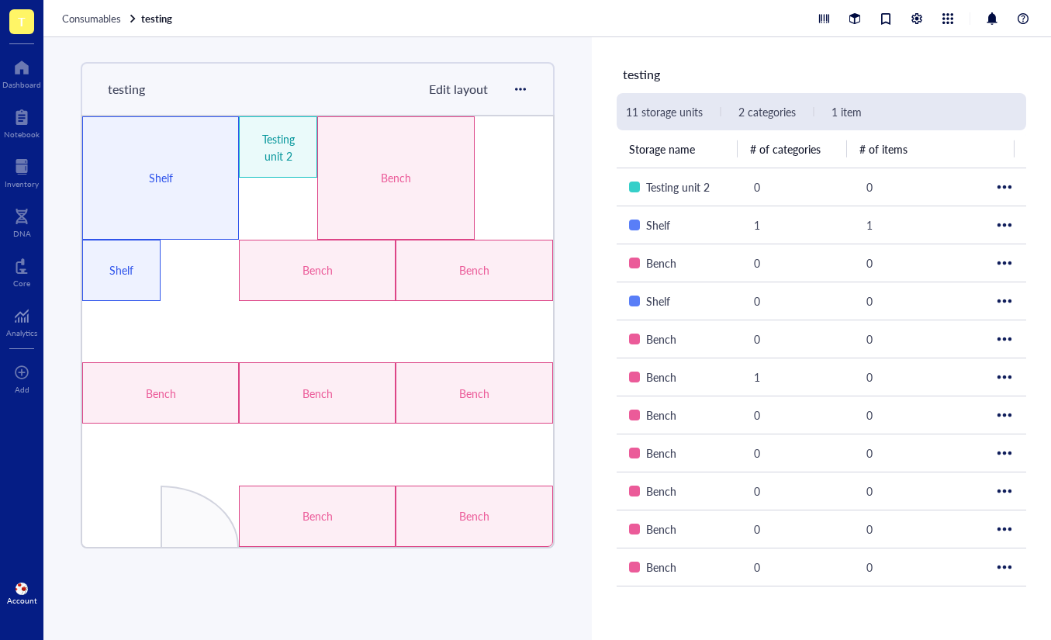
click at [452, 89] on span "Edit layout" at bounding box center [458, 89] width 59 height 18
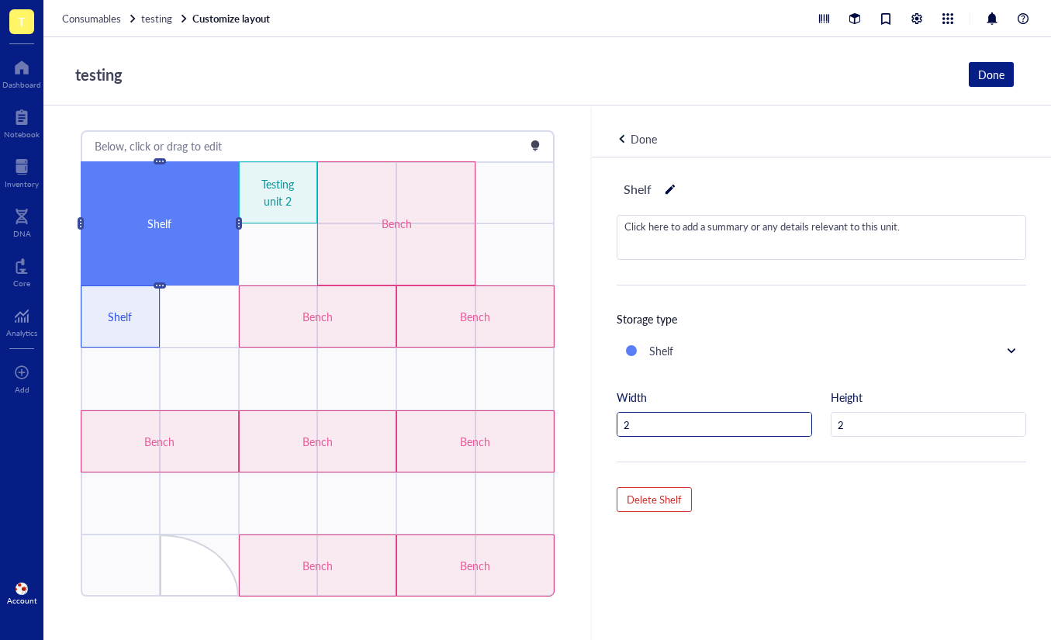
click at [730, 425] on input "2" at bounding box center [714, 424] width 194 height 25
type input "2"
type input "3"
type input "5"
type input "2"
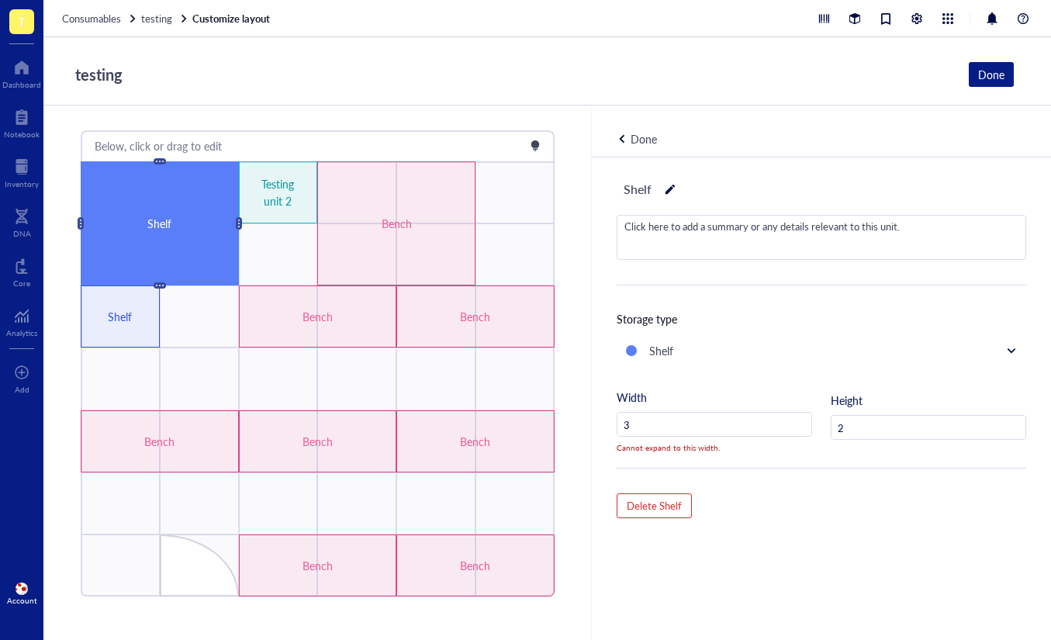
type input "3"
click at [654, 424] on input "3" at bounding box center [714, 424] width 194 height 25
drag, startPoint x: 844, startPoint y: 428, endPoint x: 859, endPoint y: 438, distance: 18.5
click at [844, 428] on input "2" at bounding box center [928, 428] width 194 height 25
click at [747, 435] on input "number" at bounding box center [714, 424] width 194 height 25
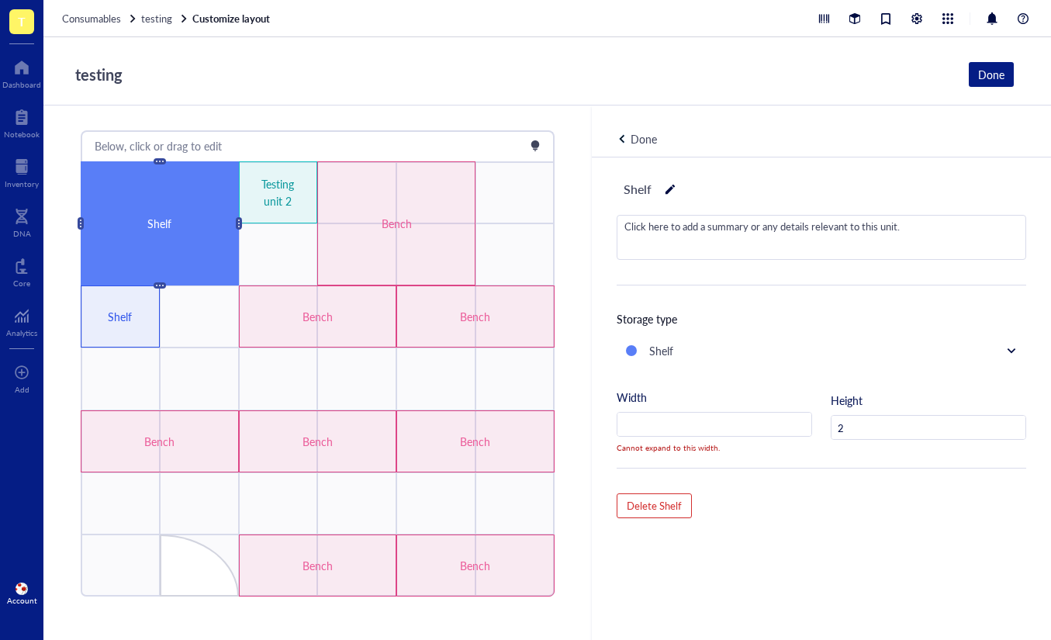
type input "1"
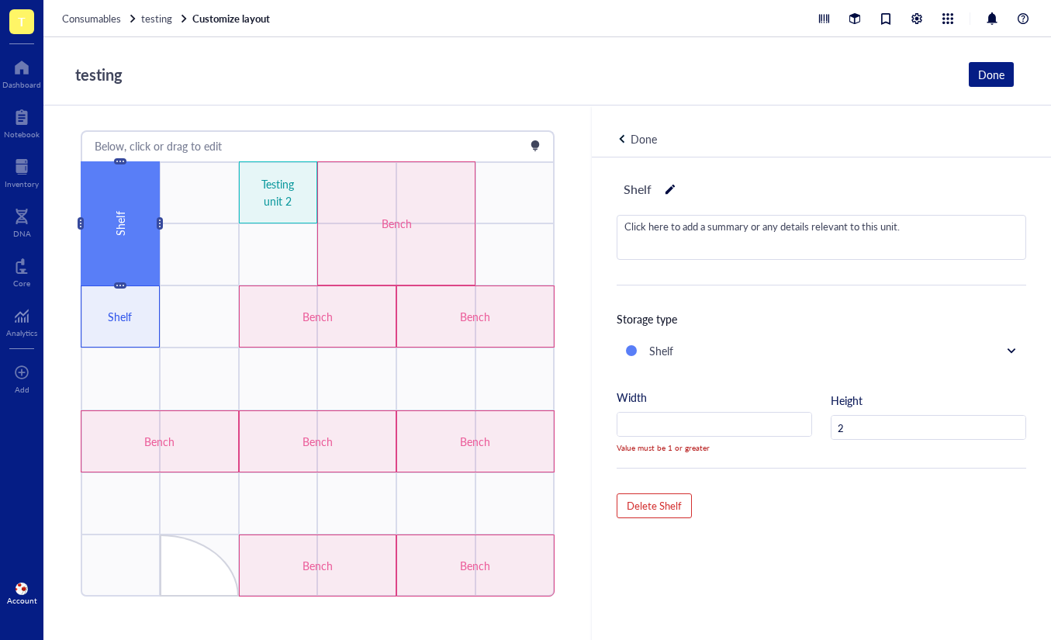
type input "2"
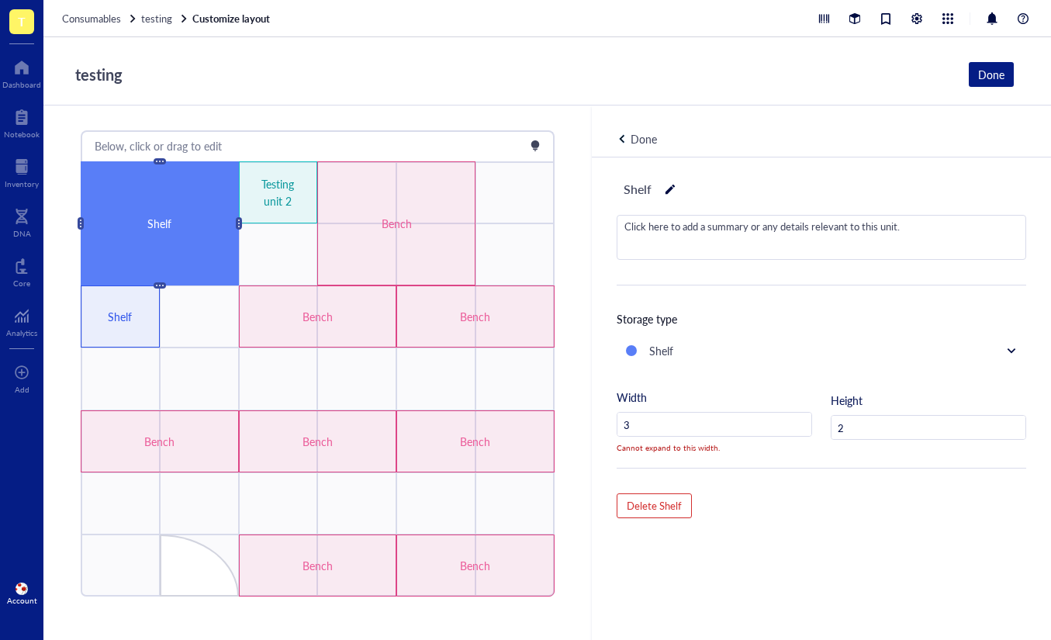
type input "3"
click at [675, 424] on input "3" at bounding box center [714, 424] width 194 height 25
click at [596, 430] on div "Shelf Click here to add a summary or any details relevant to this unit. Storage…" at bounding box center [821, 424] width 459 height 534
type input "4"
drag, startPoint x: 843, startPoint y: 435, endPoint x: 805, endPoint y: 440, distance: 38.3
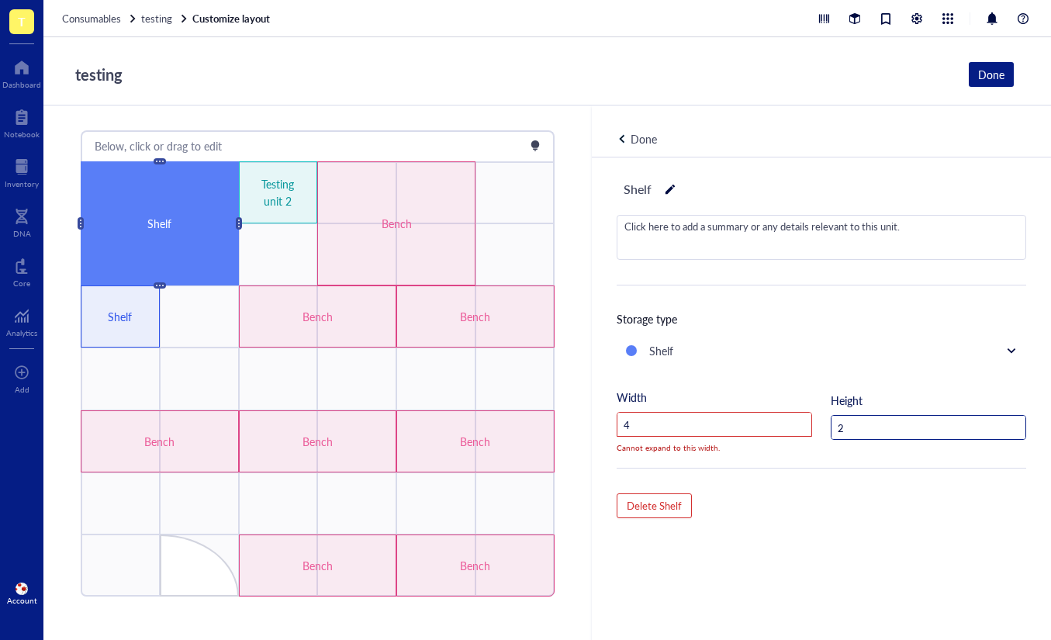
click at [802, 438] on div "Width 4 Cannot expand to this width. Height 2" at bounding box center [820, 427] width 409 height 79
click at [695, 417] on input "4" at bounding box center [714, 424] width 194 height 25
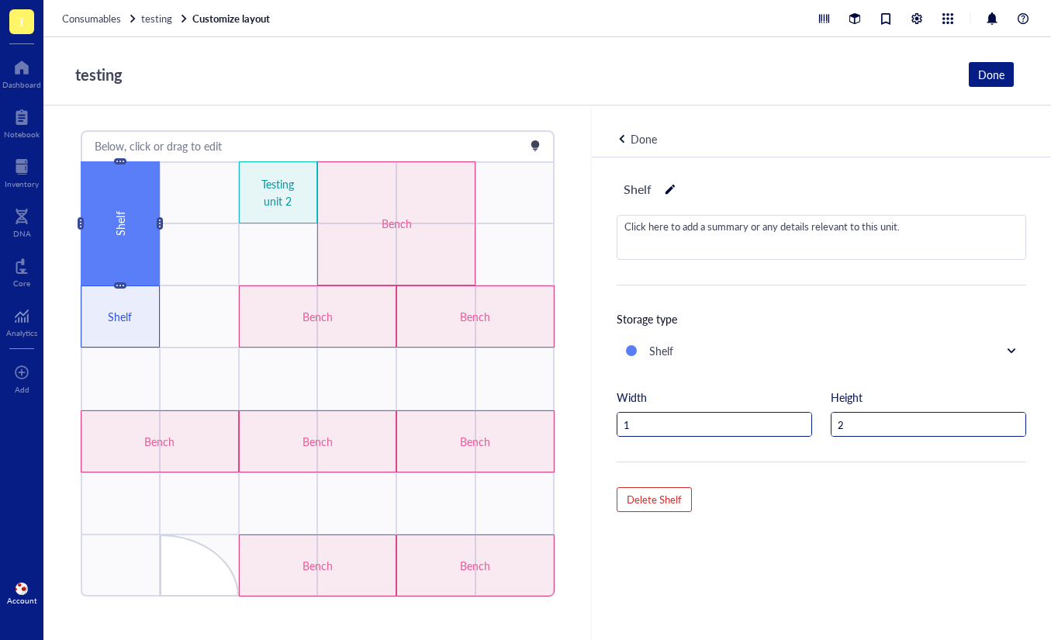
type input "1"
drag, startPoint x: 866, startPoint y: 429, endPoint x: 792, endPoint y: 430, distance: 74.4
click at [792, 430] on div "Width 1 Height 2" at bounding box center [820, 424] width 409 height 73
type input "2"
type input "3"
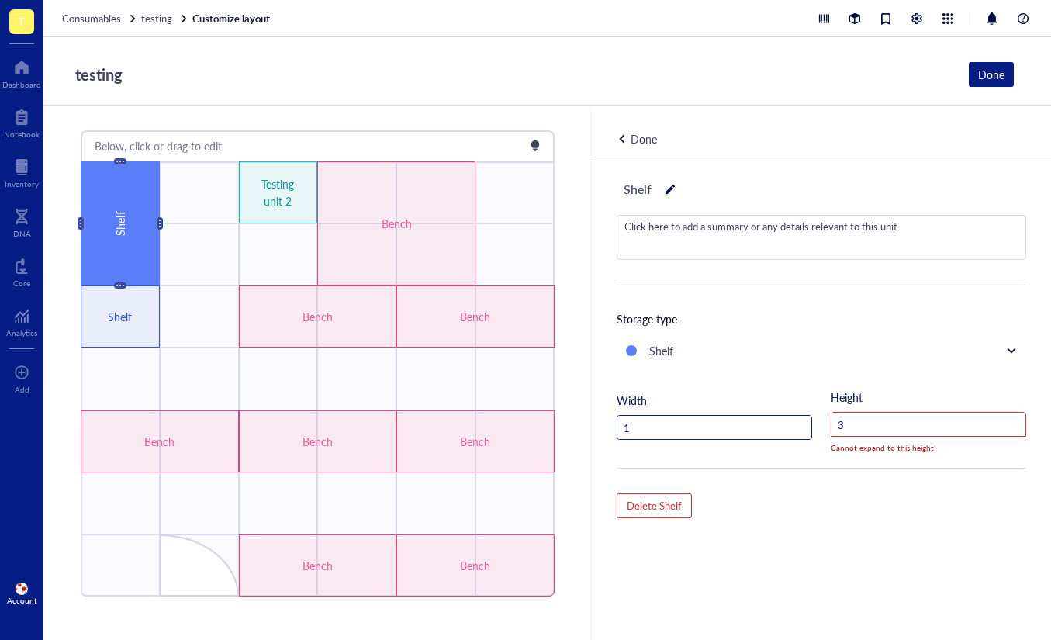
drag, startPoint x: 704, startPoint y: 426, endPoint x: 599, endPoint y: 430, distance: 105.5
click at [599, 430] on div "Shelf Click here to add a summary or any details relevant to this unit. Storage…" at bounding box center [821, 424] width 459 height 534
click at [854, 416] on input "3" at bounding box center [928, 424] width 194 height 25
click at [853, 424] on input "3" at bounding box center [928, 424] width 194 height 25
type input "4"
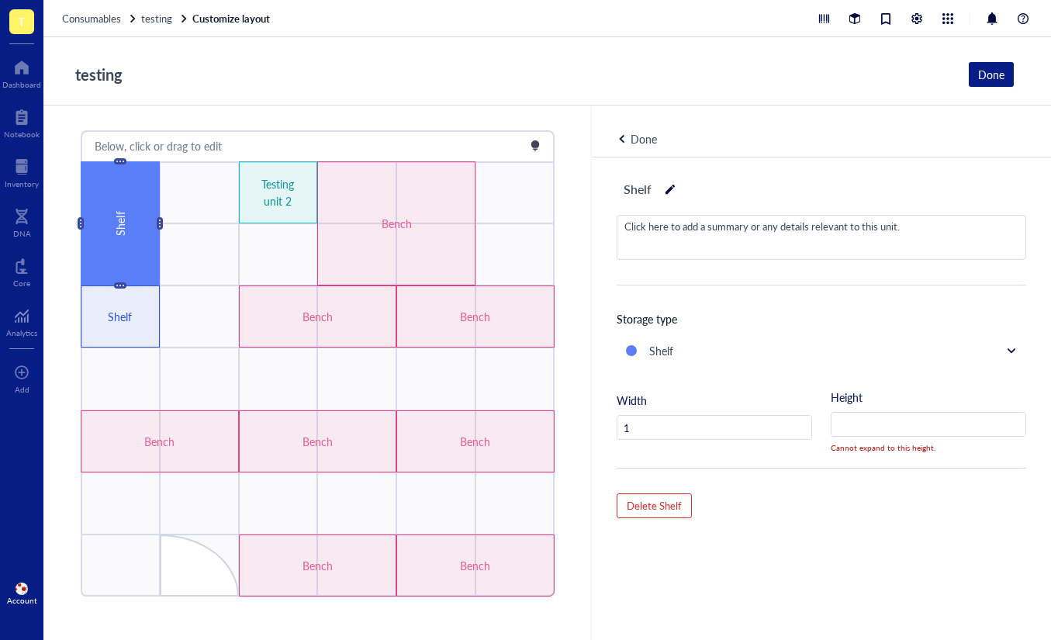
type input "1"
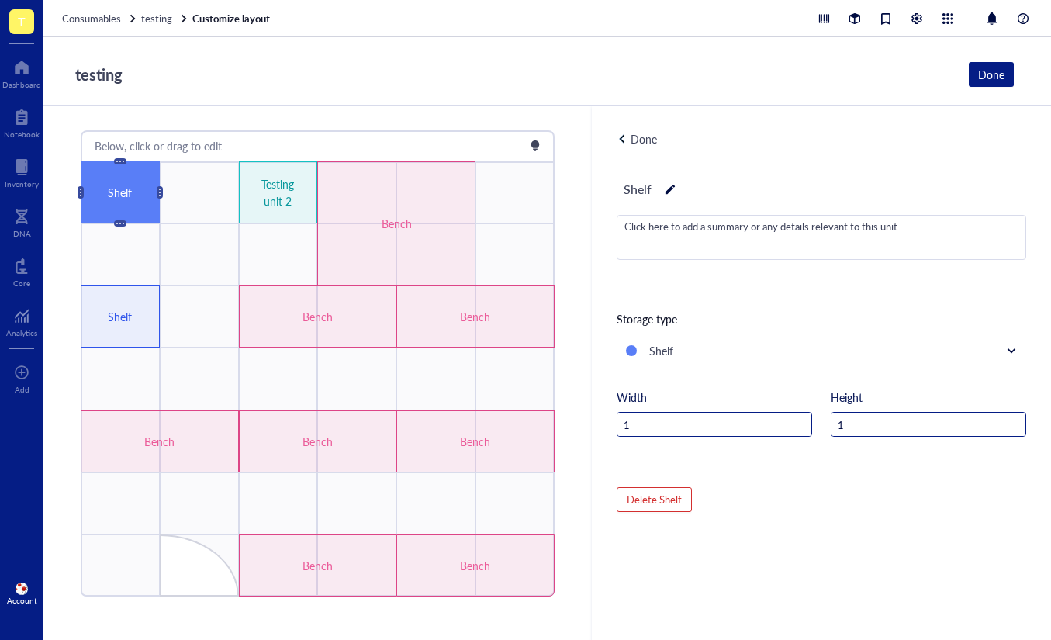
type input "1"
click at [735, 423] on input "1" at bounding box center [714, 424] width 194 height 25
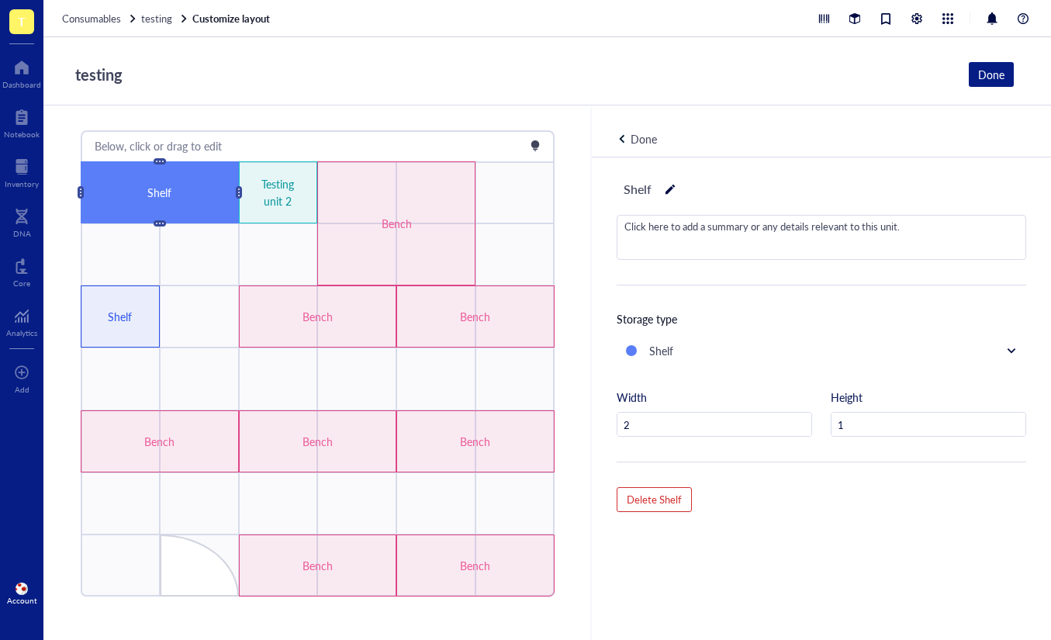
type input "1"
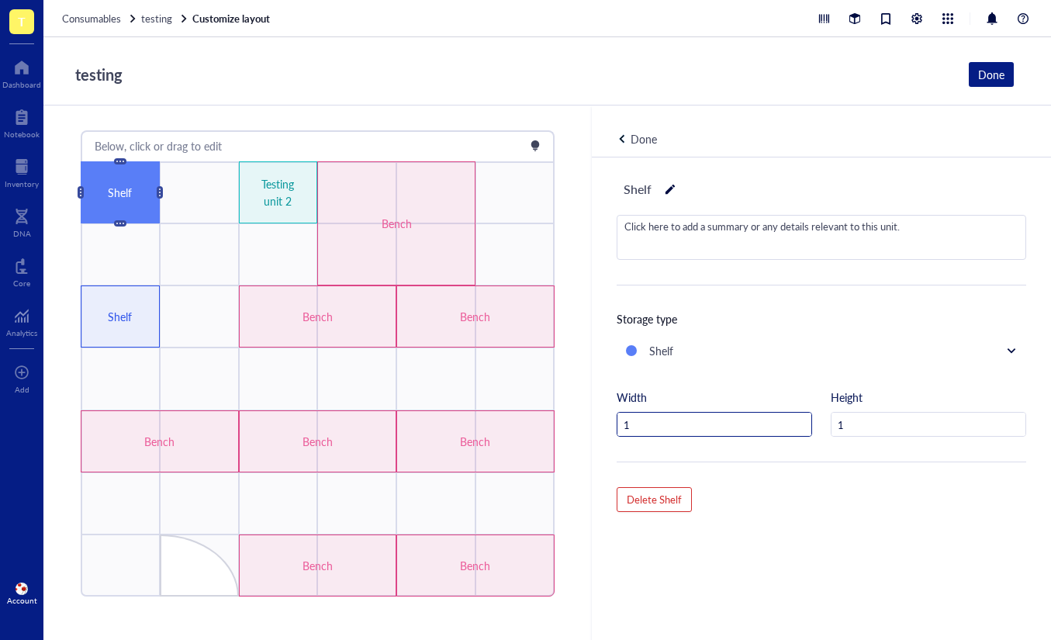
click at [650, 419] on input "1" at bounding box center [714, 424] width 194 height 25
type input "2"
type input "1"
drag, startPoint x: 847, startPoint y: 420, endPoint x: 637, endPoint y: 448, distance: 211.2
click at [847, 420] on input "1" at bounding box center [928, 424] width 194 height 25
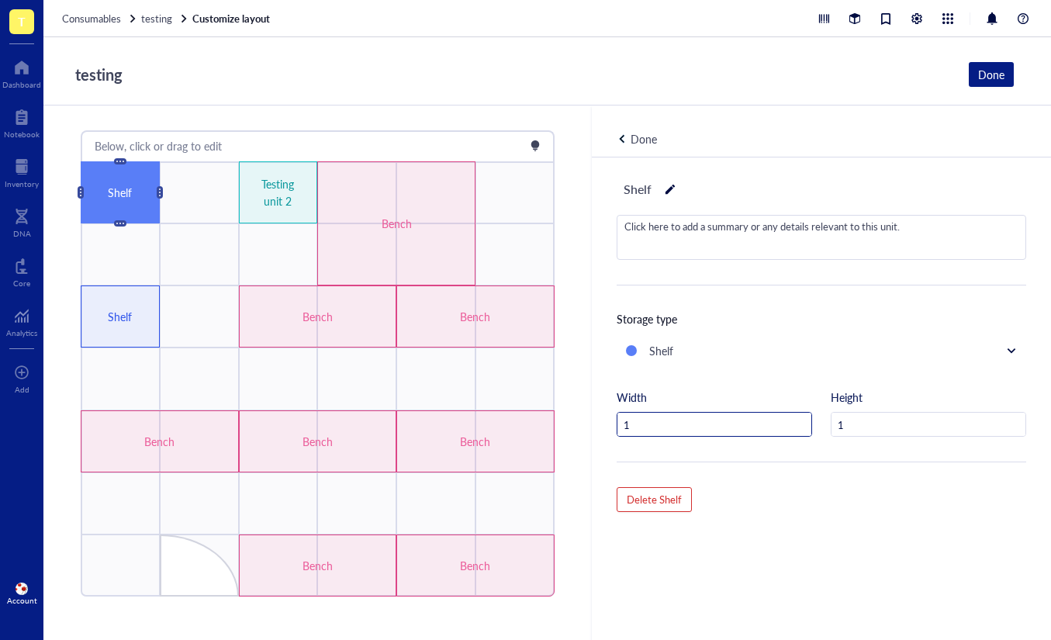
click at [671, 412] on input "1" at bounding box center [714, 424] width 194 height 25
drag, startPoint x: 795, startPoint y: 427, endPoint x: 806, endPoint y: 431, distance: 10.8
click at [795, 427] on input "1" at bounding box center [714, 424] width 194 height 25
click at [806, 431] on input "1" at bounding box center [714, 424] width 194 height 25
drag, startPoint x: 708, startPoint y: 447, endPoint x: 609, endPoint y: 447, distance: 98.5
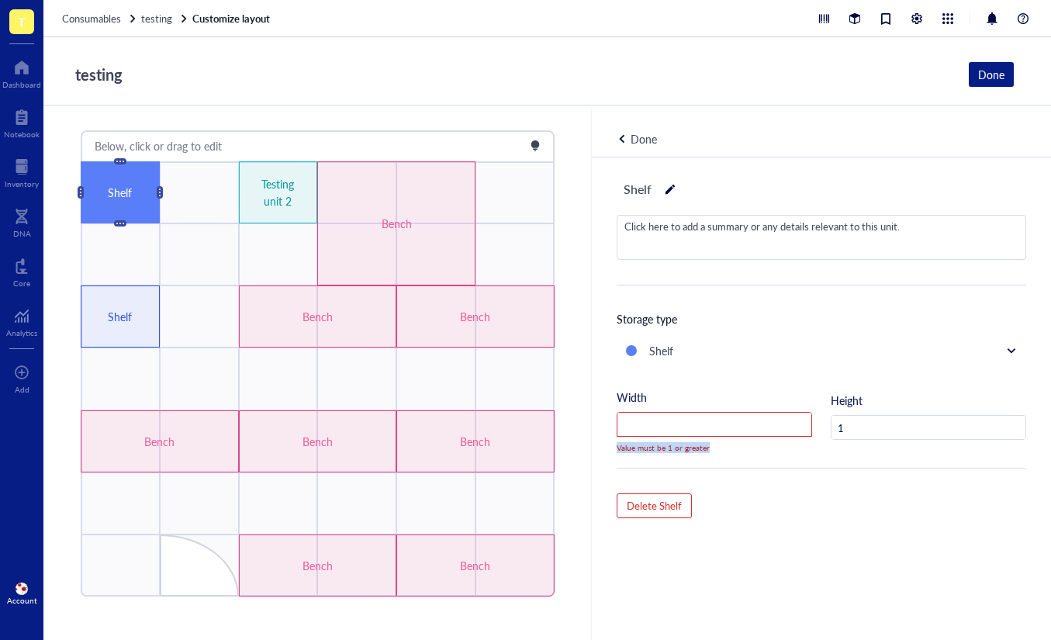
click at [609, 447] on div "Value must be 1 or greater" at bounding box center [701, 446] width 195 height 19
copy div "Value must be 1 or greater"
click at [713, 416] on input "number" at bounding box center [714, 424] width 194 height 25
type input "2"
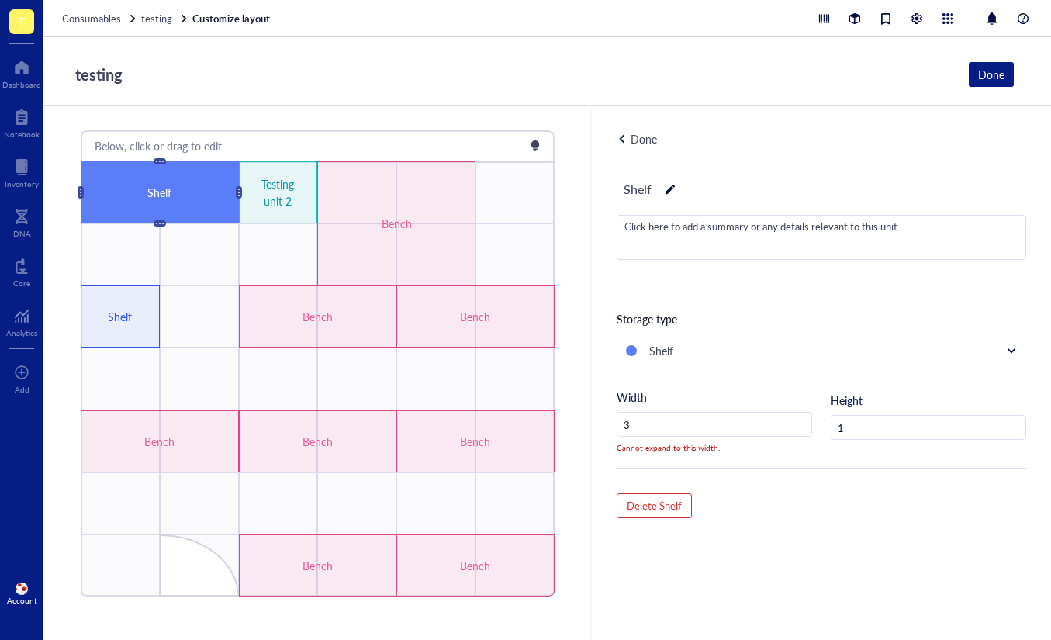
type input "3"
click at [745, 420] on input "3" at bounding box center [714, 424] width 194 height 25
click at [864, 459] on div "Width Cannot expand to this width. Height 1" at bounding box center [820, 427] width 409 height 79
click at [880, 423] on input "1" at bounding box center [928, 428] width 194 height 25
click at [760, 413] on input "number" at bounding box center [714, 424] width 194 height 25
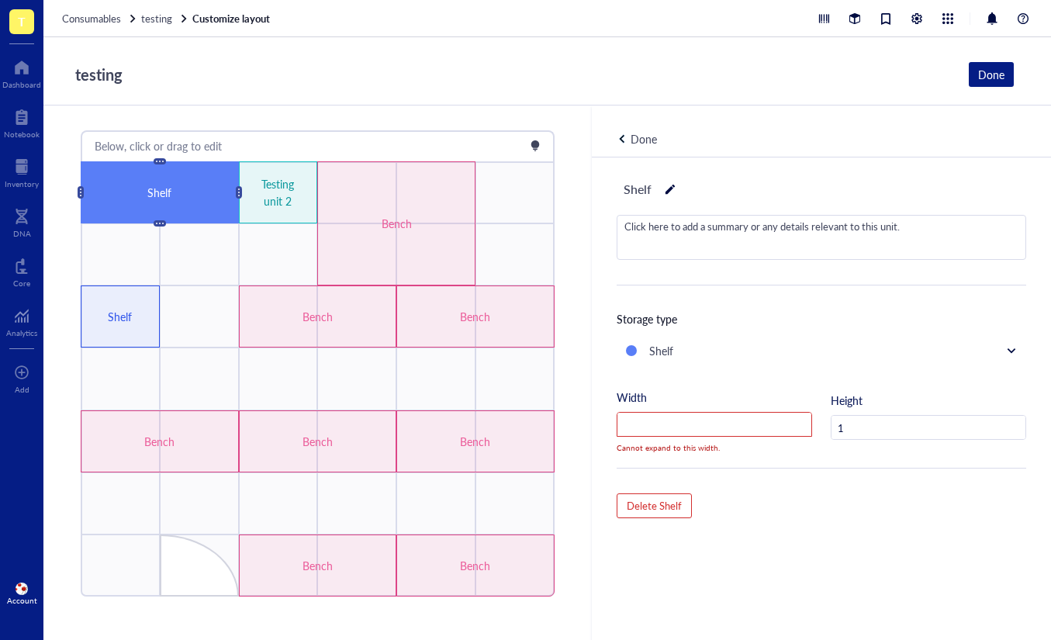
click at [756, 471] on div "Shelf Click here to add a summary or any details relevant to this unit. Storage…" at bounding box center [821, 424] width 459 height 534
click at [648, 424] on input "number" at bounding box center [714, 424] width 194 height 25
click at [769, 476] on div "Shelf Click here to add a summary or any details relevant to this unit. Storage…" at bounding box center [821, 424] width 459 height 534
click at [746, 438] on div "Cannot expand to this width." at bounding box center [701, 446] width 195 height 19
click at [744, 426] on input "number" at bounding box center [714, 424] width 194 height 25
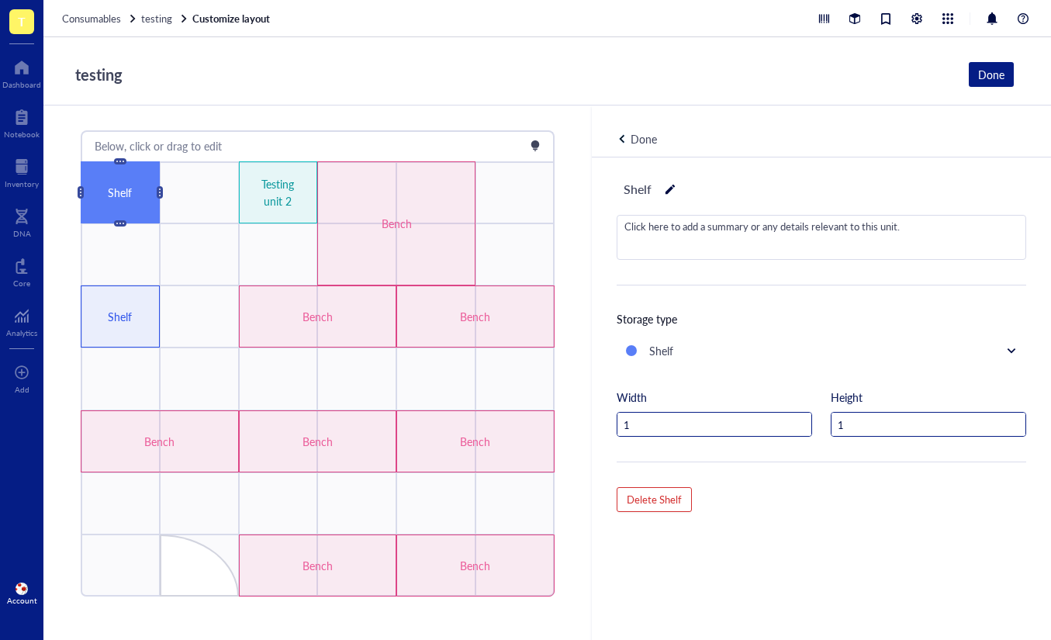
type input "1"
click at [857, 428] on input "1" at bounding box center [928, 424] width 194 height 25
click at [674, 420] on input "1" at bounding box center [714, 428] width 194 height 25
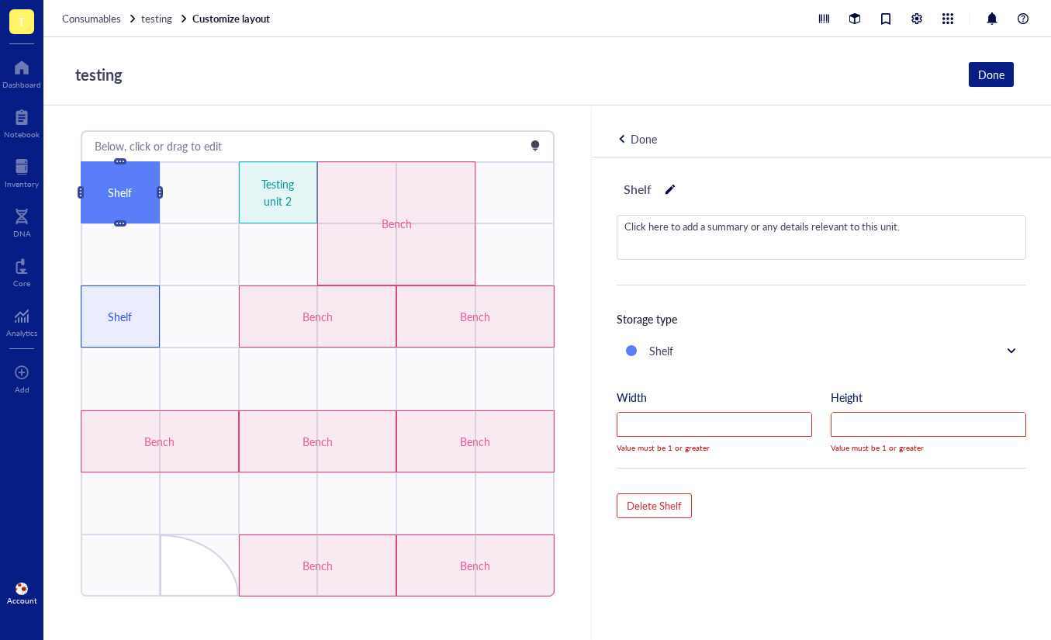
click at [794, 487] on div "Shelf Click here to add a summary or any details relevant to this unit. Storage…" at bounding box center [821, 424] width 459 height 534
click at [765, 429] on input "number" at bounding box center [714, 424] width 194 height 25
click at [838, 461] on div "Width Value must be 1 or greater Height Value must be 1 or greater" at bounding box center [820, 427] width 409 height 79
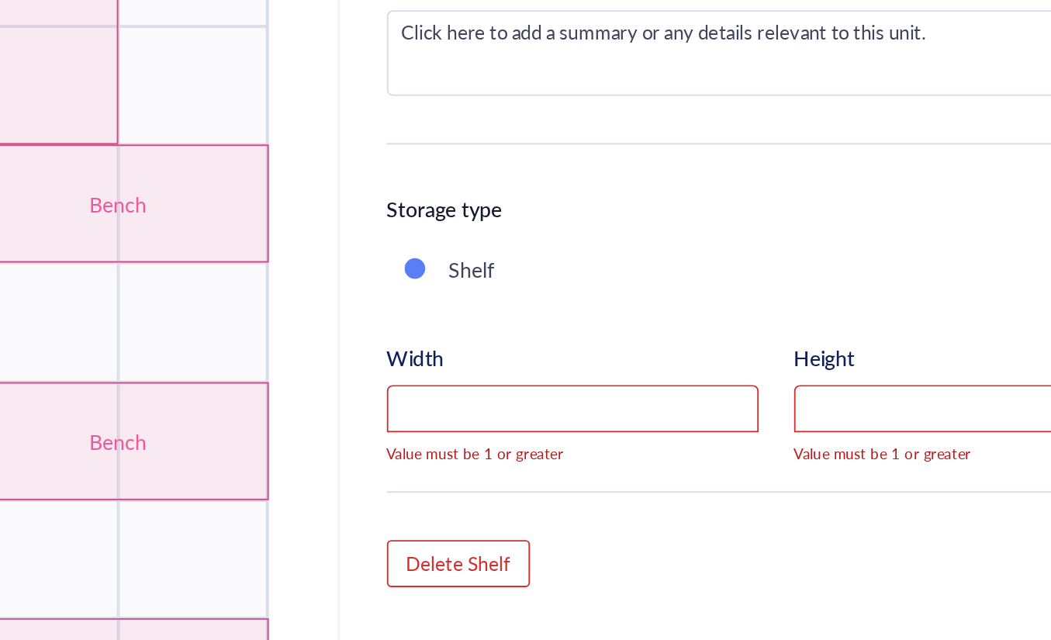
click at [810, 466] on div "Width Value must be 1 or greater Height Value must be 1 or greater" at bounding box center [820, 427] width 409 height 79
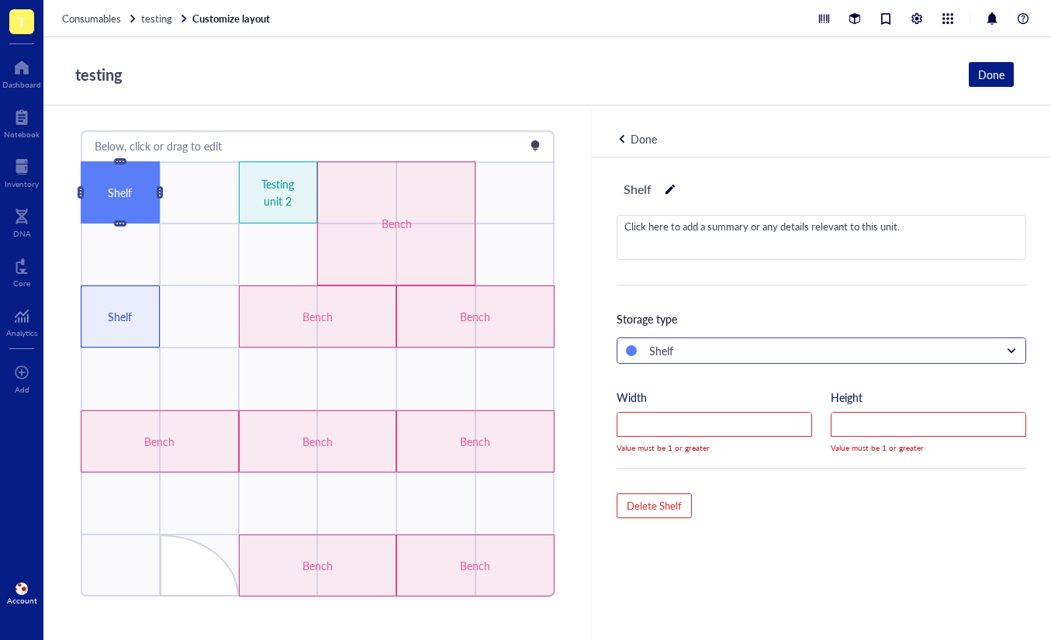
click at [853, 339] on input "search" at bounding box center [814, 350] width 377 height 23
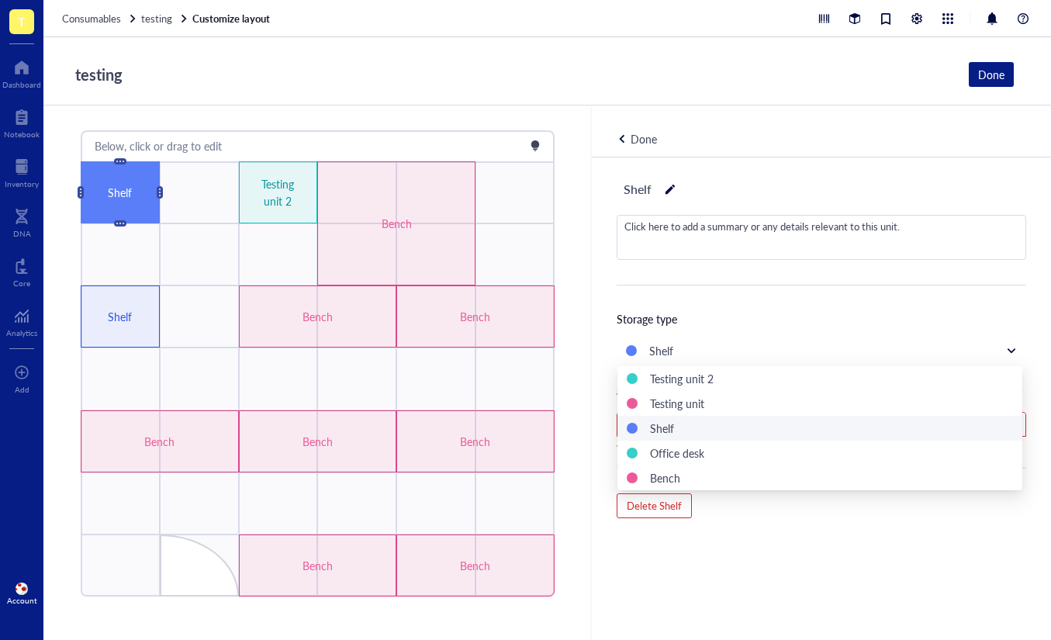
click at [760, 311] on div "Storage type" at bounding box center [820, 318] width 409 height 17
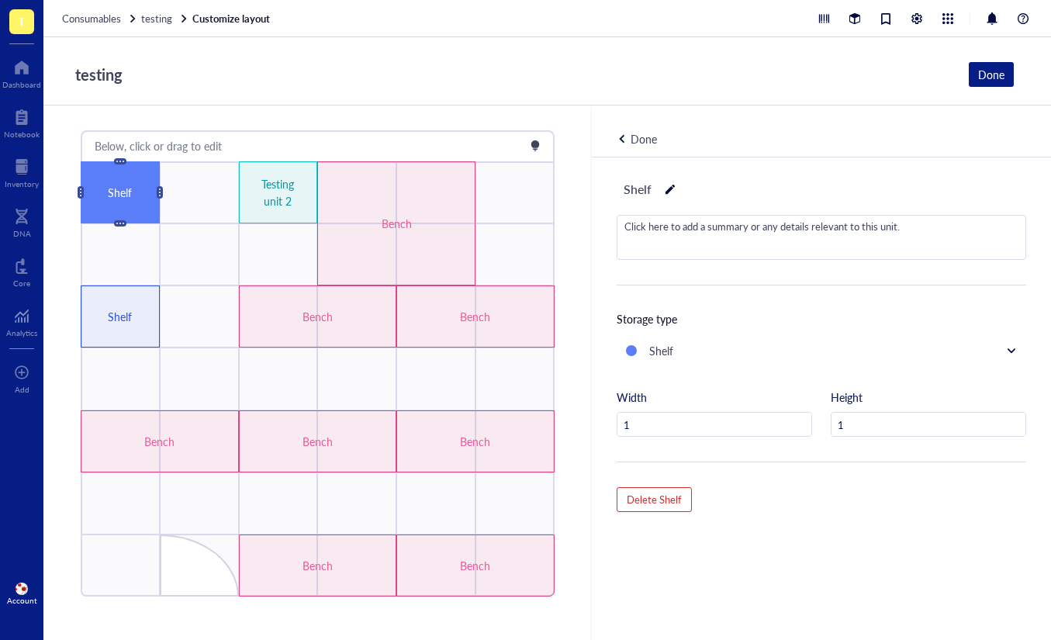
click at [737, 324] on div "Storage type" at bounding box center [820, 318] width 409 height 17
click at [650, 426] on input "1" at bounding box center [714, 424] width 194 height 25
type input "1"
type input "2"
type input "3"
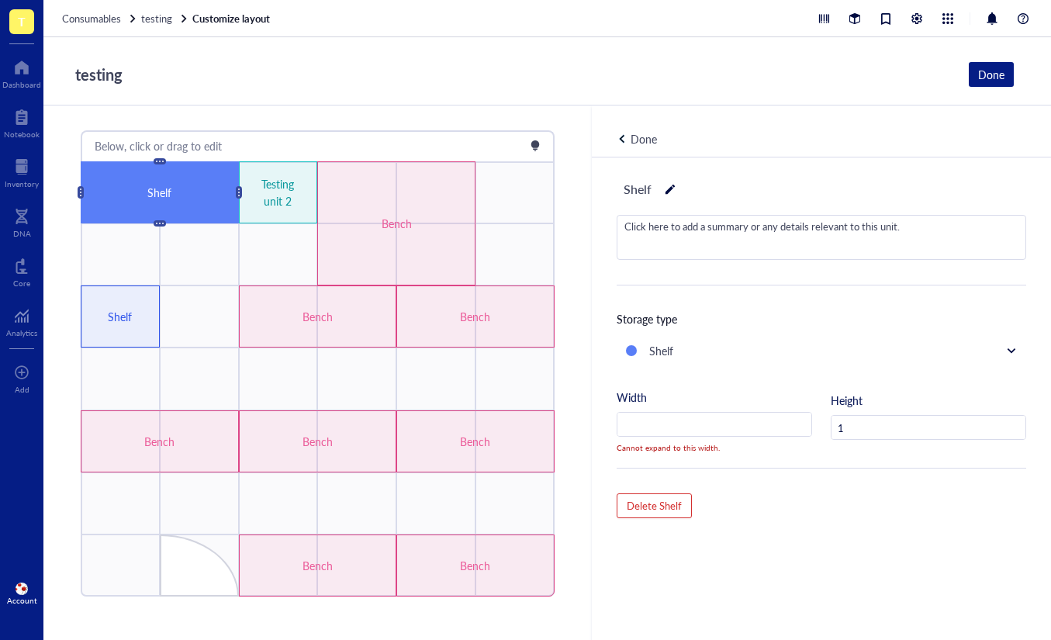
type input "2"
type input "1"
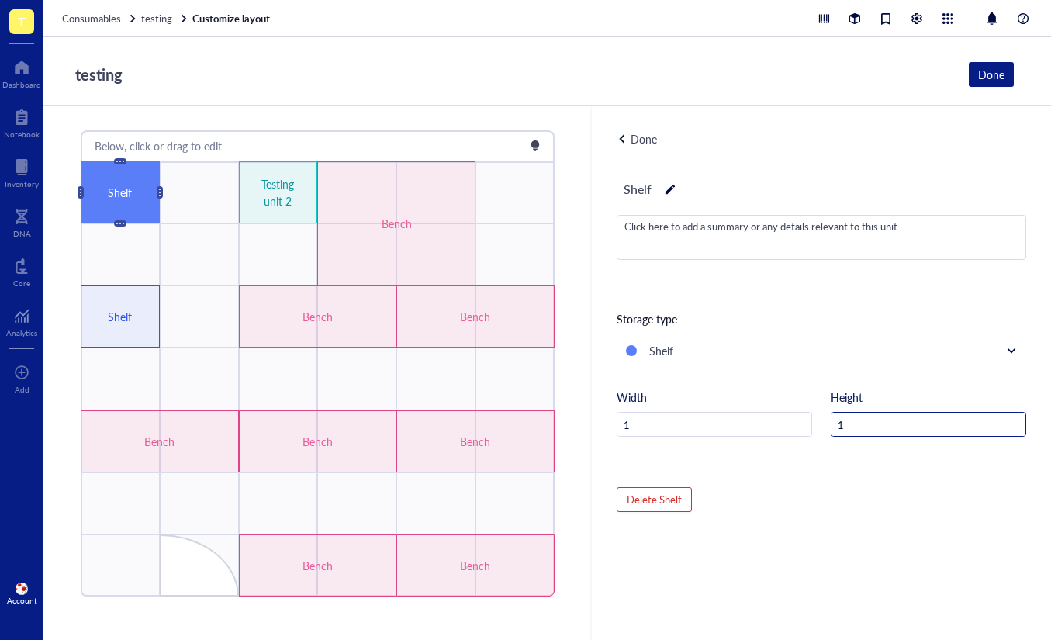
click at [932, 421] on input "1" at bounding box center [928, 424] width 194 height 25
type input "2"
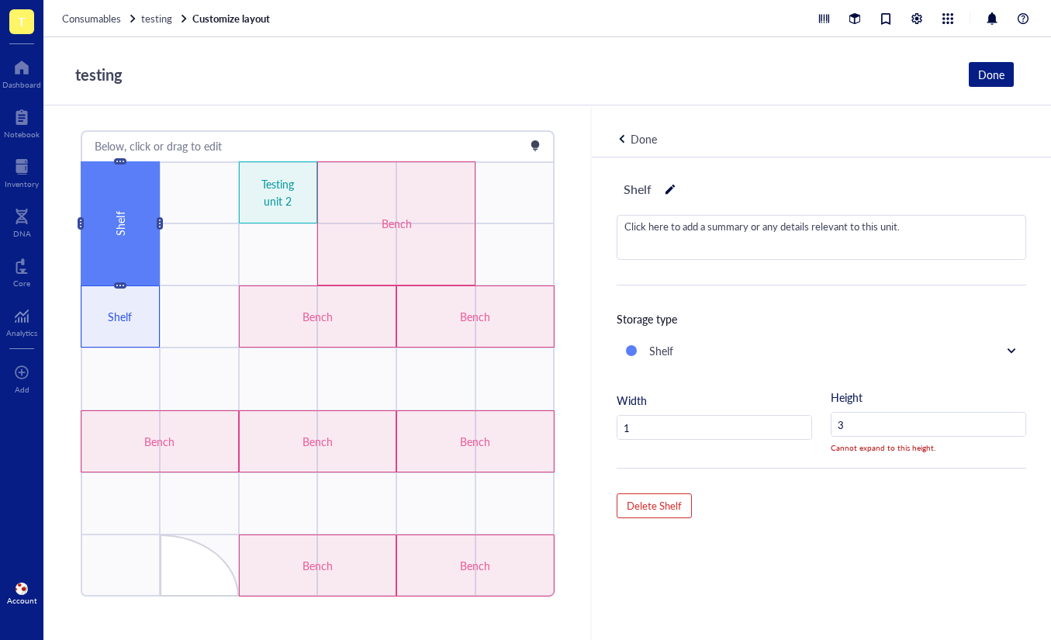
type input "3"
click at [675, 410] on div "Width 1" at bounding box center [713, 416] width 195 height 48
click at [685, 419] on input "1" at bounding box center [714, 428] width 194 height 25
click at [660, 430] on input "1" at bounding box center [714, 428] width 194 height 25
type input "2"
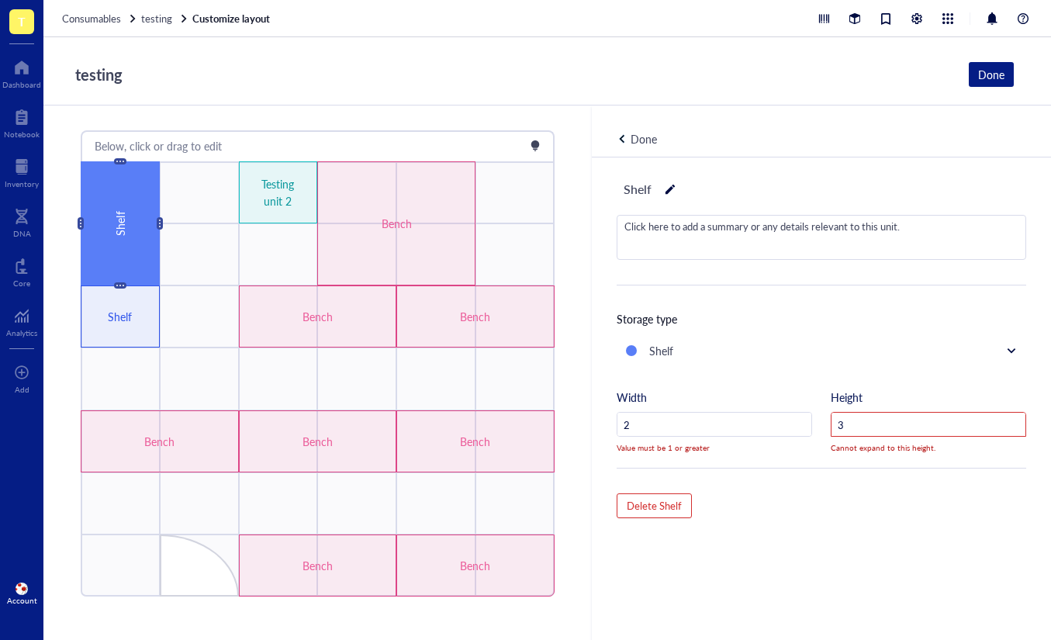
type input "2"
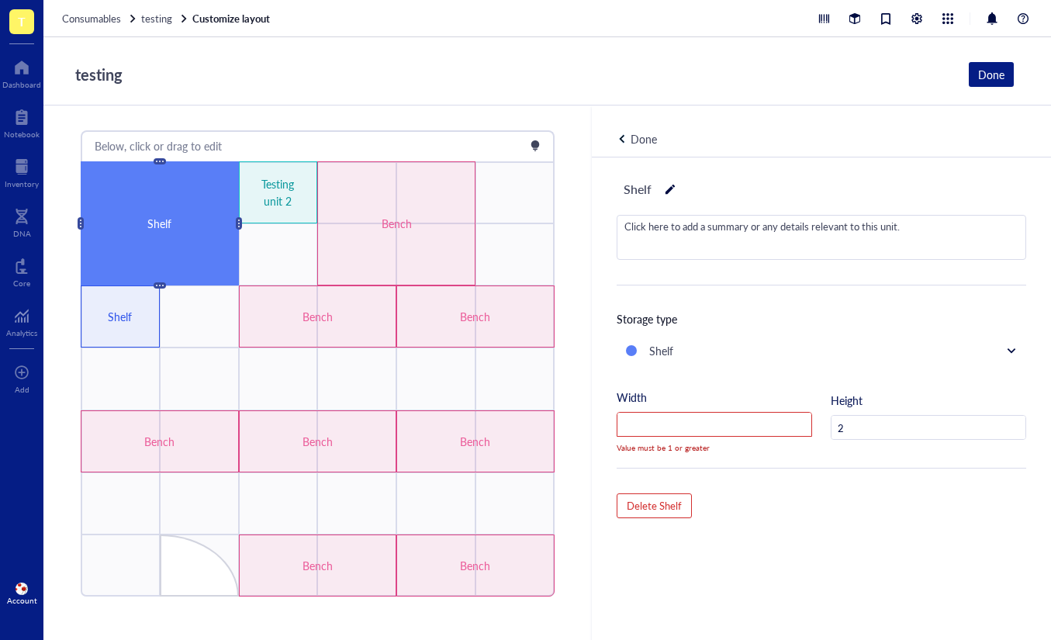
click at [764, 474] on div "Shelf Click here to add a summary or any details relevant to this unit. Storage…" at bounding box center [821, 424] width 459 height 534
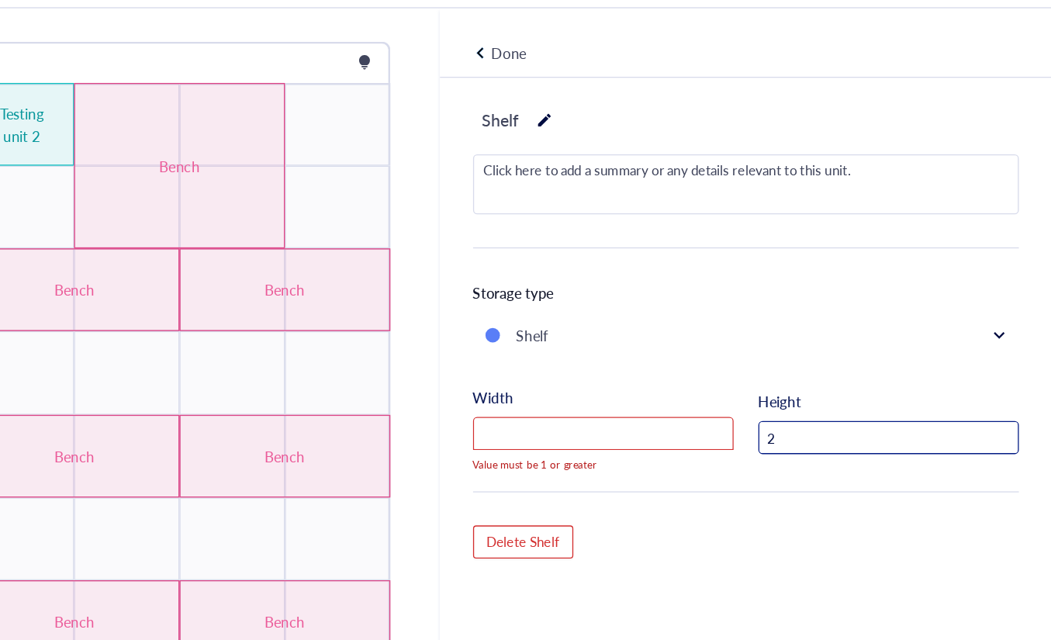
click at [898, 428] on input "2" at bounding box center [928, 428] width 194 height 25
type input "4"
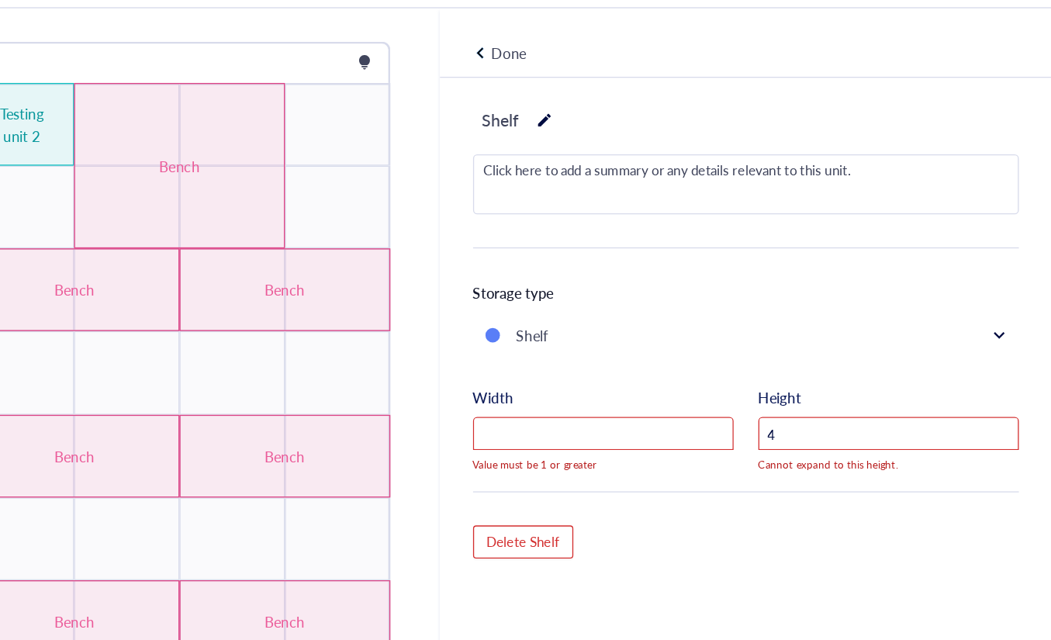
click at [862, 366] on div "Shelf" at bounding box center [820, 362] width 409 height 51
